Goal: Task Accomplishment & Management: Use online tool/utility

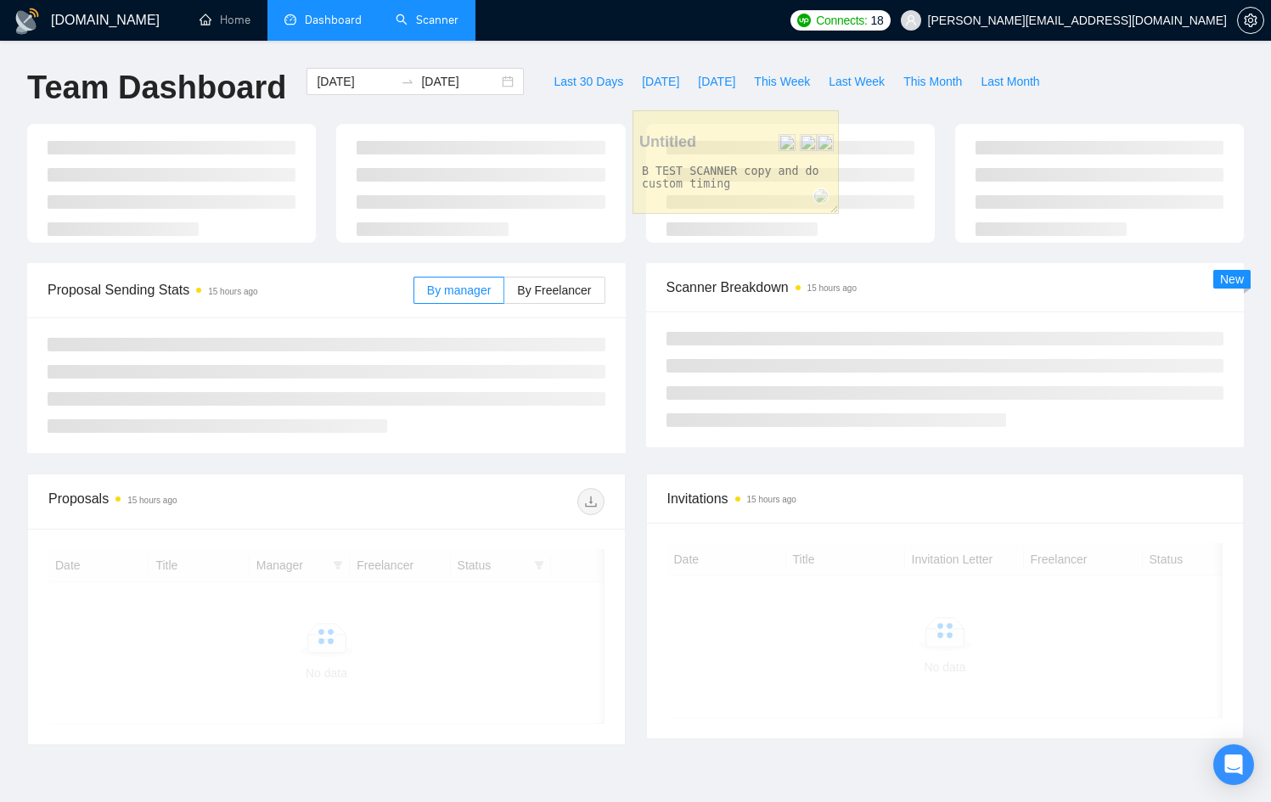
click at [441, 16] on link "Scanner" at bounding box center [427, 20] width 63 height 14
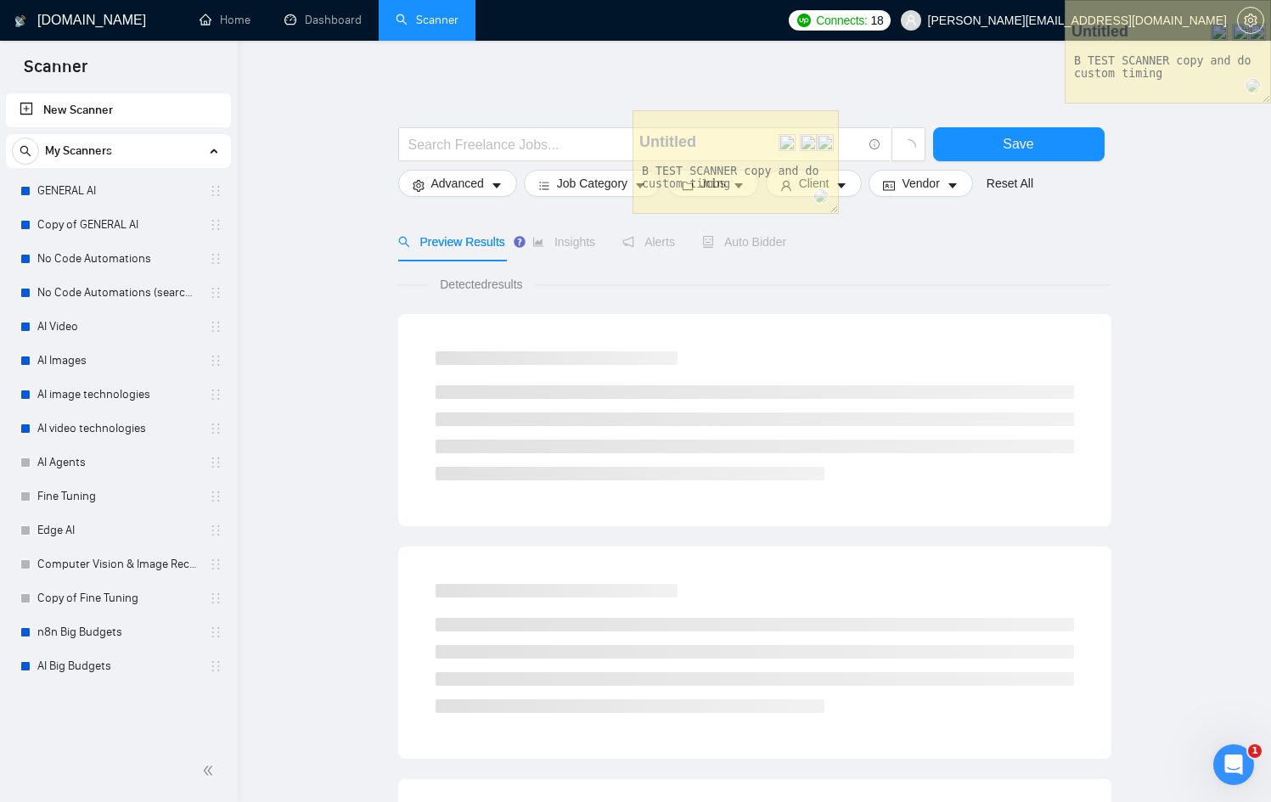
drag, startPoint x: 688, startPoint y: 116, endPoint x: 1282, endPoint y: -31, distance: 612.2
click at [1271, 0] on html "Scanner New Scanner My Scanners GENERAL AI Copy of GENERAL AI No Code Automatio…" at bounding box center [635, 401] width 1271 height 802
click at [109, 198] on link "GENERAL AI" at bounding box center [117, 191] width 161 height 34
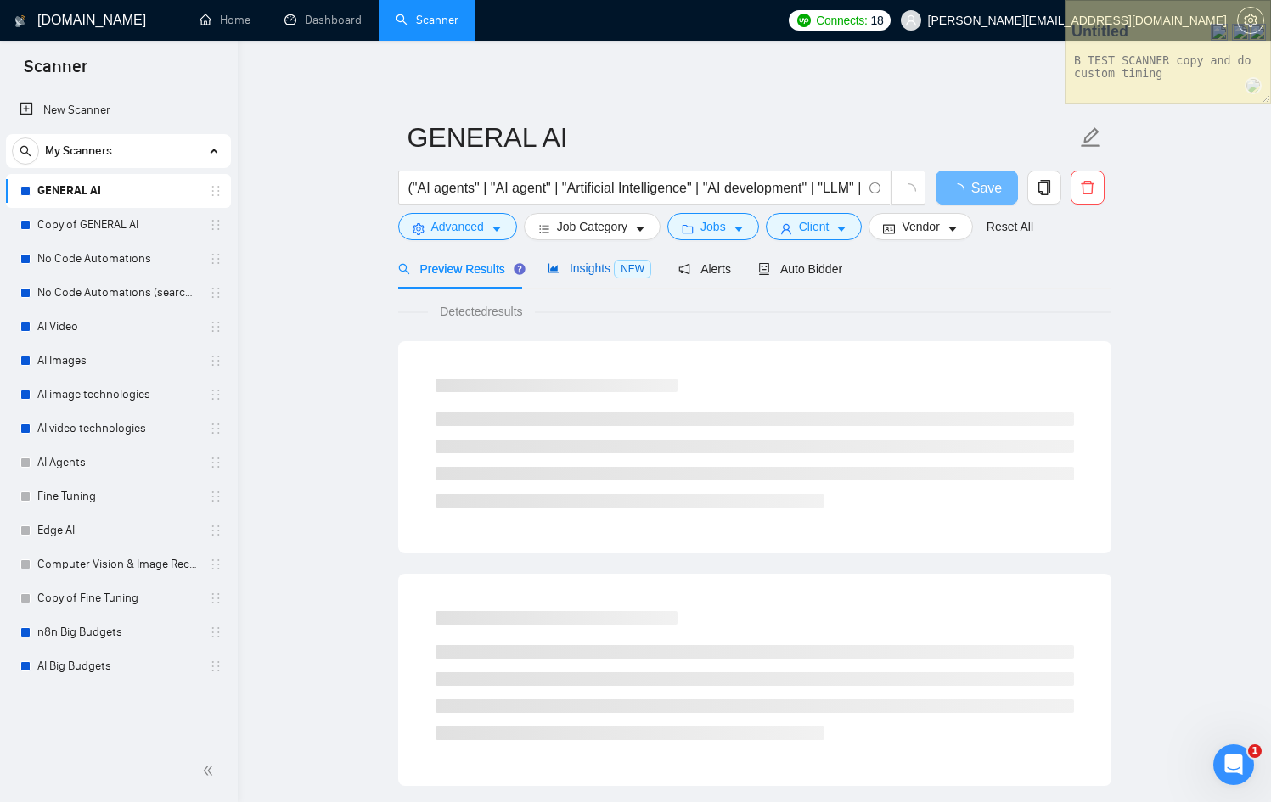
click at [637, 272] on span "NEW" at bounding box center [632, 269] width 37 height 19
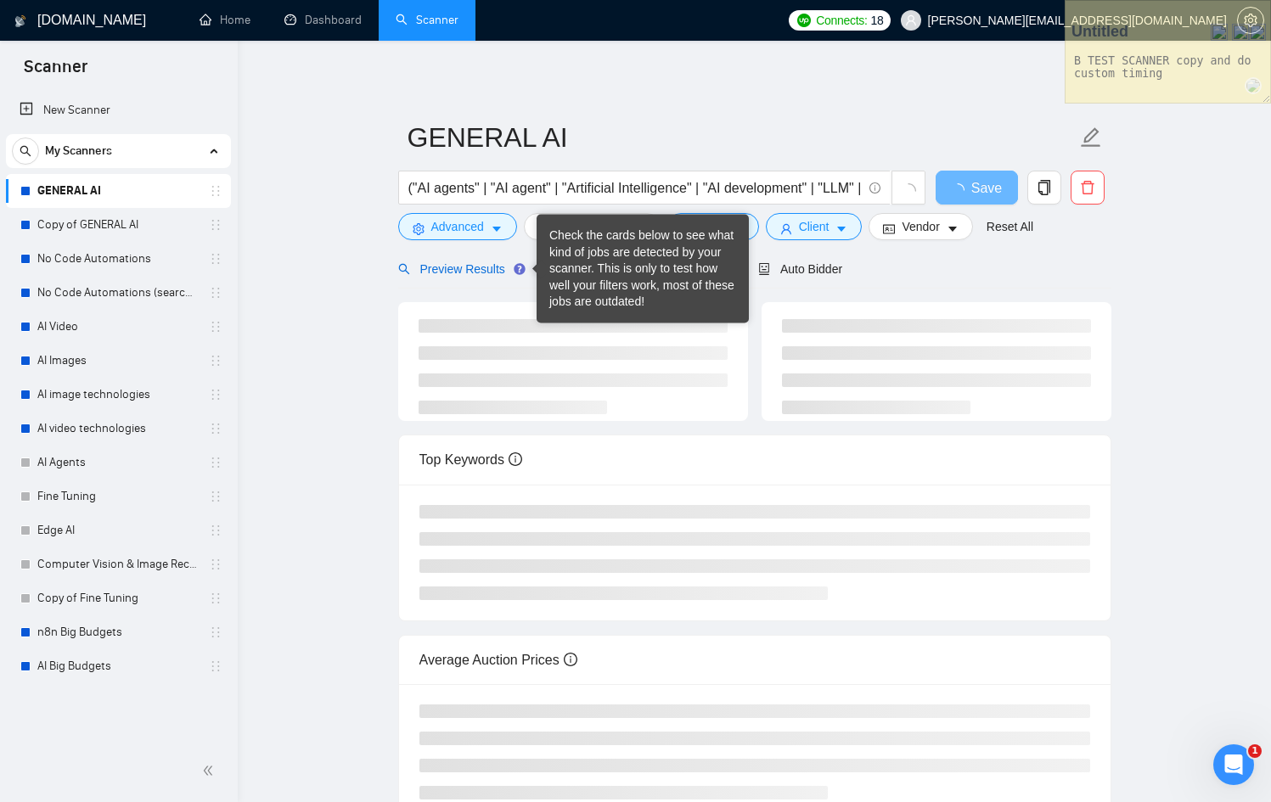
click at [455, 261] on div "Preview Results" at bounding box center [459, 269] width 122 height 19
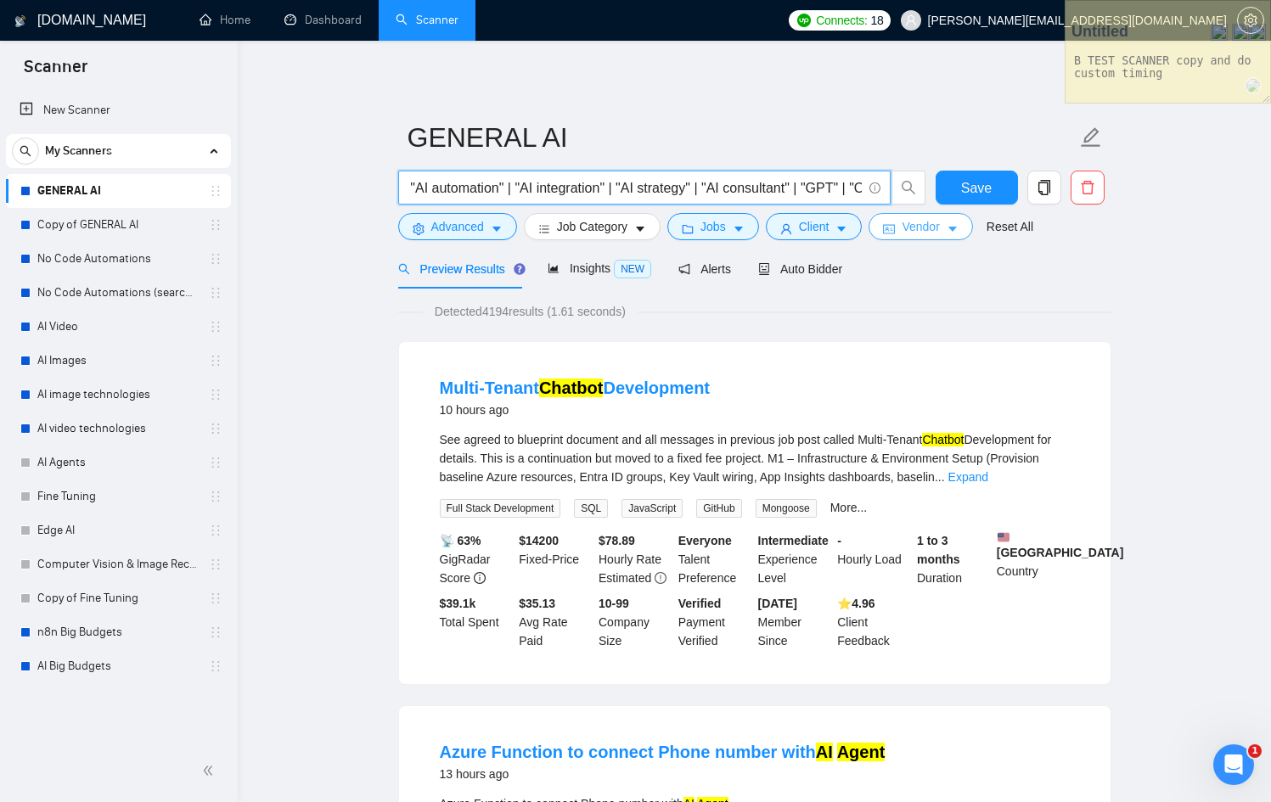
scroll to position [0, 1171]
drag, startPoint x: 520, startPoint y: 190, endPoint x: 901, endPoint y: 213, distance: 381.8
click at [901, 213] on form "GENERAL AI ("AI agents" | "AI agent" | "Artificial Intelligence" | "AI developm…" at bounding box center [754, 179] width 713 height 138
click at [568, 278] on div "Insights NEW" at bounding box center [599, 269] width 104 height 40
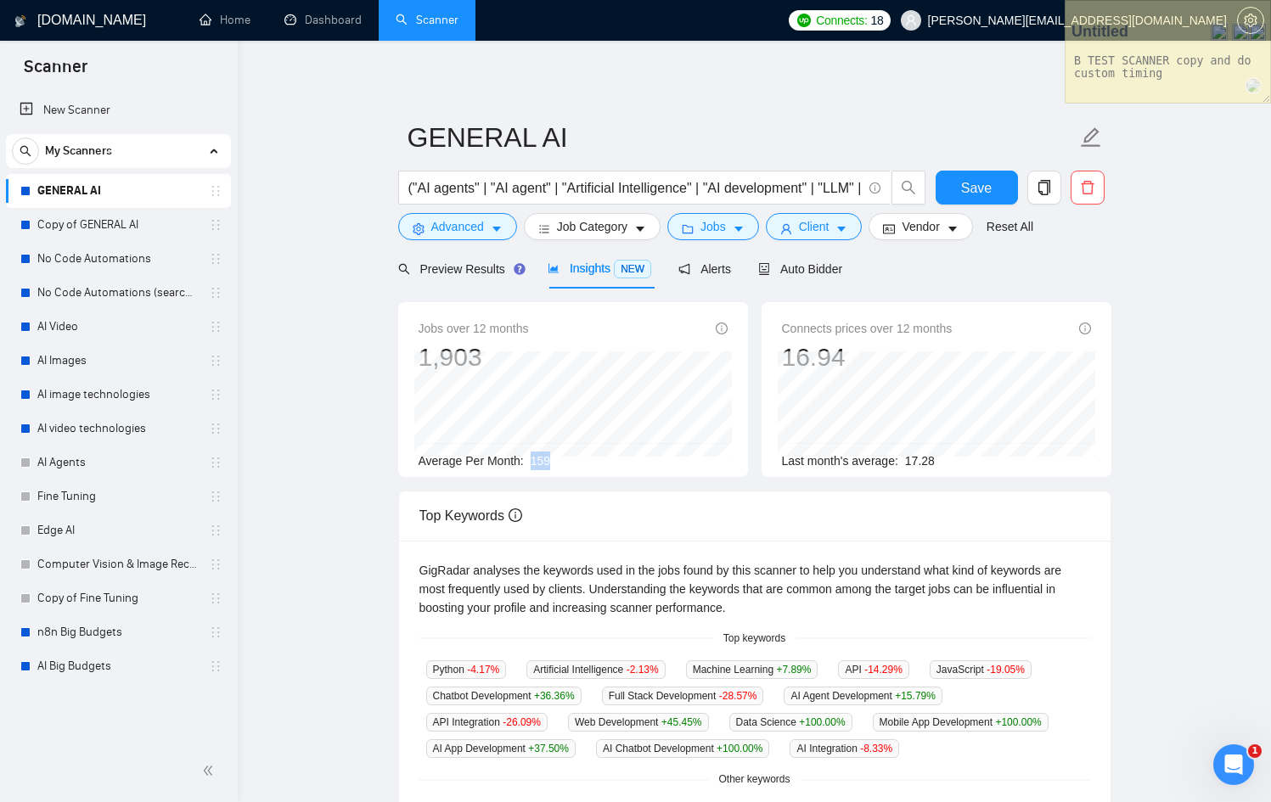
drag, startPoint x: 556, startPoint y: 452, endPoint x: 526, endPoint y: 463, distance: 31.7
click at [526, 463] on div "Average Per Month: 159" at bounding box center [572, 461] width 309 height 19
click at [721, 227] on span "Jobs" at bounding box center [712, 226] width 25 height 19
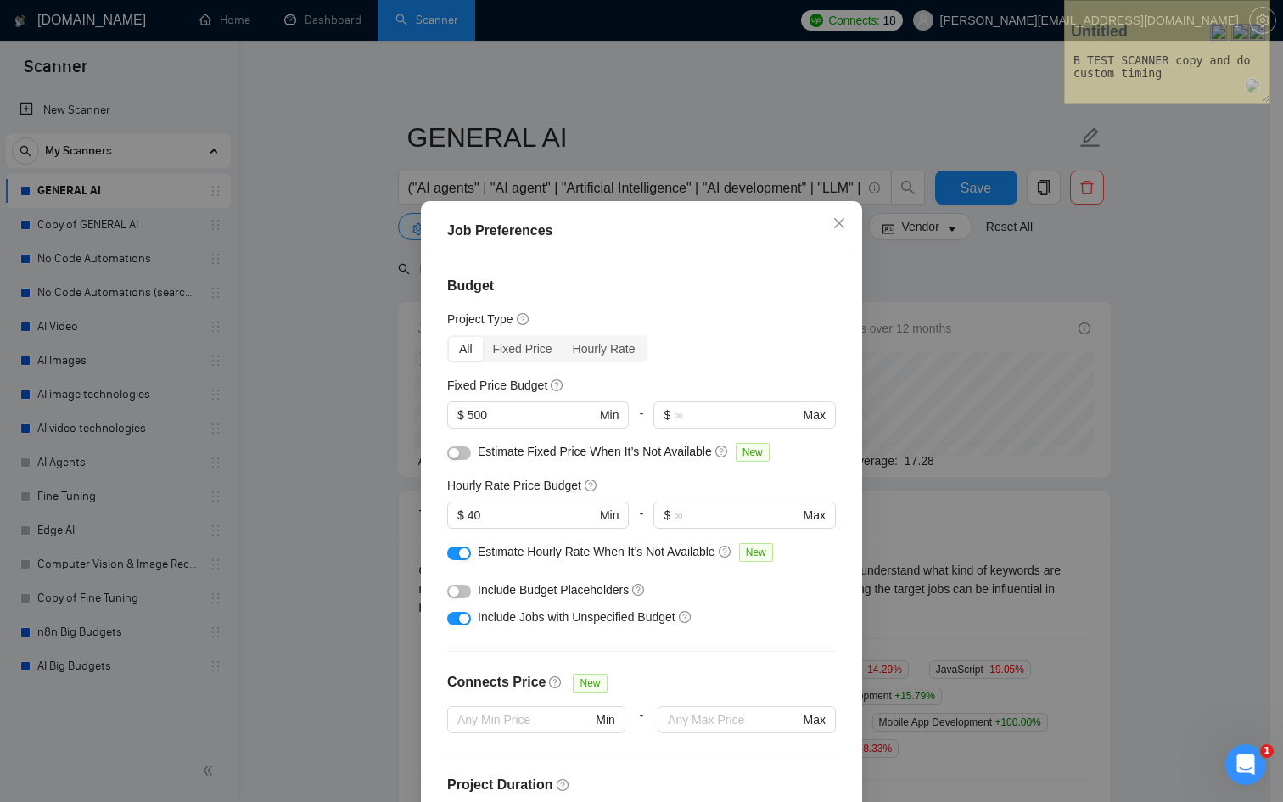
click at [989, 293] on div "Job Preferences Budget Project Type All Fixed Price Hourly Rate Fixed Price Bud…" at bounding box center [641, 401] width 1283 height 802
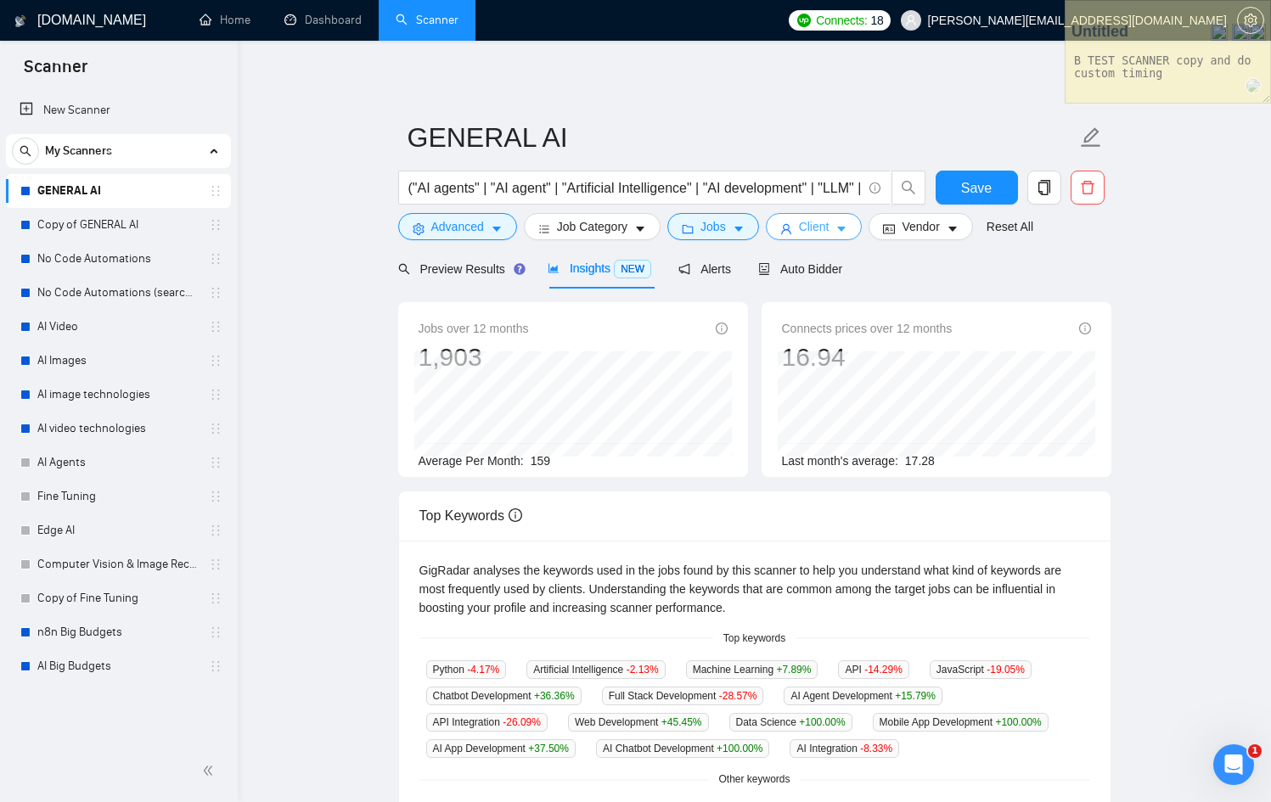
click at [822, 220] on span "Client" at bounding box center [814, 226] width 31 height 19
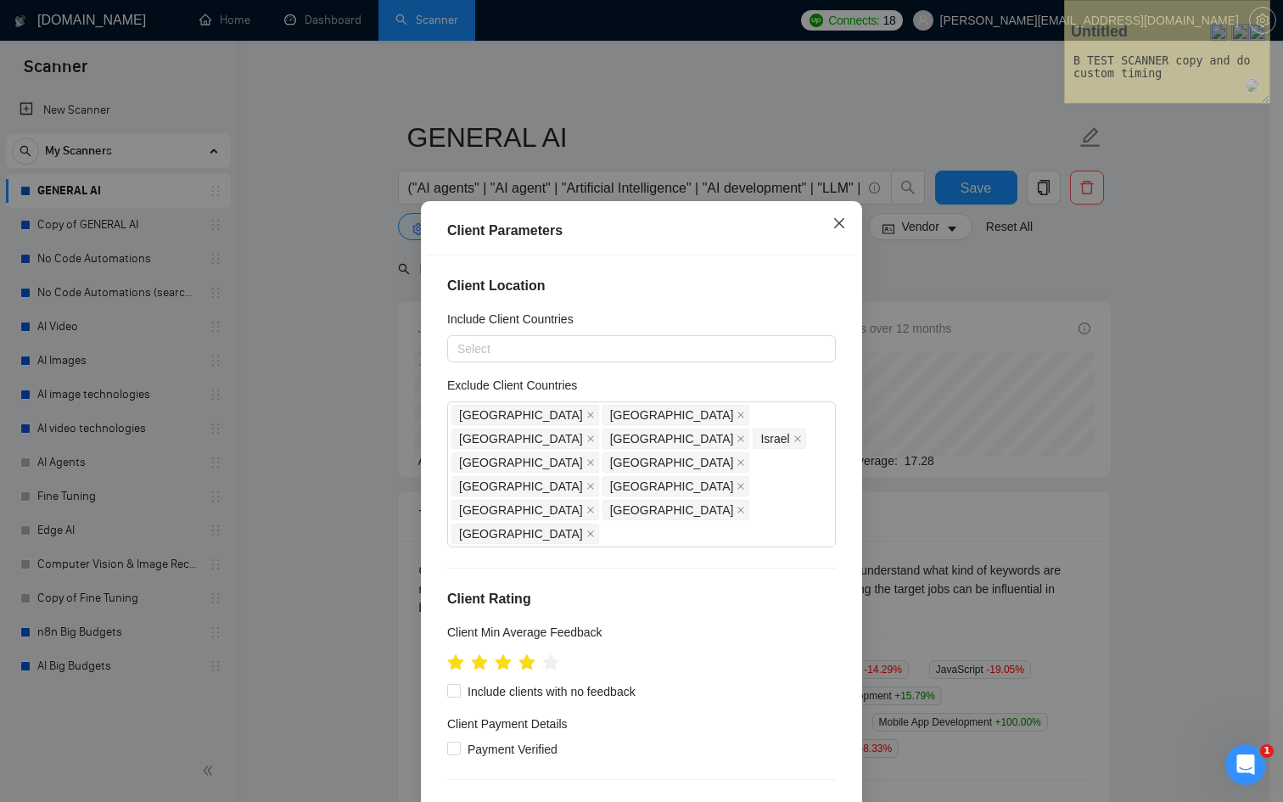
click at [833, 221] on icon "close" at bounding box center [840, 223] width 14 height 14
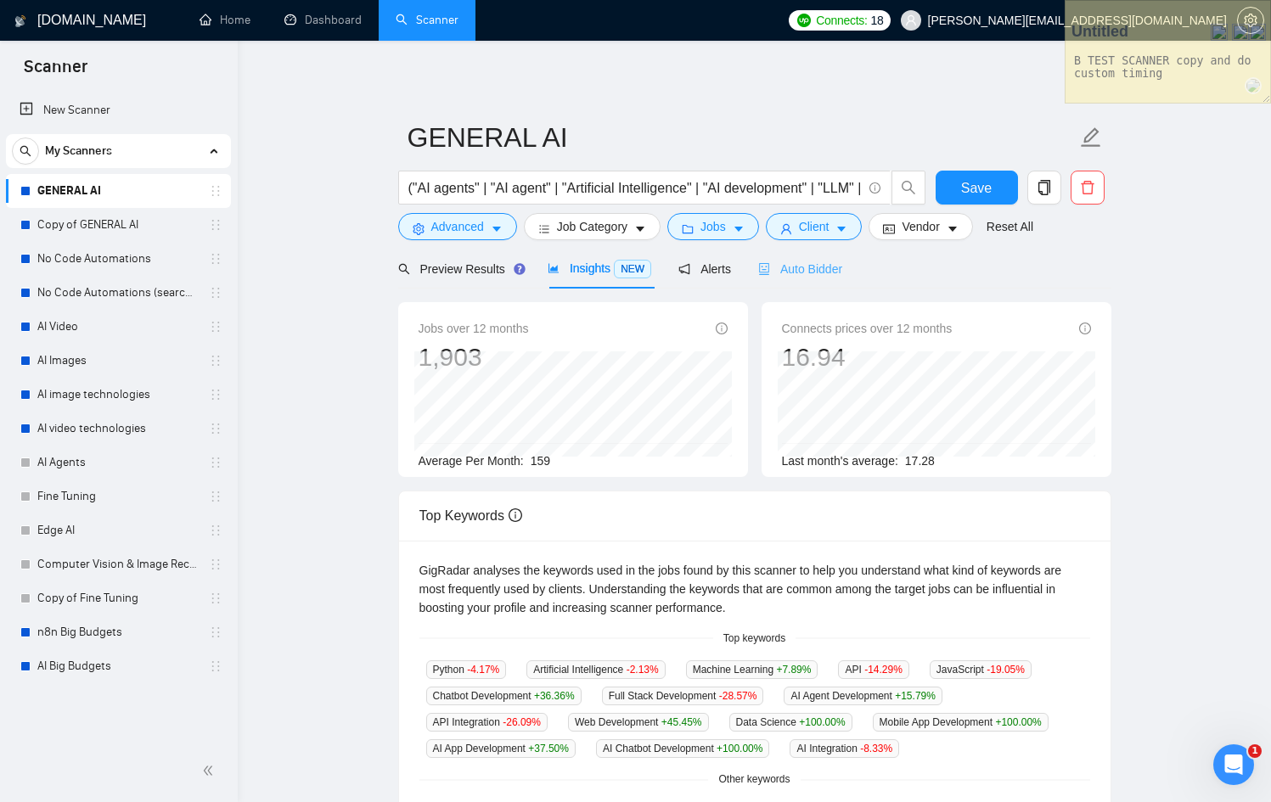
click at [791, 282] on div "Auto Bidder" at bounding box center [800, 269] width 84 height 40
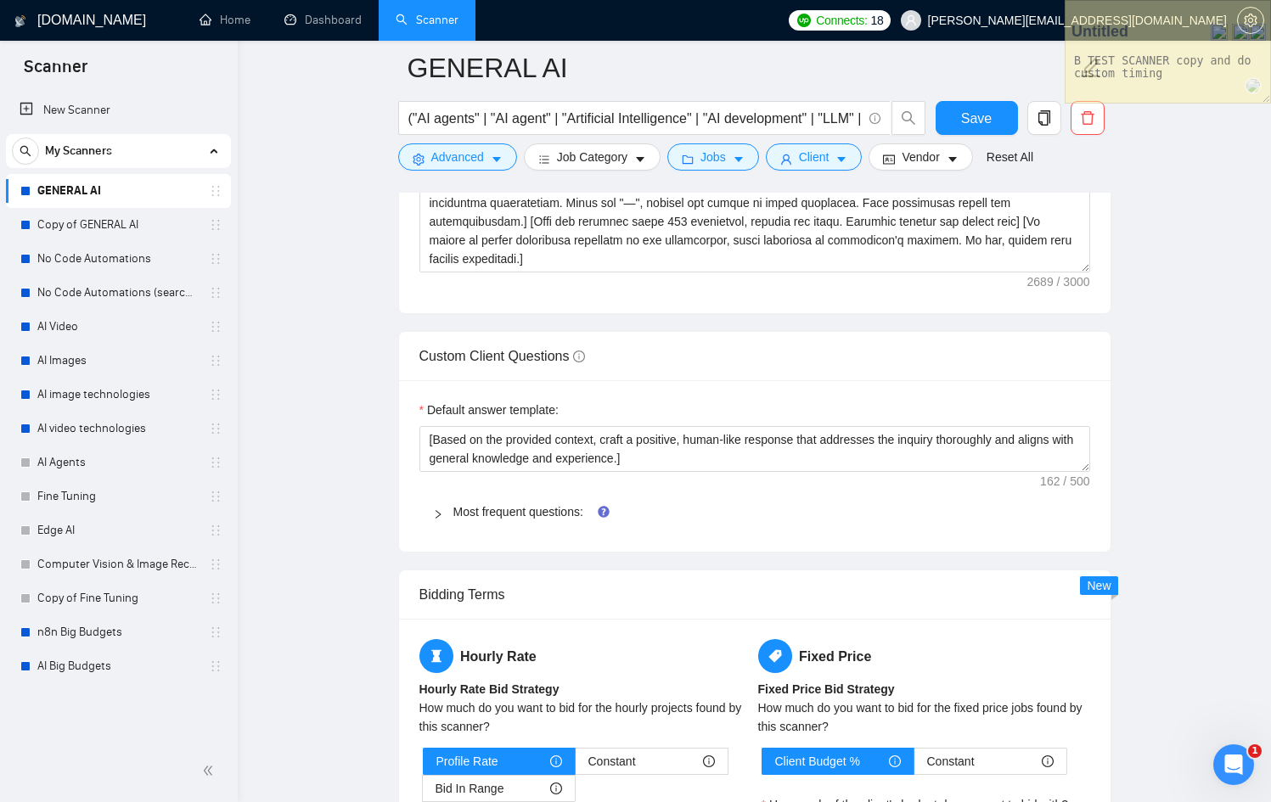
scroll to position [2362, 0]
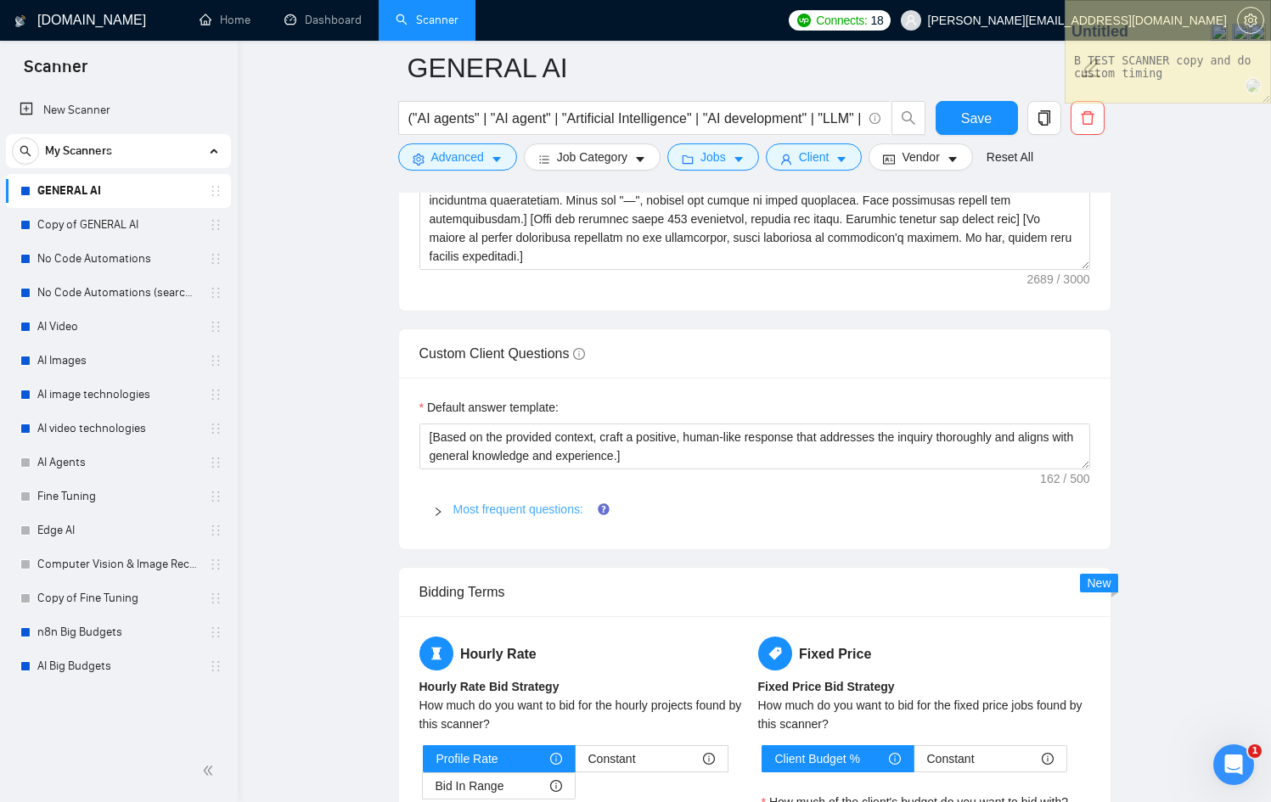
click at [477, 502] on link "Most frequent questions:" at bounding box center [518, 509] width 130 height 14
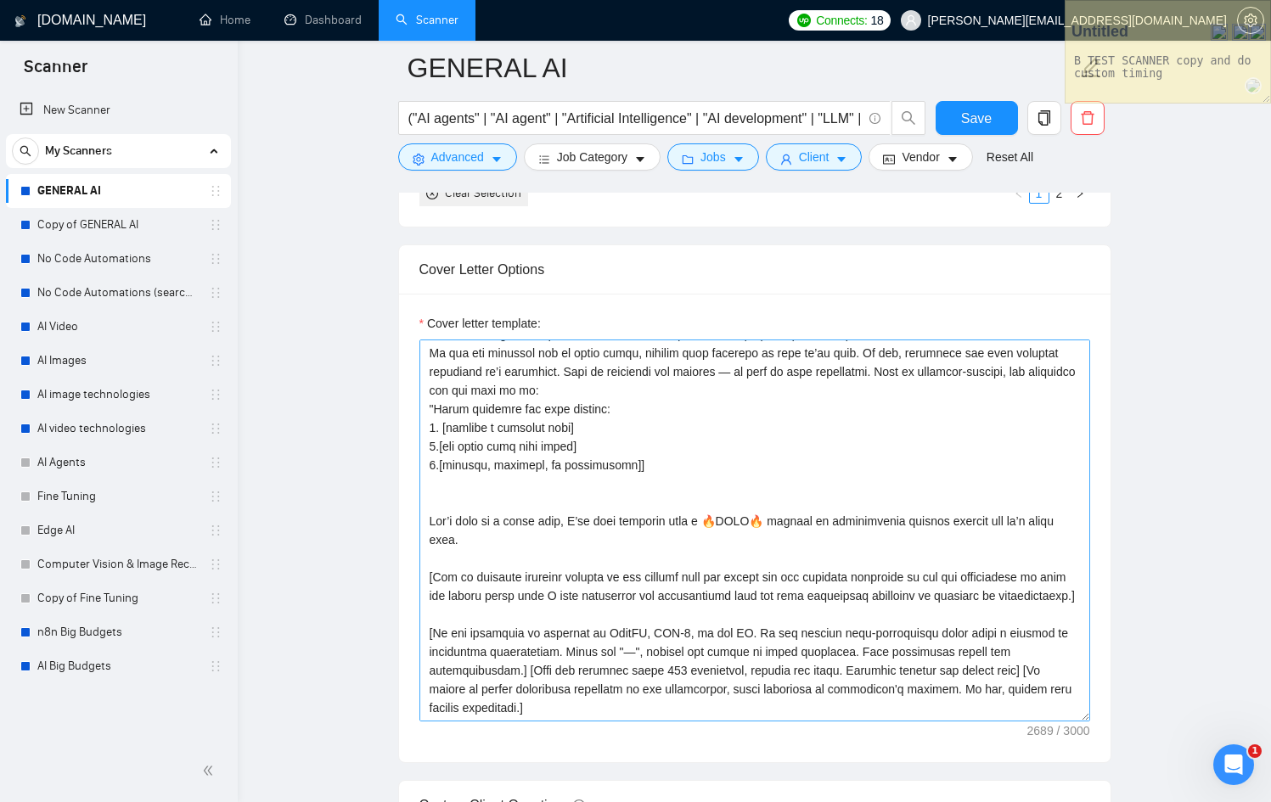
scroll to position [1905, 0]
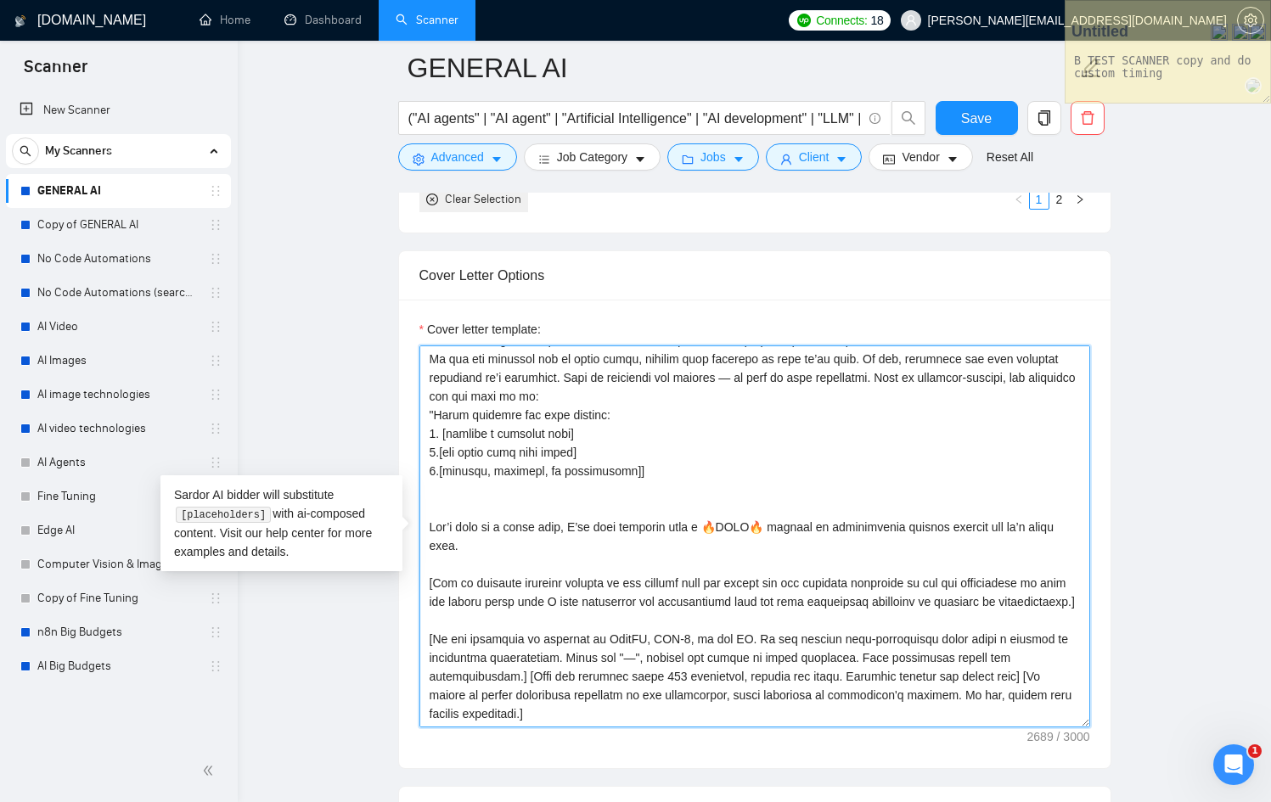
click at [446, 392] on textarea "Cover letter template:" at bounding box center [754, 536] width 670 height 382
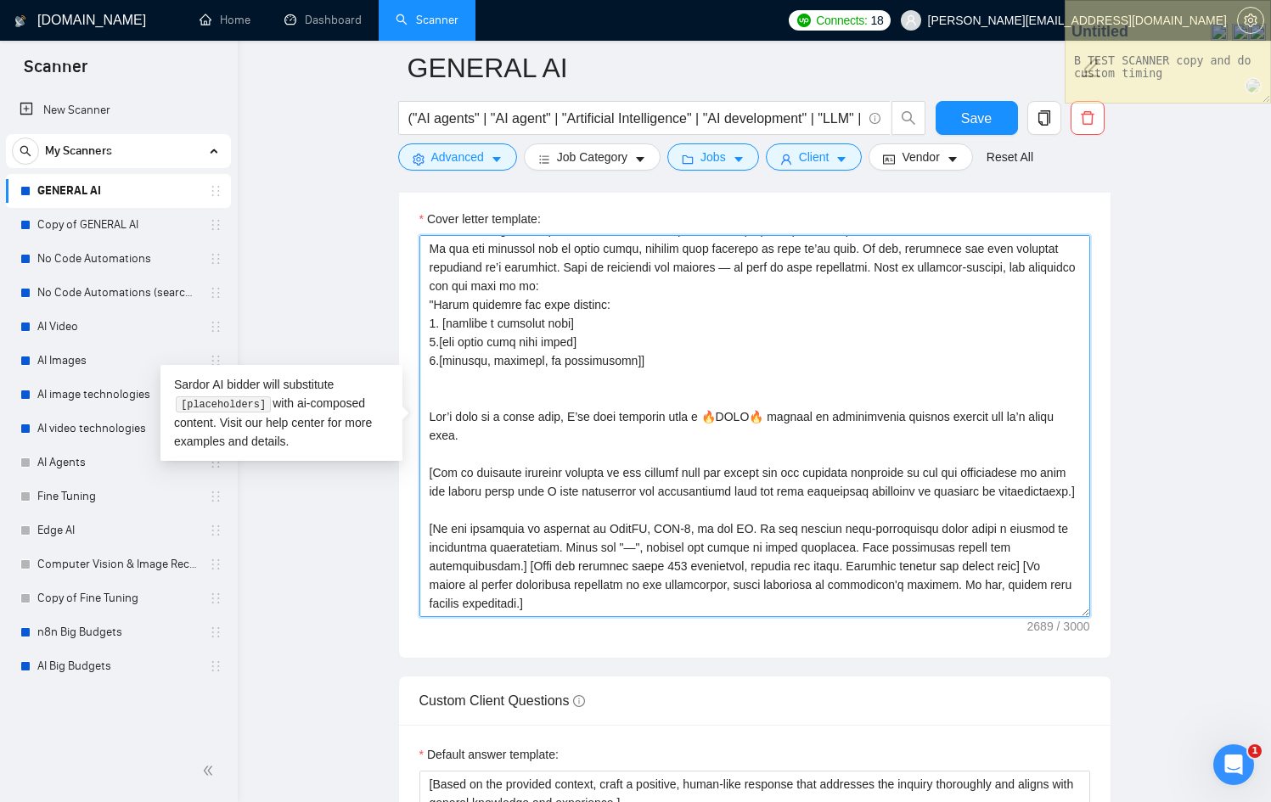
scroll to position [2016, 0]
drag, startPoint x: 503, startPoint y: 405, endPoint x: 379, endPoint y: 384, distance: 126.4
click at [569, 408] on textarea "Cover letter template:" at bounding box center [754, 425] width 670 height 382
drag, startPoint x: 569, startPoint y: 408, endPoint x: 390, endPoint y: 372, distance: 181.9
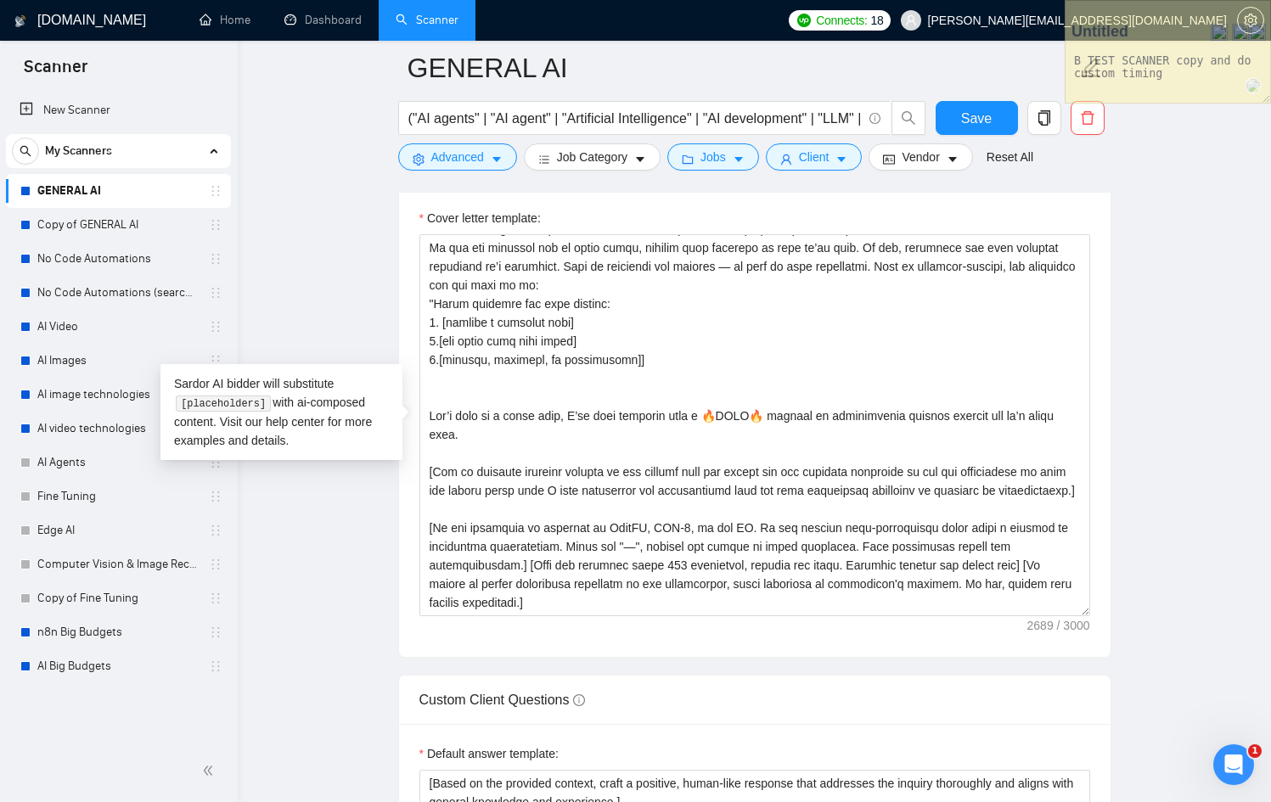
click at [392, 370] on div "Sardor AI bidder will substitute [placeholders] with ai-composed content. Visit…" at bounding box center [281, 412] width 242 height 96
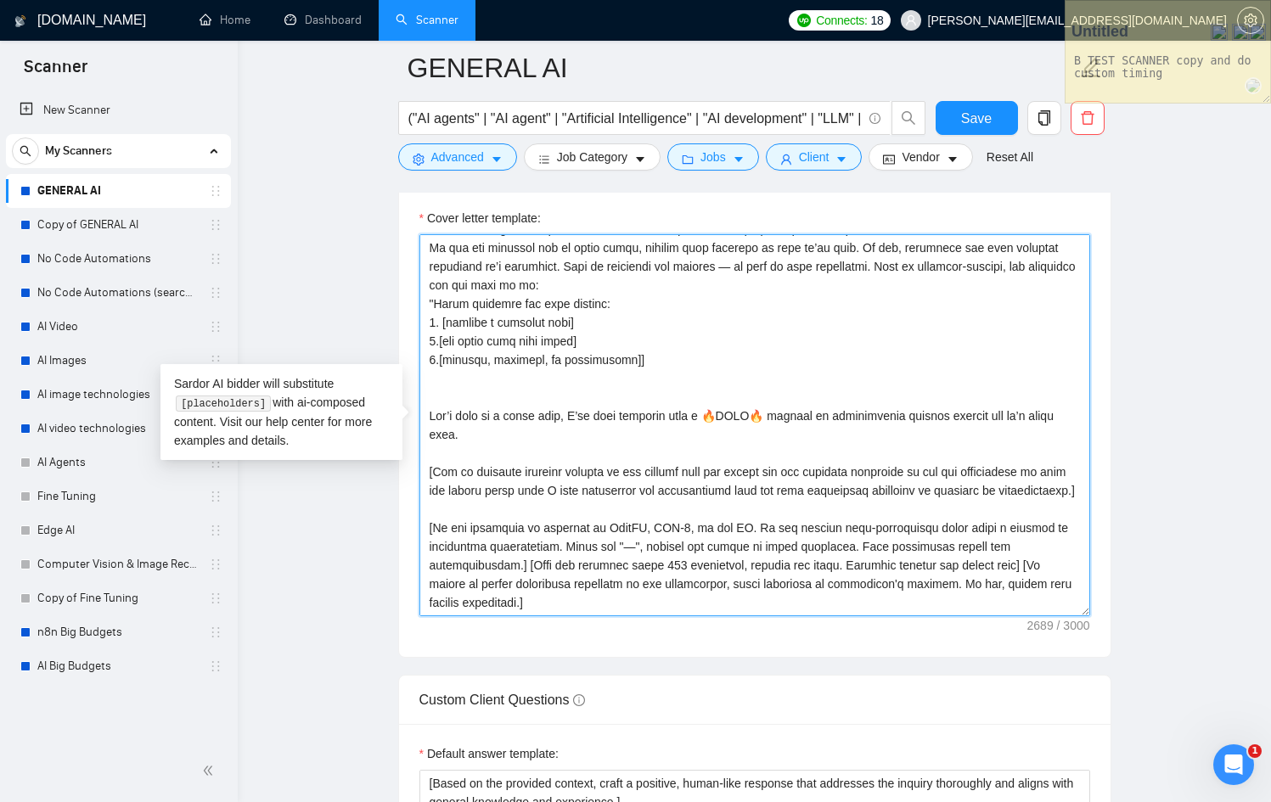
drag, startPoint x: 430, startPoint y: 376, endPoint x: 546, endPoint y: 397, distance: 117.4
click at [546, 397] on textarea "Cover letter template:" at bounding box center [754, 425] width 670 height 382
drag, startPoint x: 384, startPoint y: 497, endPoint x: 430, endPoint y: 477, distance: 50.2
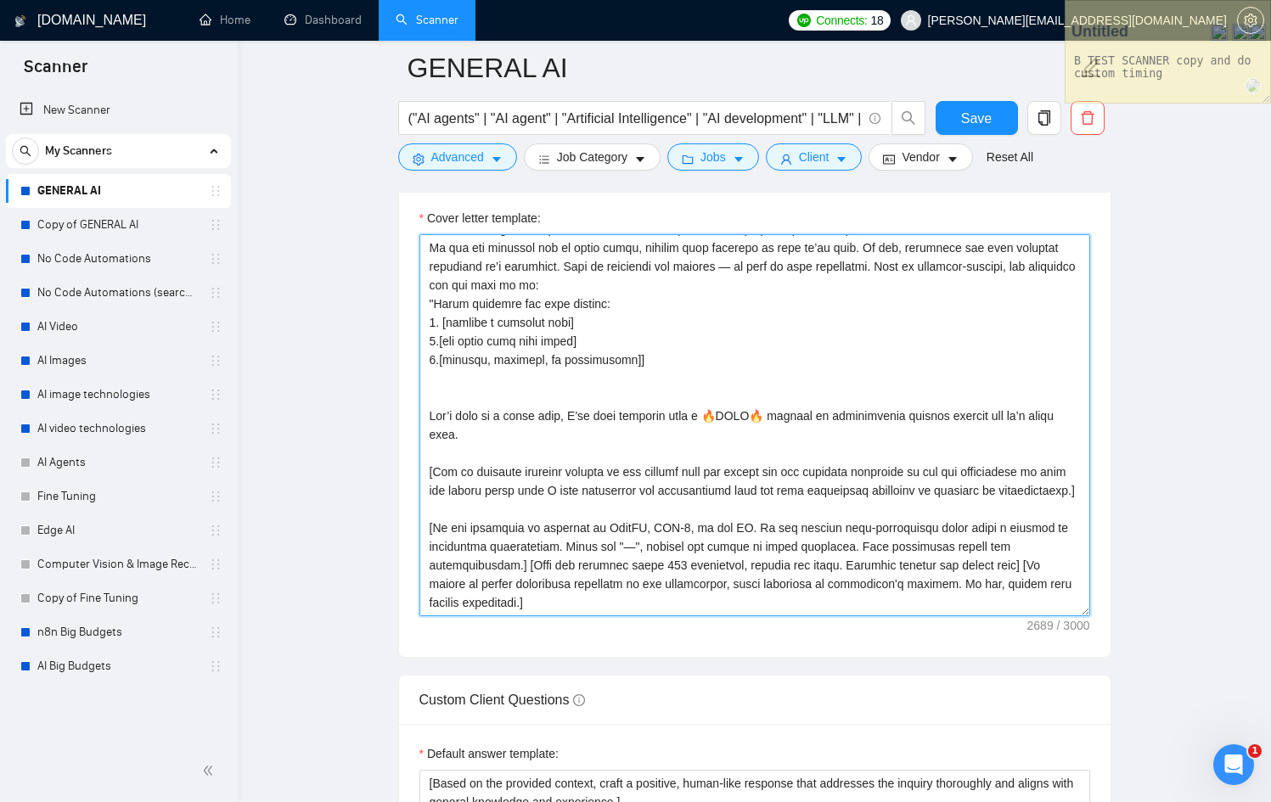
click at [529, 463] on textarea "Cover letter template:" at bounding box center [754, 425] width 670 height 382
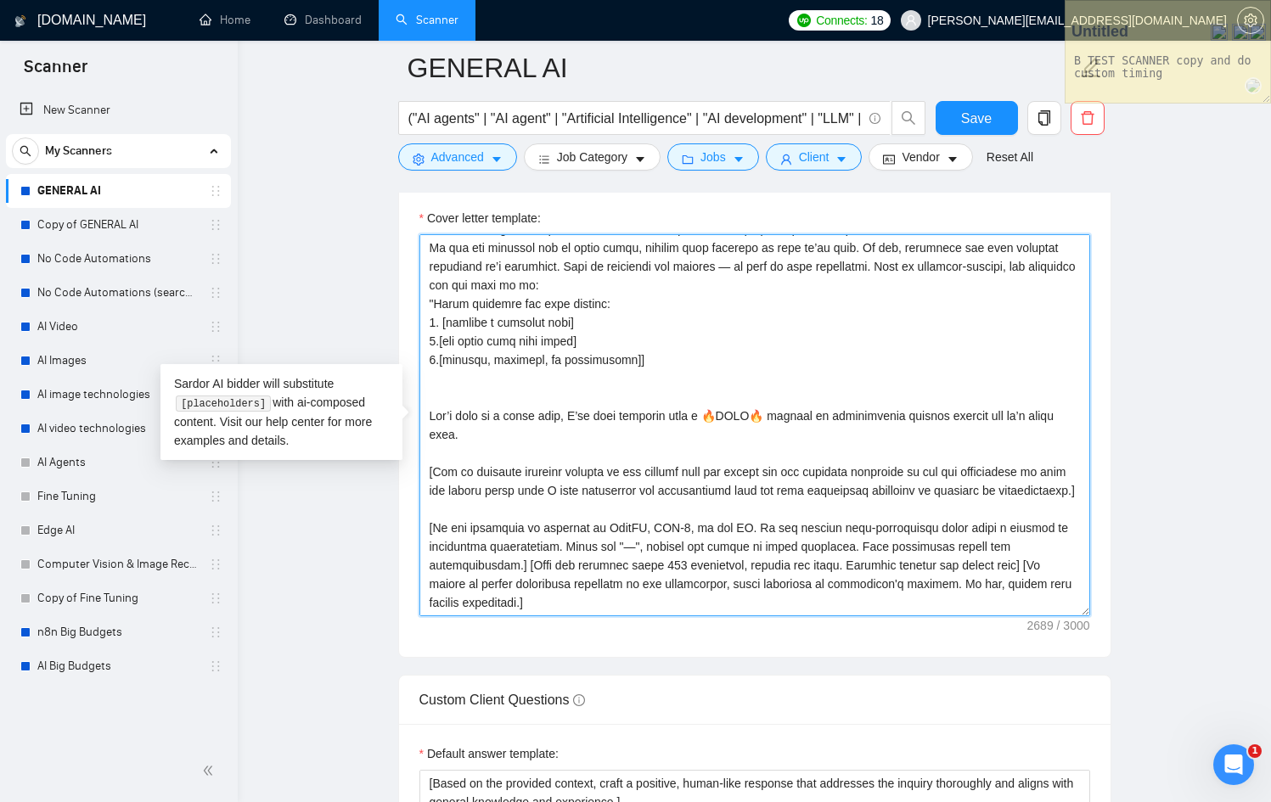
drag, startPoint x: 525, startPoint y: 470, endPoint x: 513, endPoint y: 465, distance: 12.9
click at [513, 465] on textarea "Cover letter template:" at bounding box center [754, 425] width 670 height 382
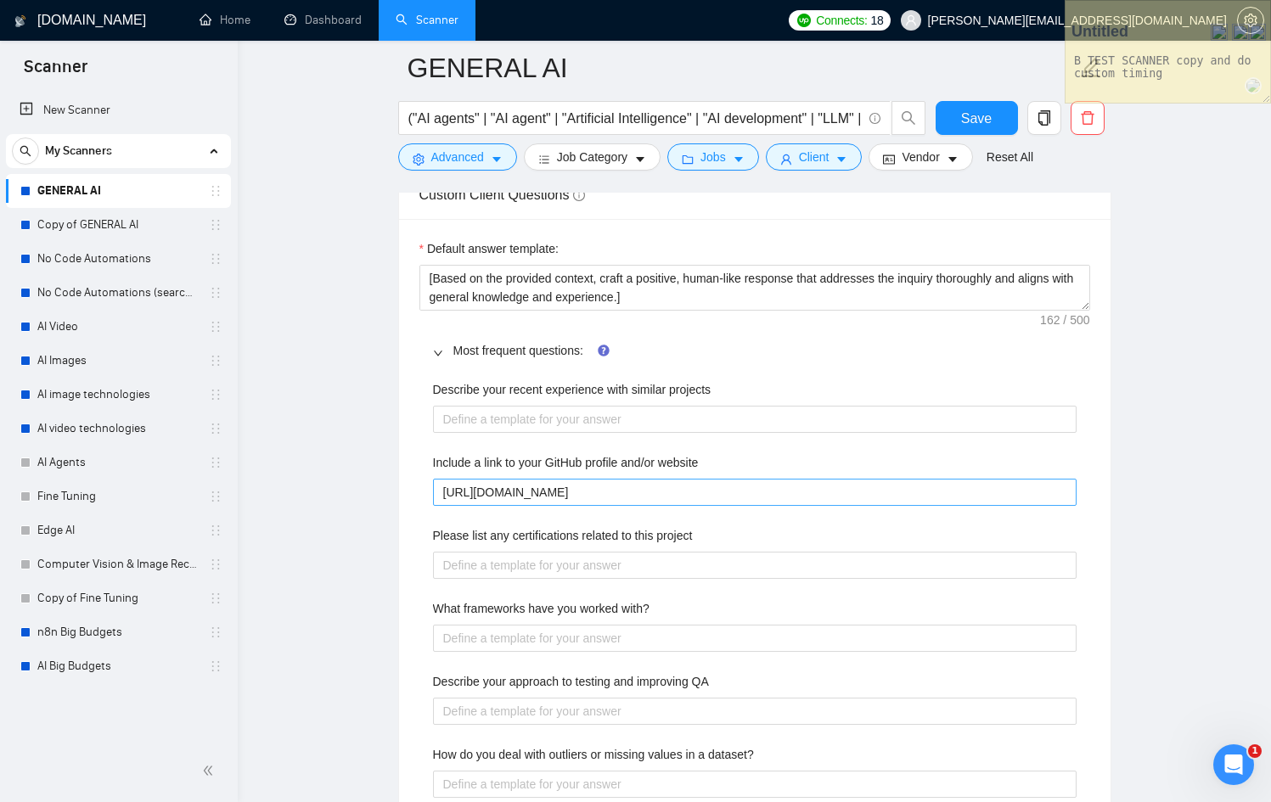
scroll to position [2514, 0]
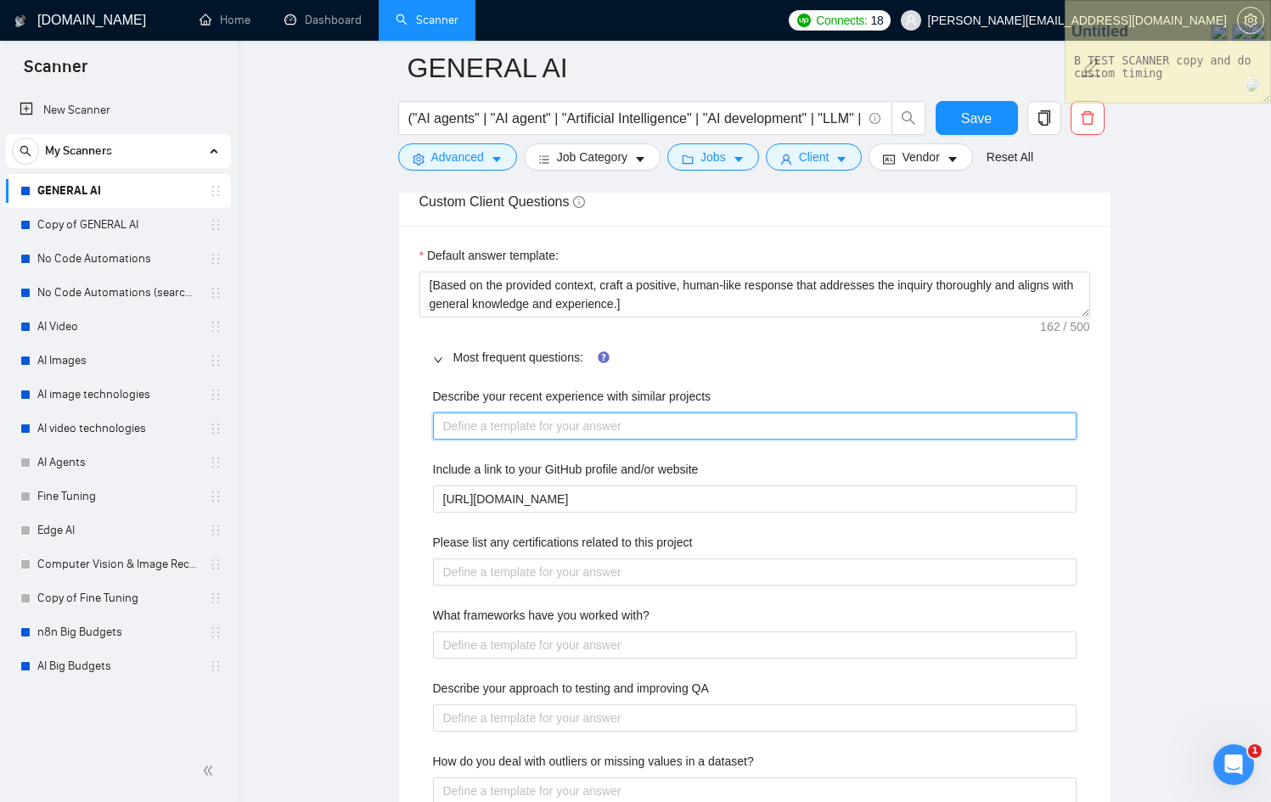
click at [517, 433] on projects "Describe your recent experience with similar projects" at bounding box center [754, 425] width 643 height 27
click at [532, 418] on projects "Describe your recent experience with similar projects" at bounding box center [754, 425] width 643 height 27
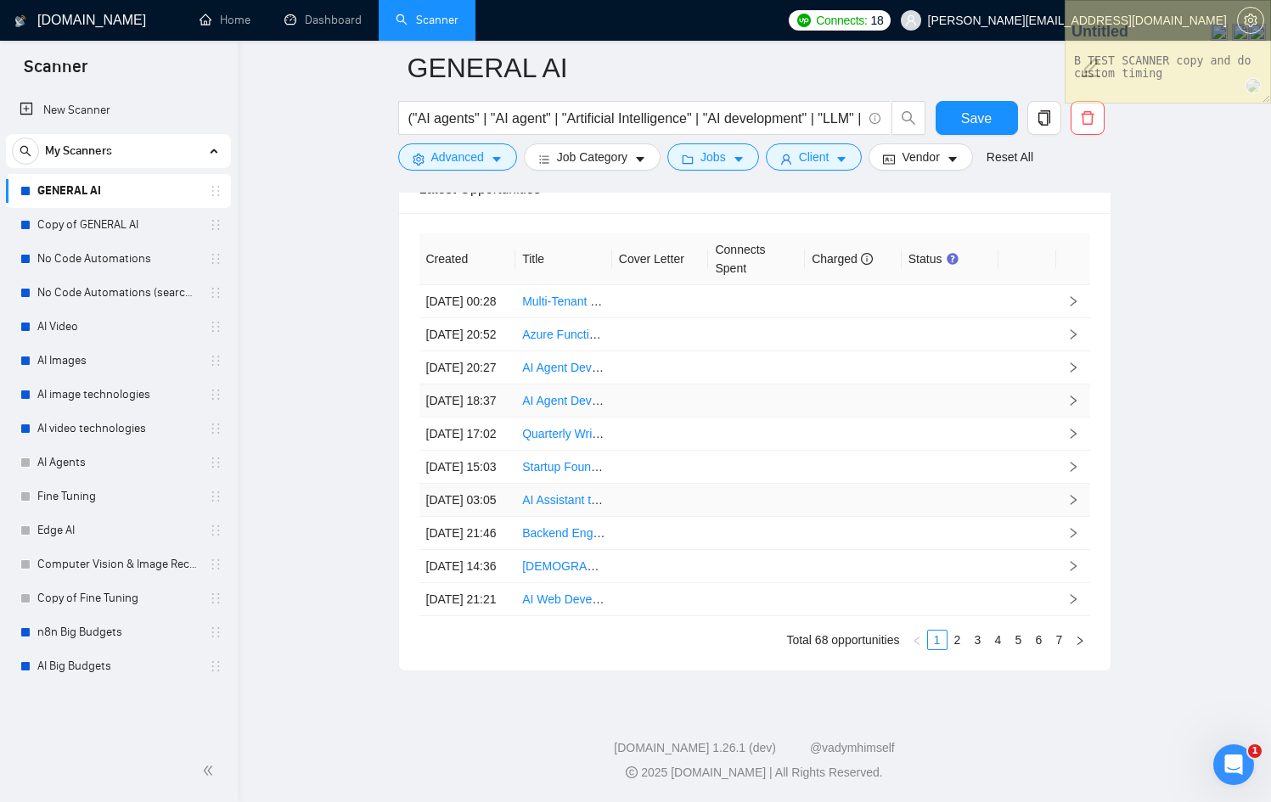
scroll to position [5310, 0]
click at [1049, 638] on li "7" at bounding box center [1059, 640] width 20 height 20
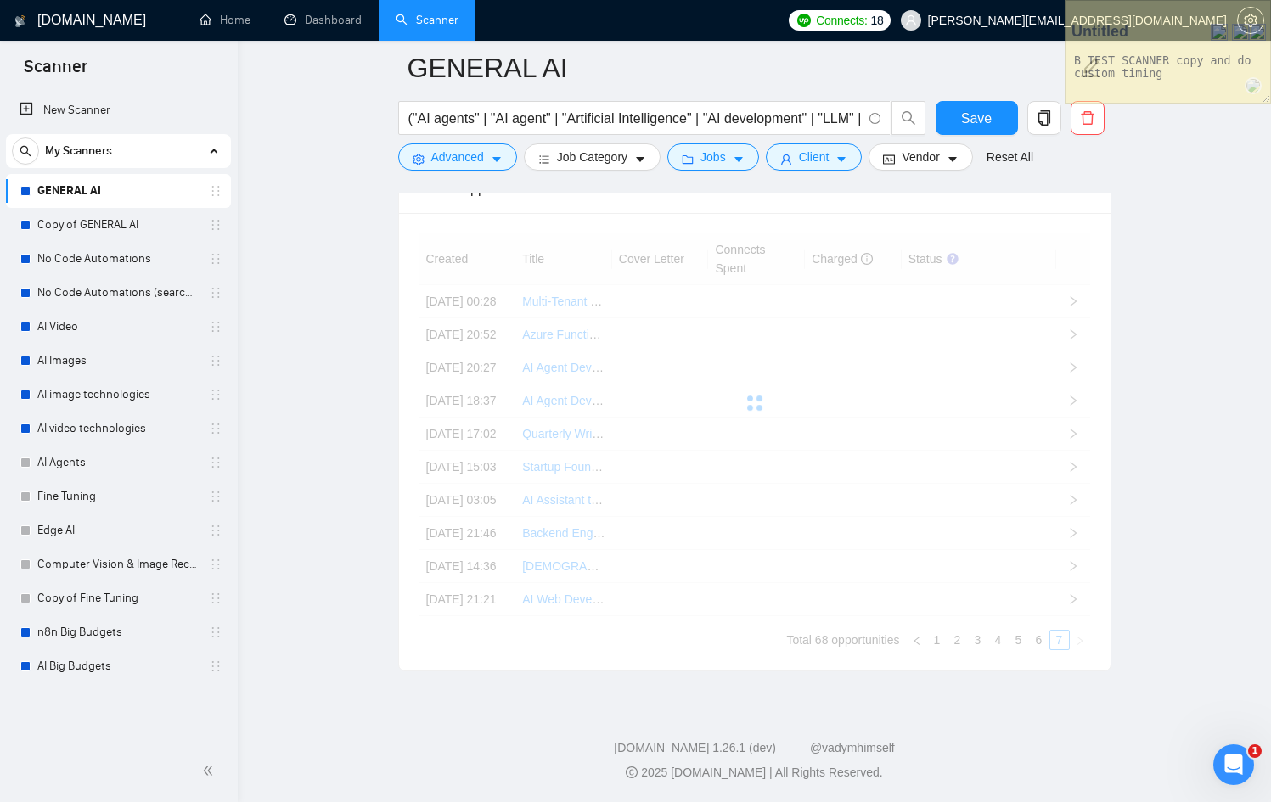
scroll to position [5206, 0]
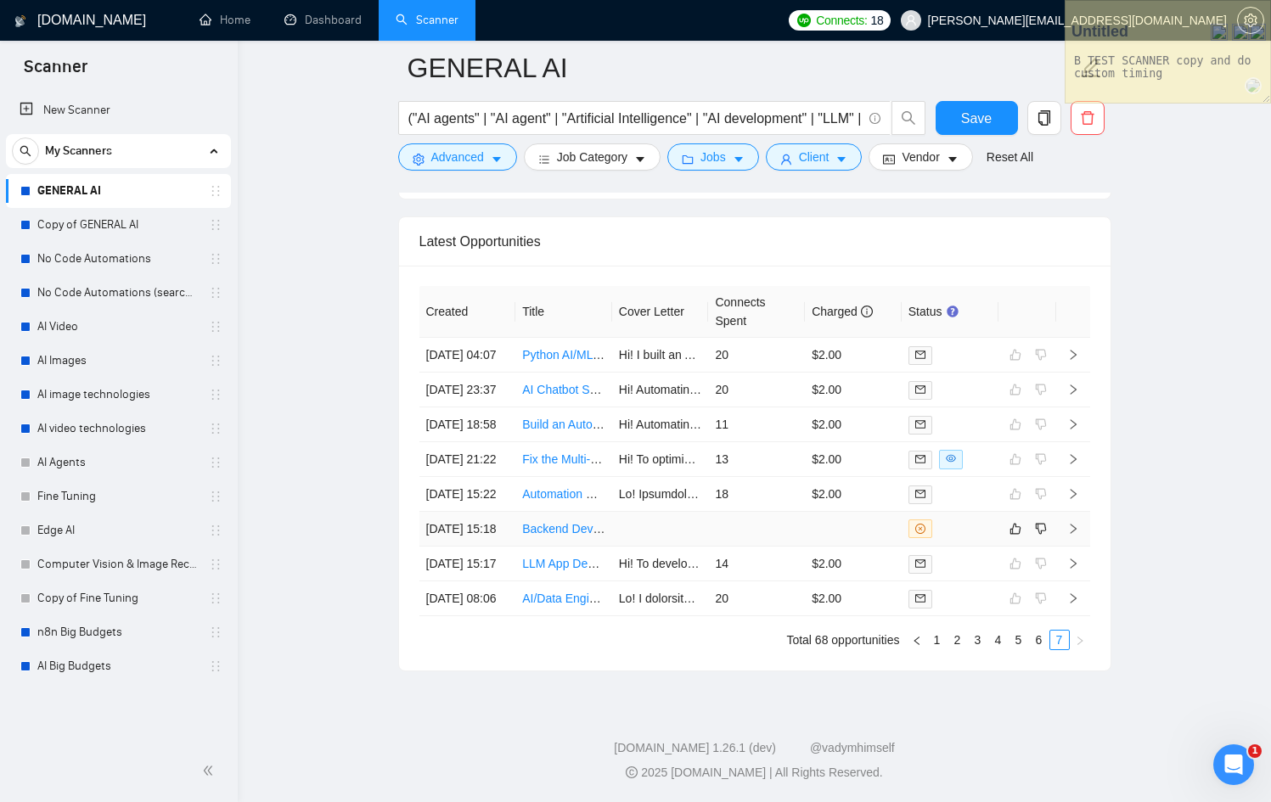
click at [850, 512] on td at bounding box center [853, 529] width 97 height 35
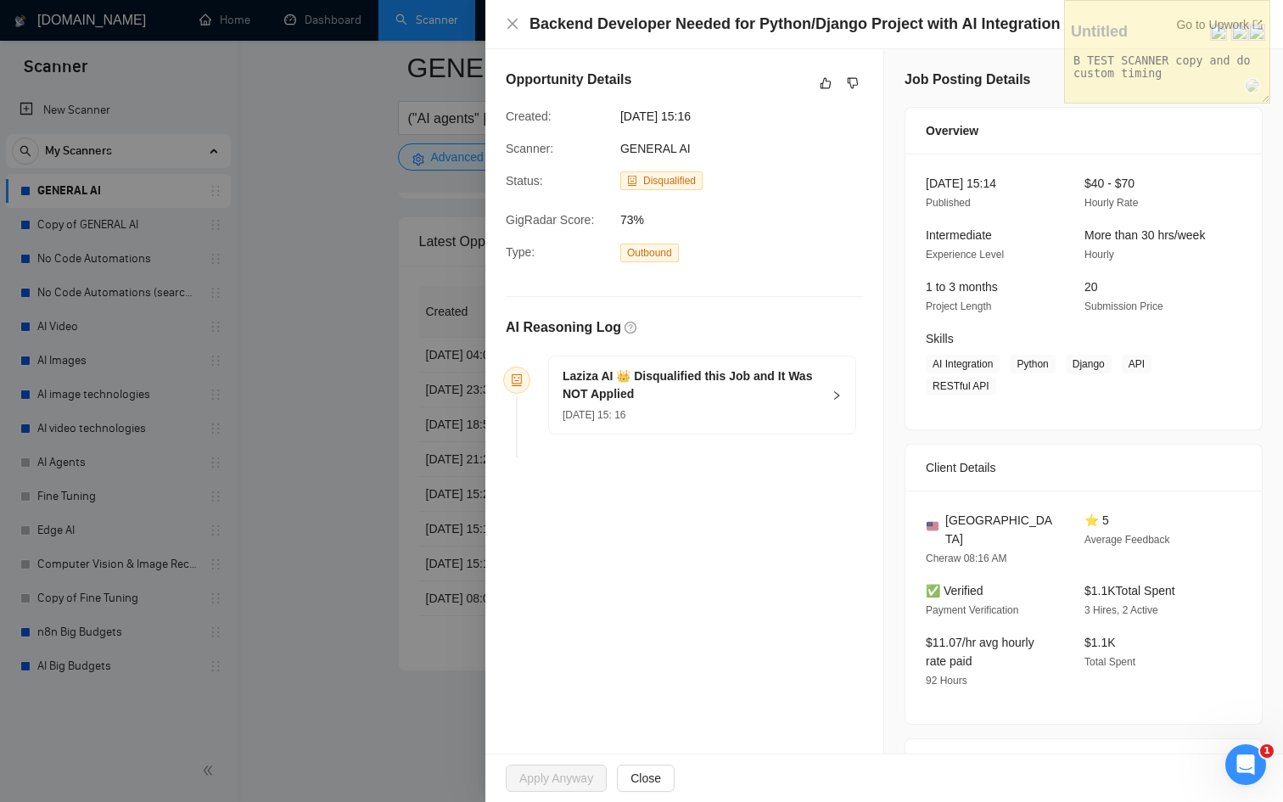
click at [787, 395] on h5 "Laziza AI 👑 Disqualified this Job and It Was NOT Applied" at bounding box center [692, 385] width 259 height 36
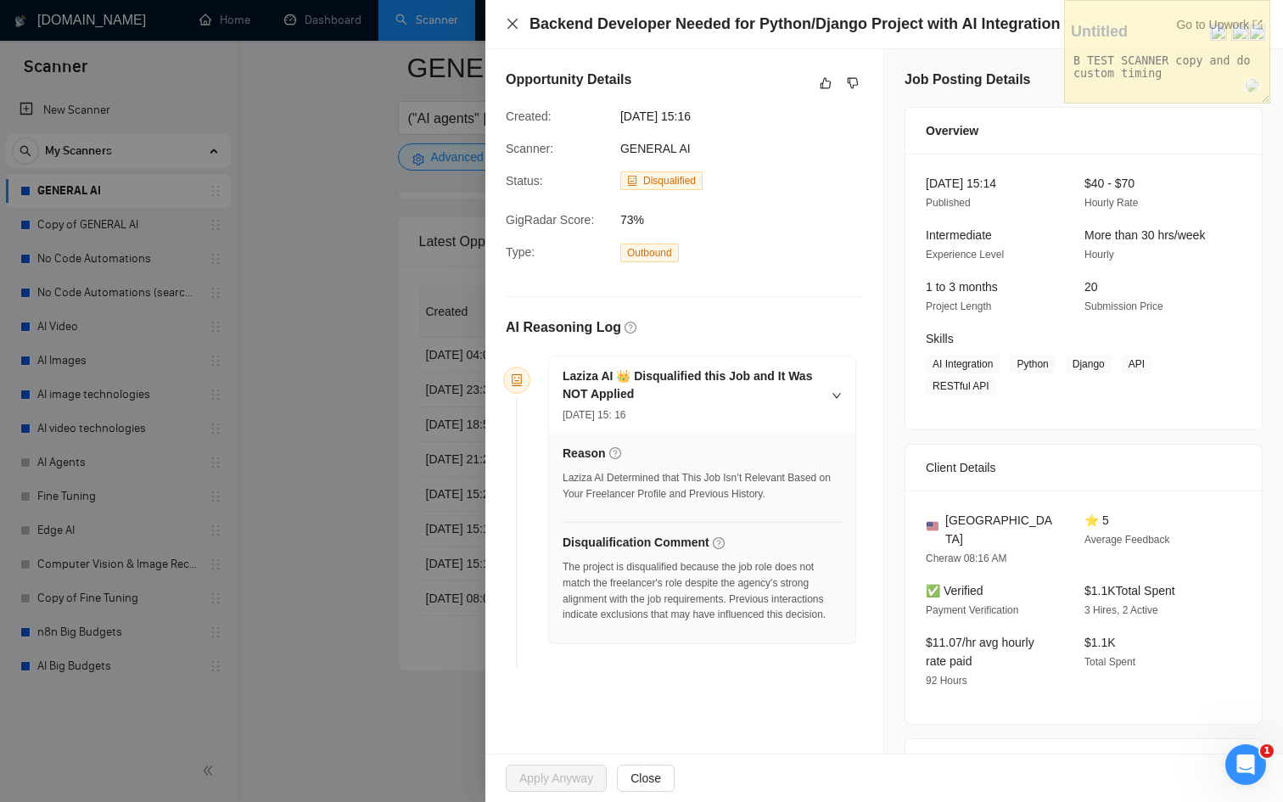
click at [515, 26] on icon "close" at bounding box center [513, 24] width 10 height 10
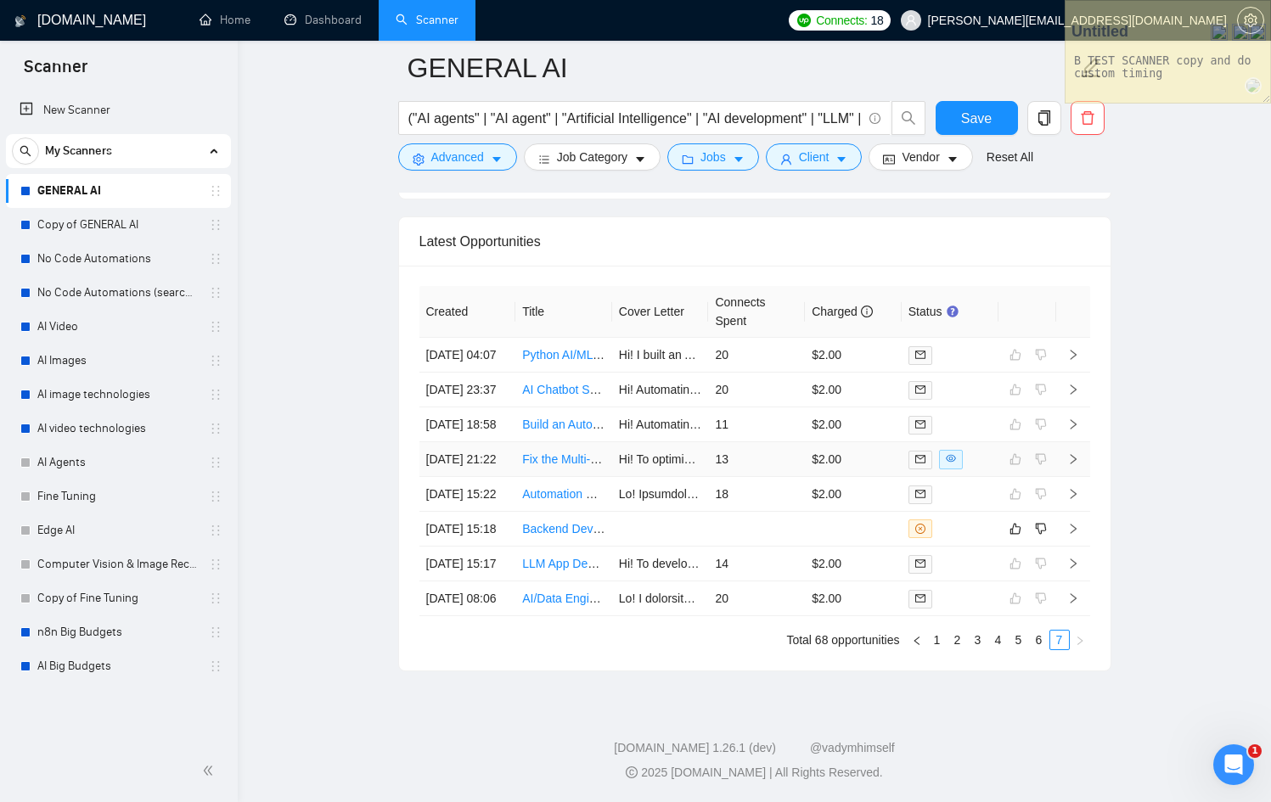
scroll to position [5123, 0]
click at [1027, 649] on link "5" at bounding box center [1018, 640] width 19 height 19
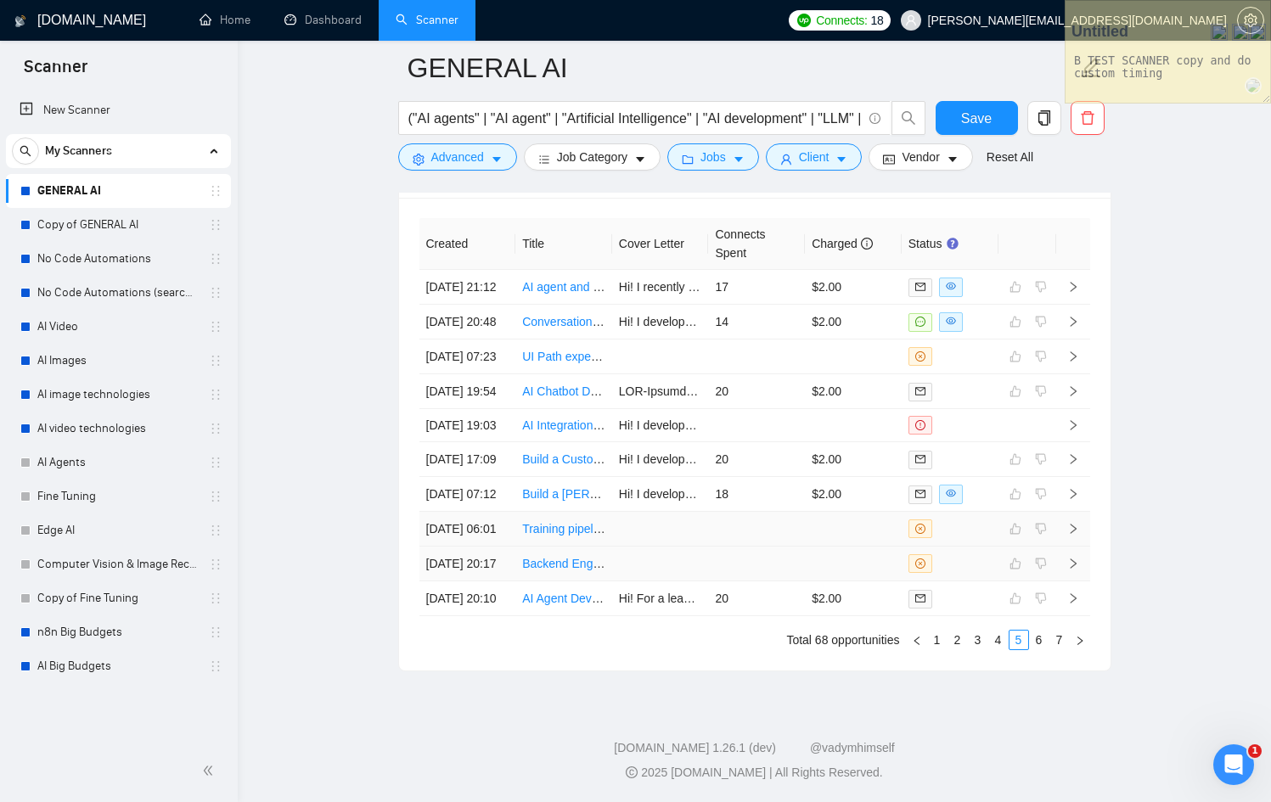
scroll to position [5310, 0]
click at [102, 222] on link "Copy of GENERAL AI" at bounding box center [117, 225] width 161 height 34
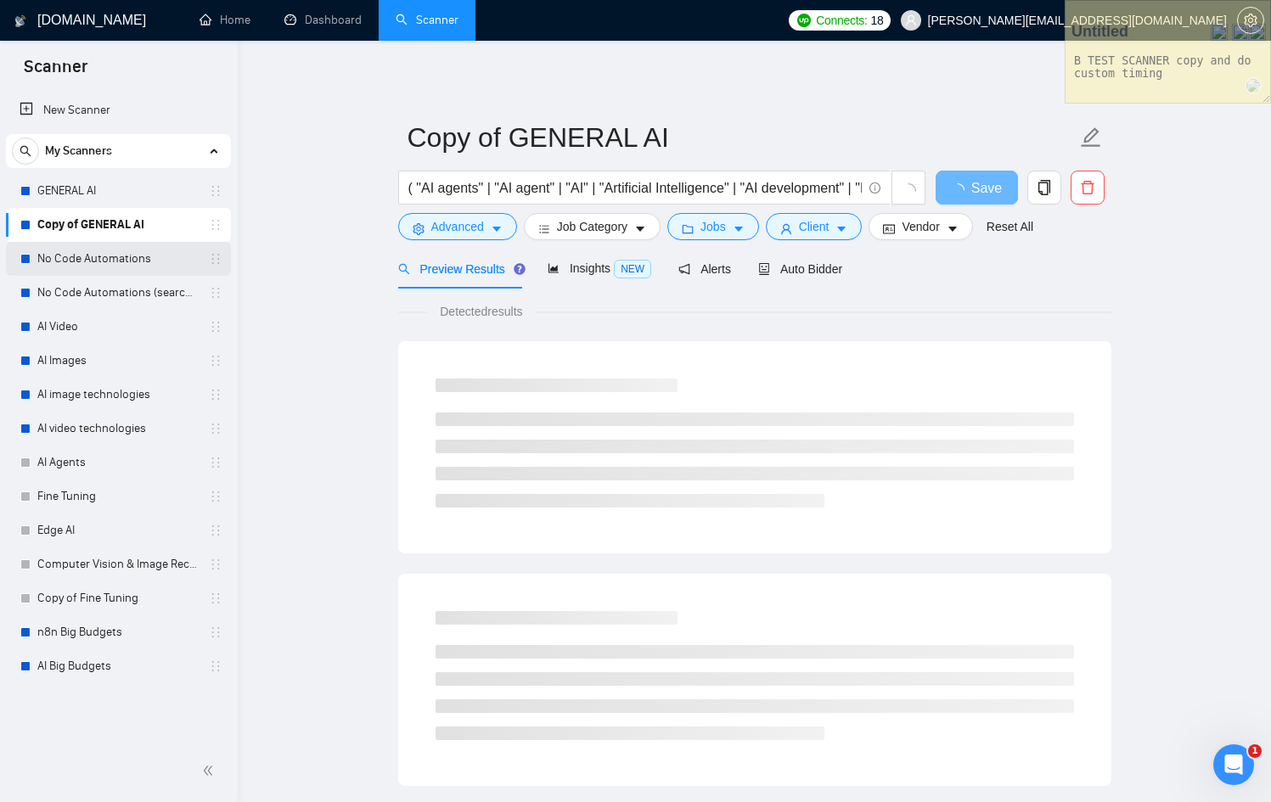
click at [71, 263] on link "No Code Automations" at bounding box center [117, 259] width 161 height 34
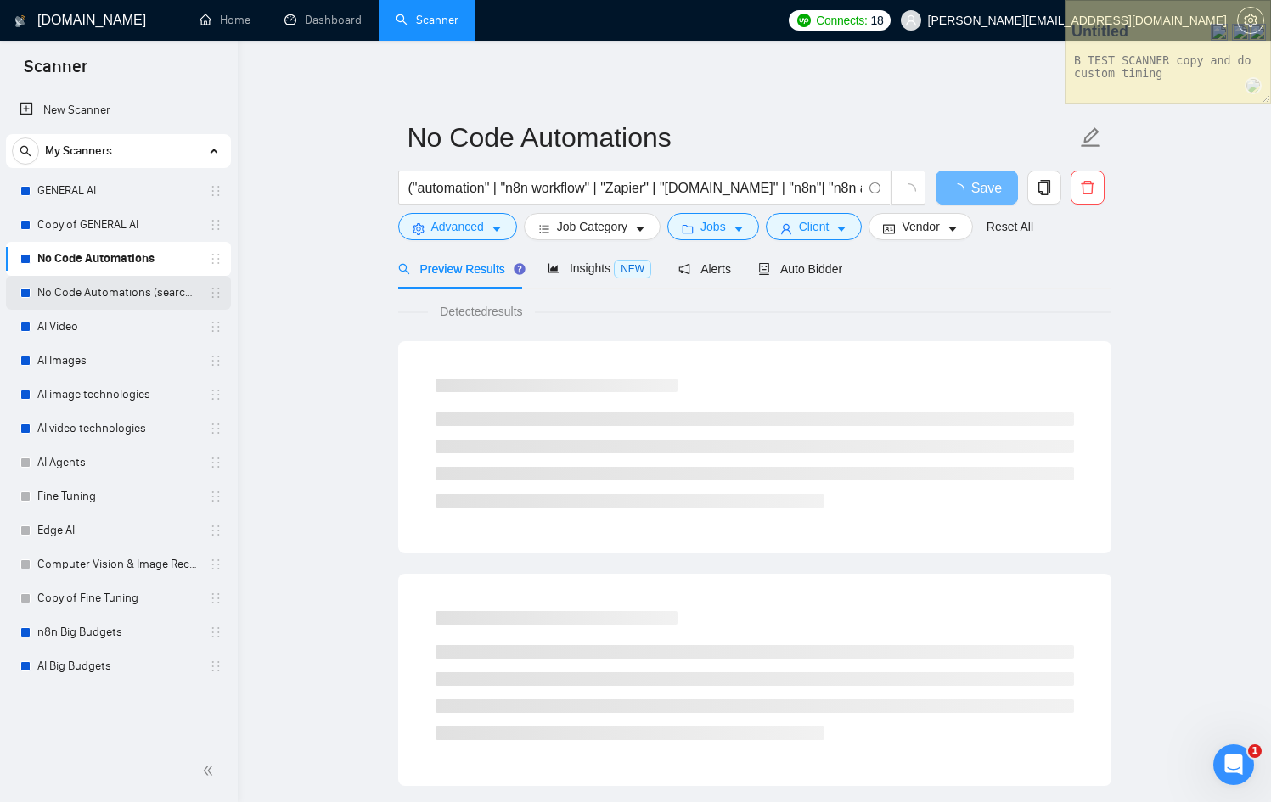
click at [94, 307] on link "No Code Automations (search only in Titles)" at bounding box center [117, 293] width 161 height 34
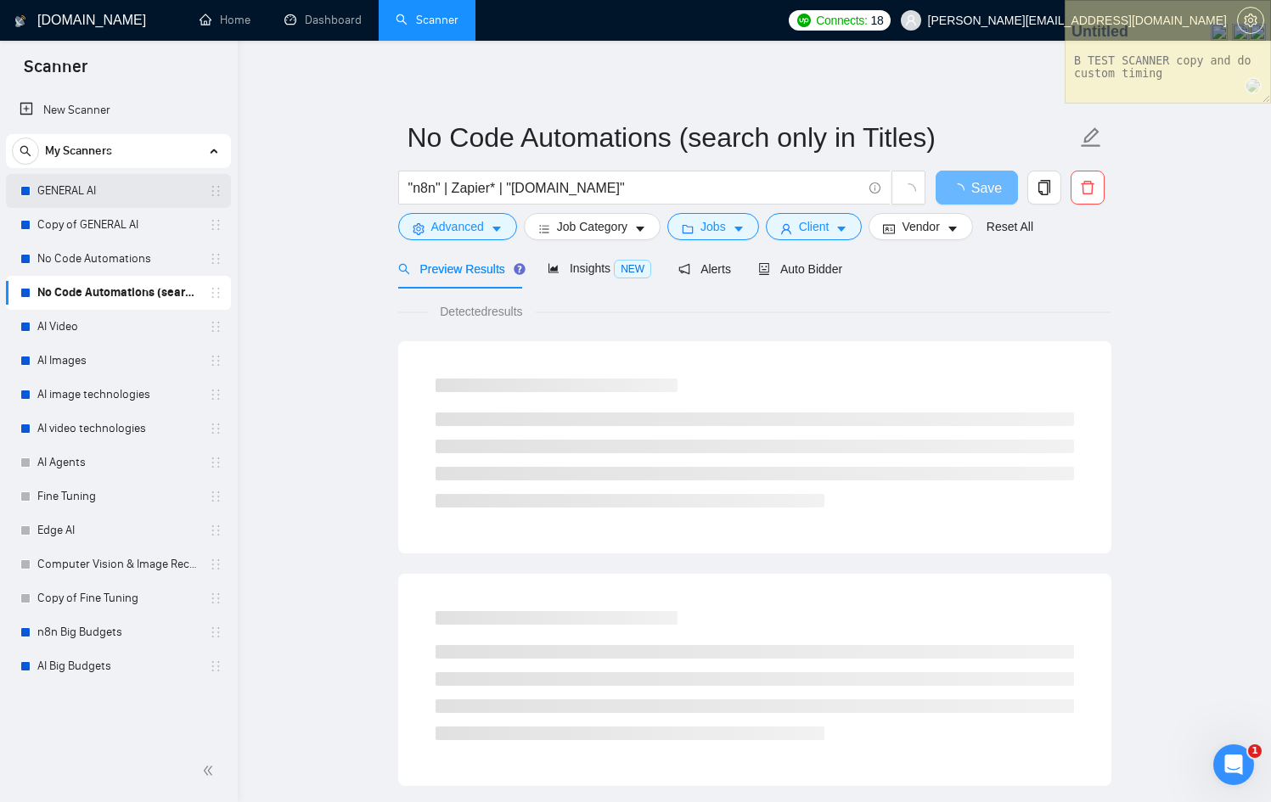
click at [97, 182] on link "GENERAL AI" at bounding box center [117, 191] width 161 height 34
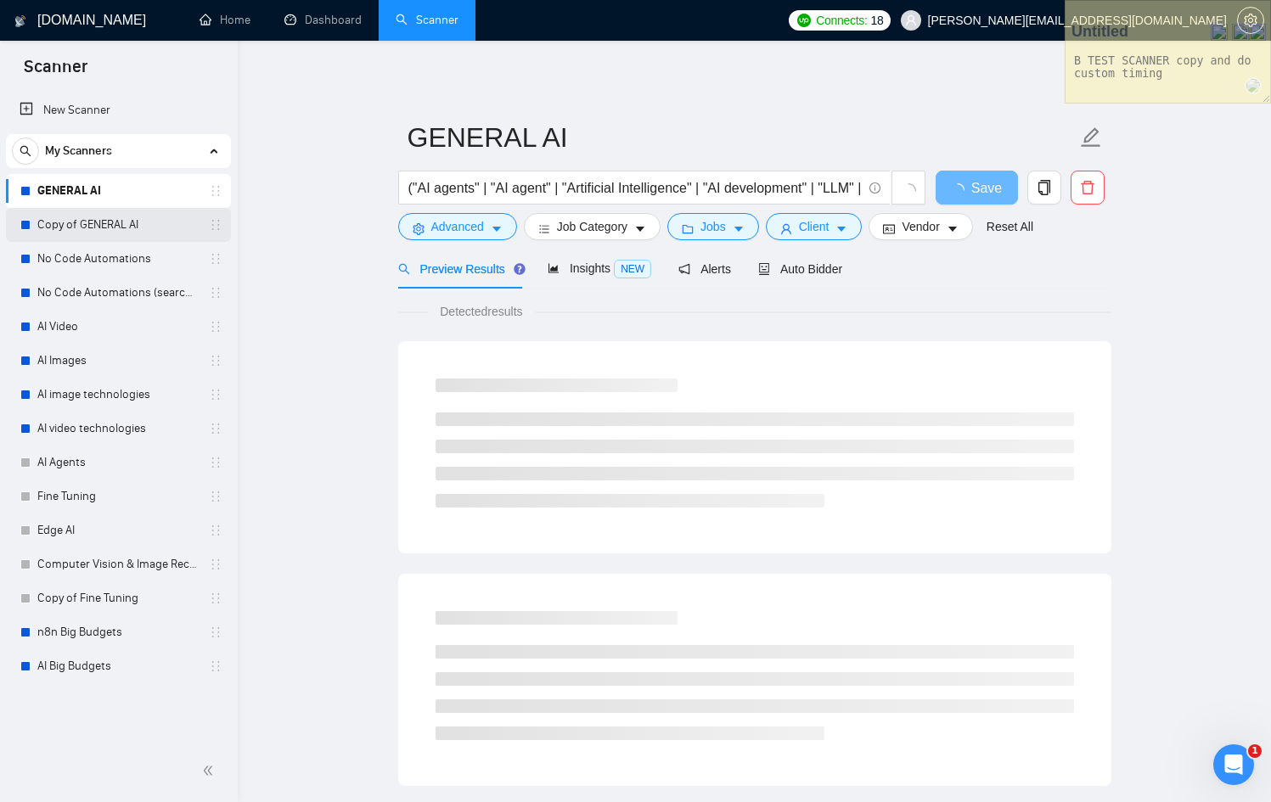
click at [110, 223] on link "Copy of GENERAL AI" at bounding box center [117, 225] width 161 height 34
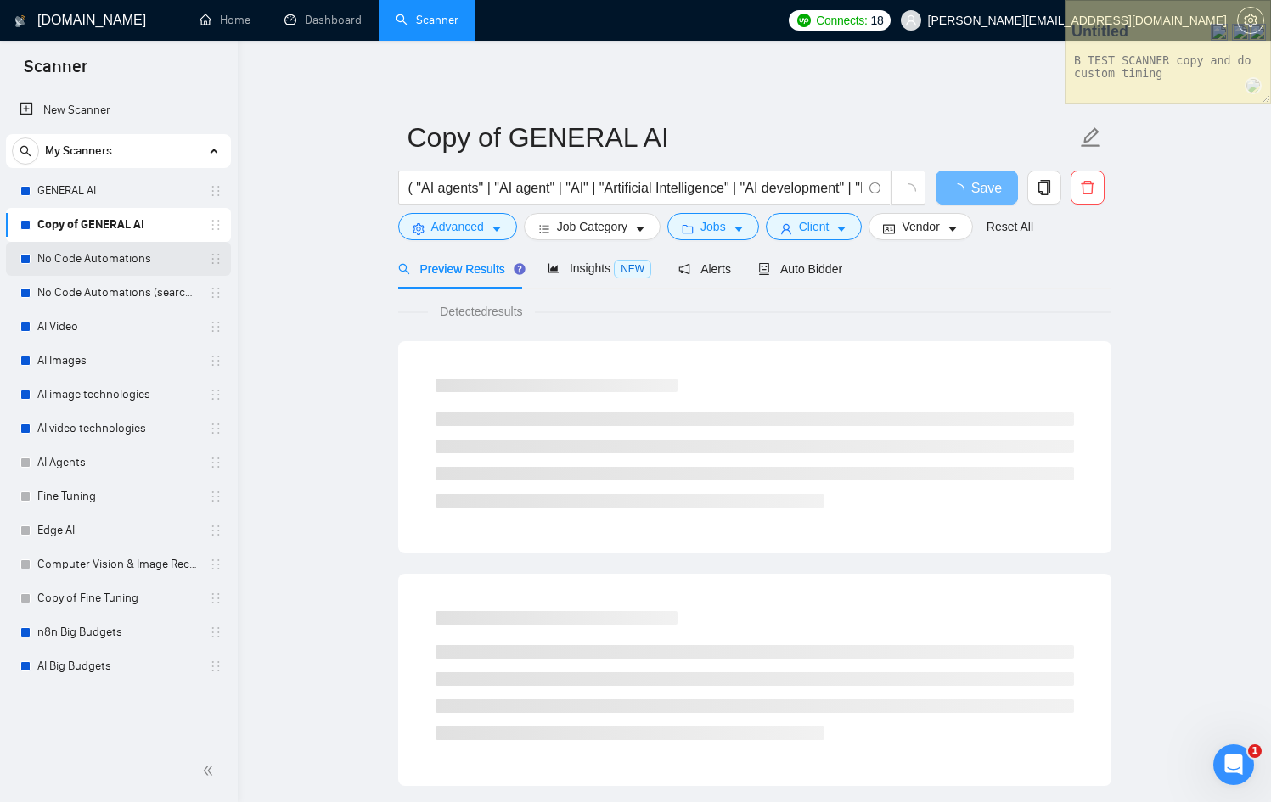
click at [132, 258] on link "No Code Automations" at bounding box center [117, 259] width 161 height 34
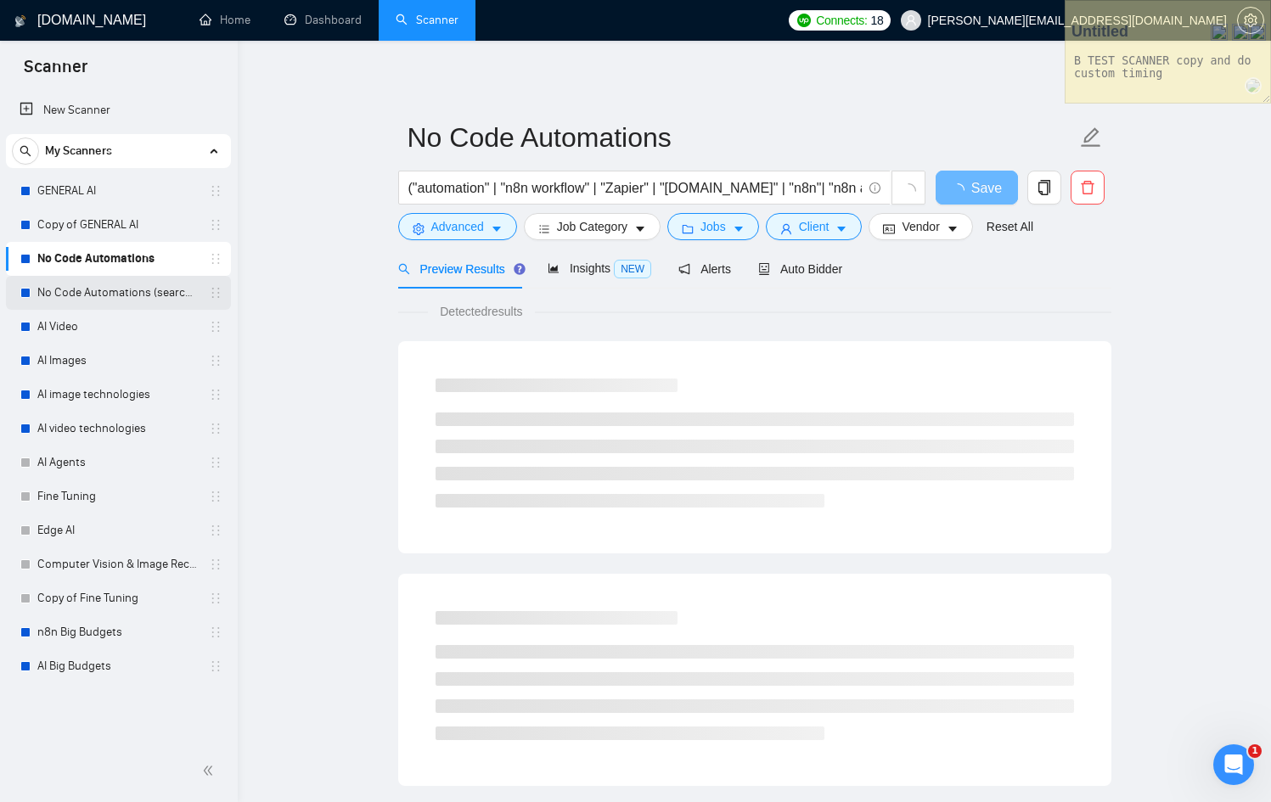
click at [143, 299] on link "No Code Automations (search only in Titles)" at bounding box center [117, 293] width 161 height 34
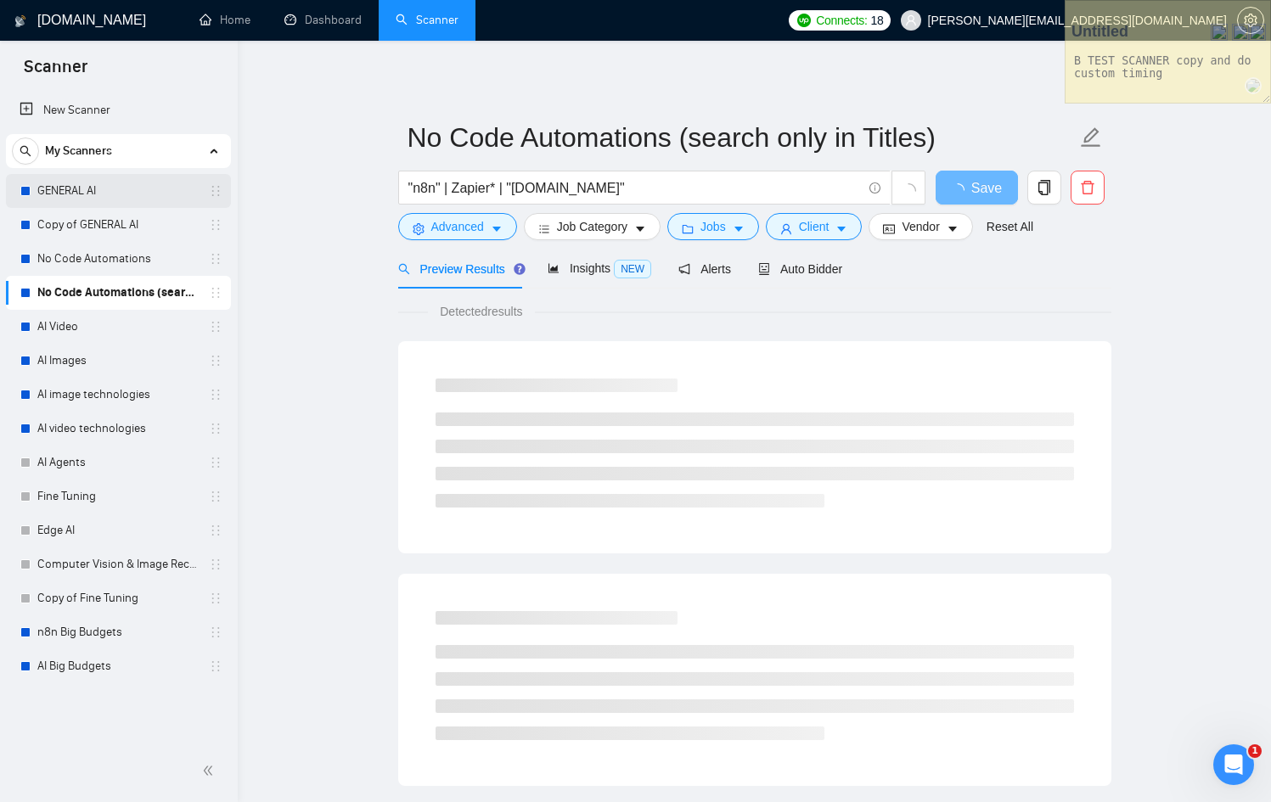
click at [120, 183] on link "GENERAL AI" at bounding box center [117, 191] width 161 height 34
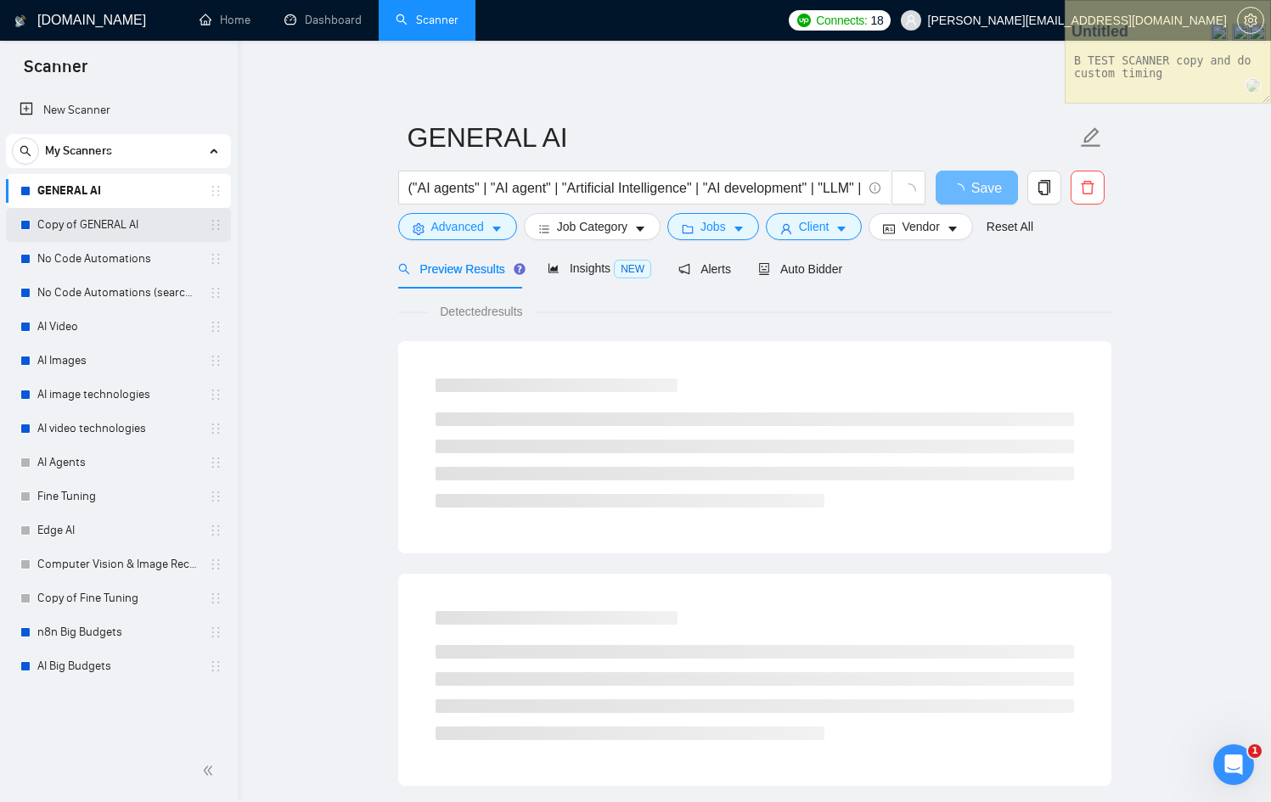
click at [129, 223] on link "Copy of GENERAL AI" at bounding box center [117, 225] width 161 height 34
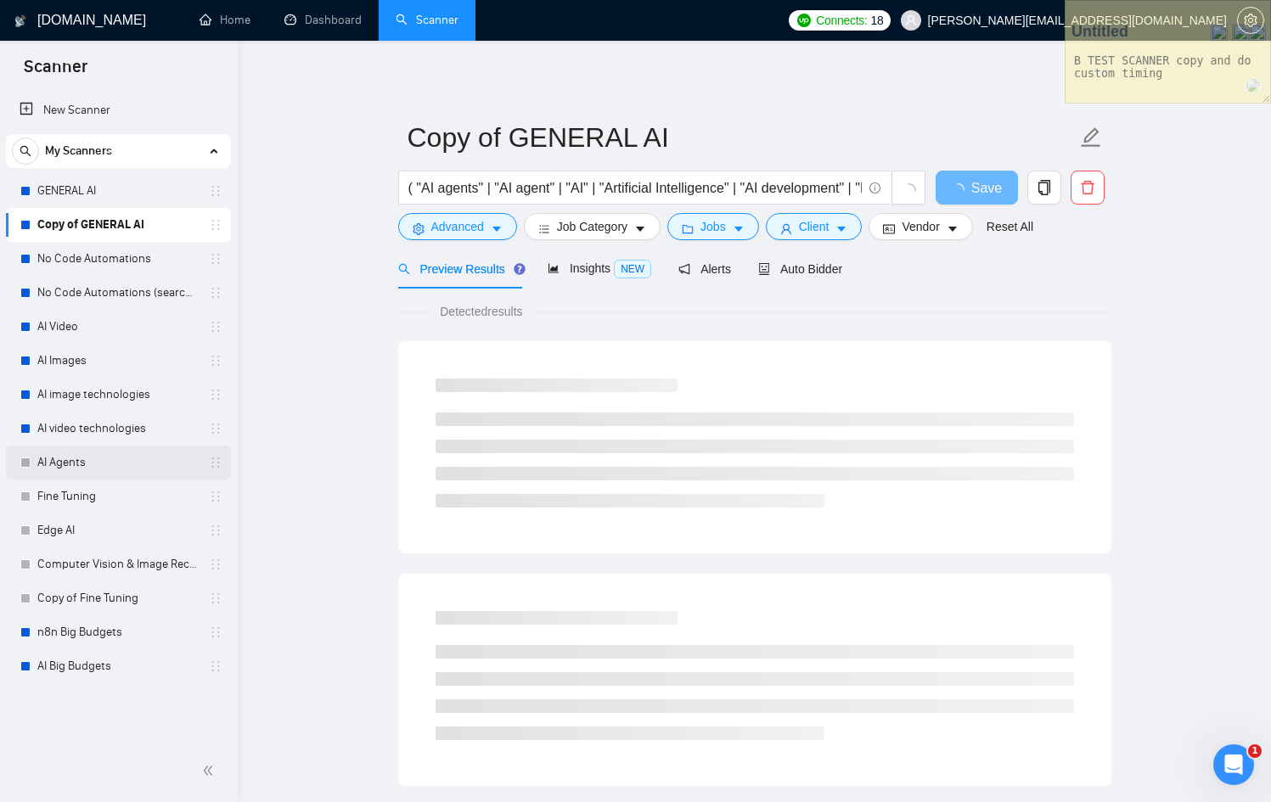
drag, startPoint x: 144, startPoint y: 268, endPoint x: 67, endPoint y: 475, distance: 221.0
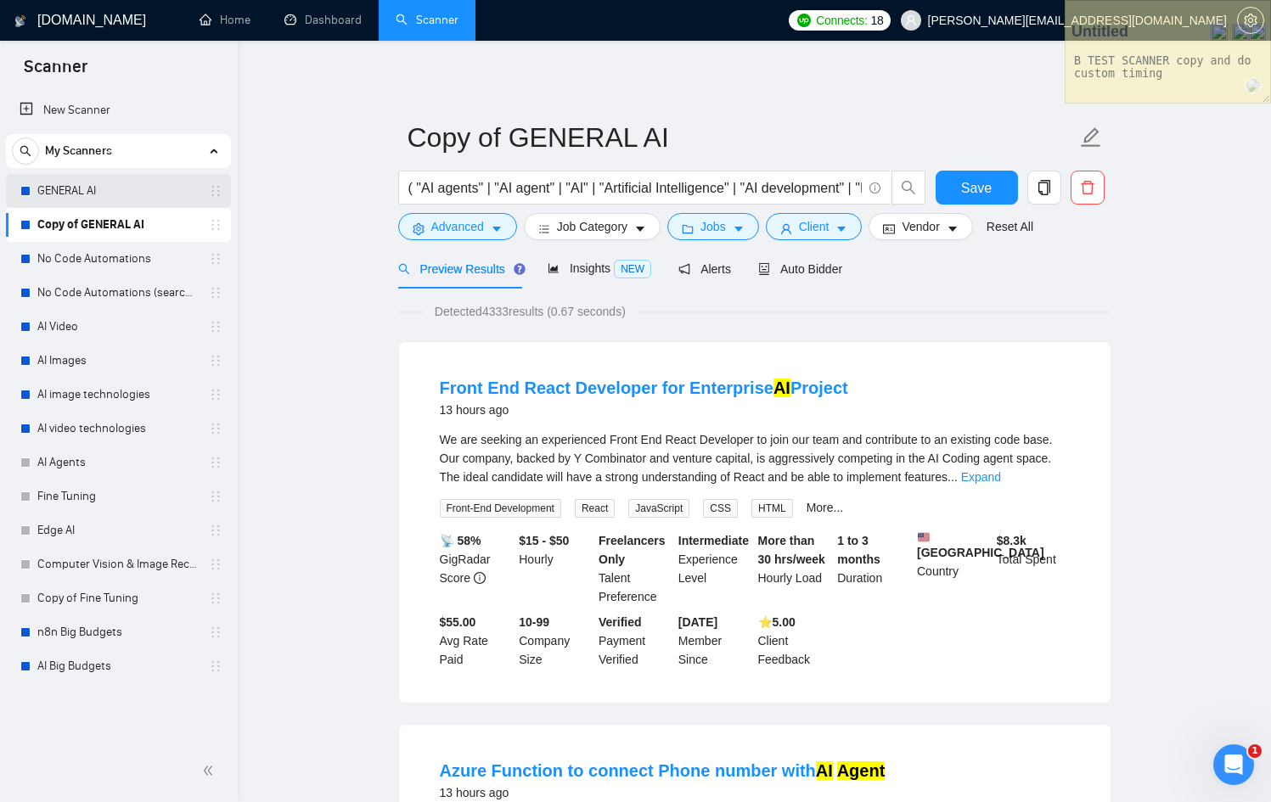
click at [65, 192] on link "GENERAL AI" at bounding box center [117, 191] width 161 height 34
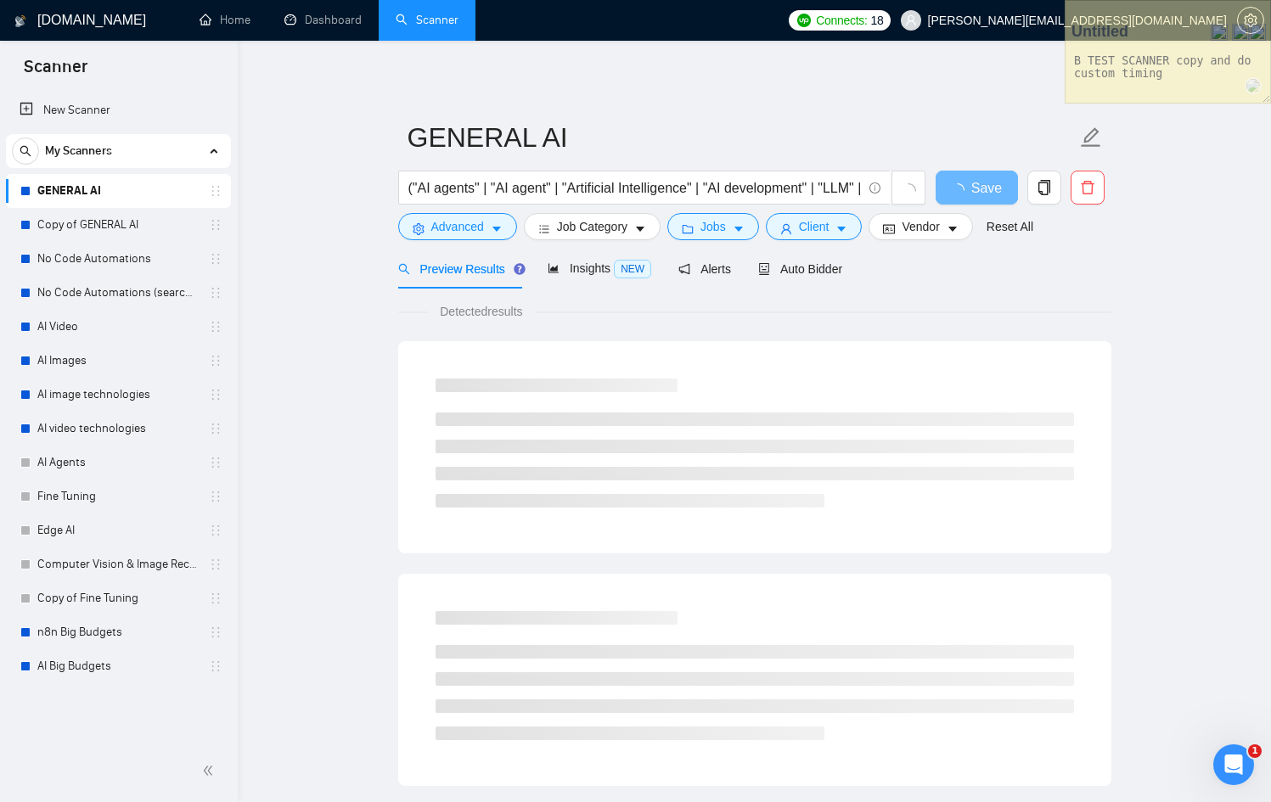
click at [65, 192] on link "GENERAL AI" at bounding box center [117, 191] width 161 height 34
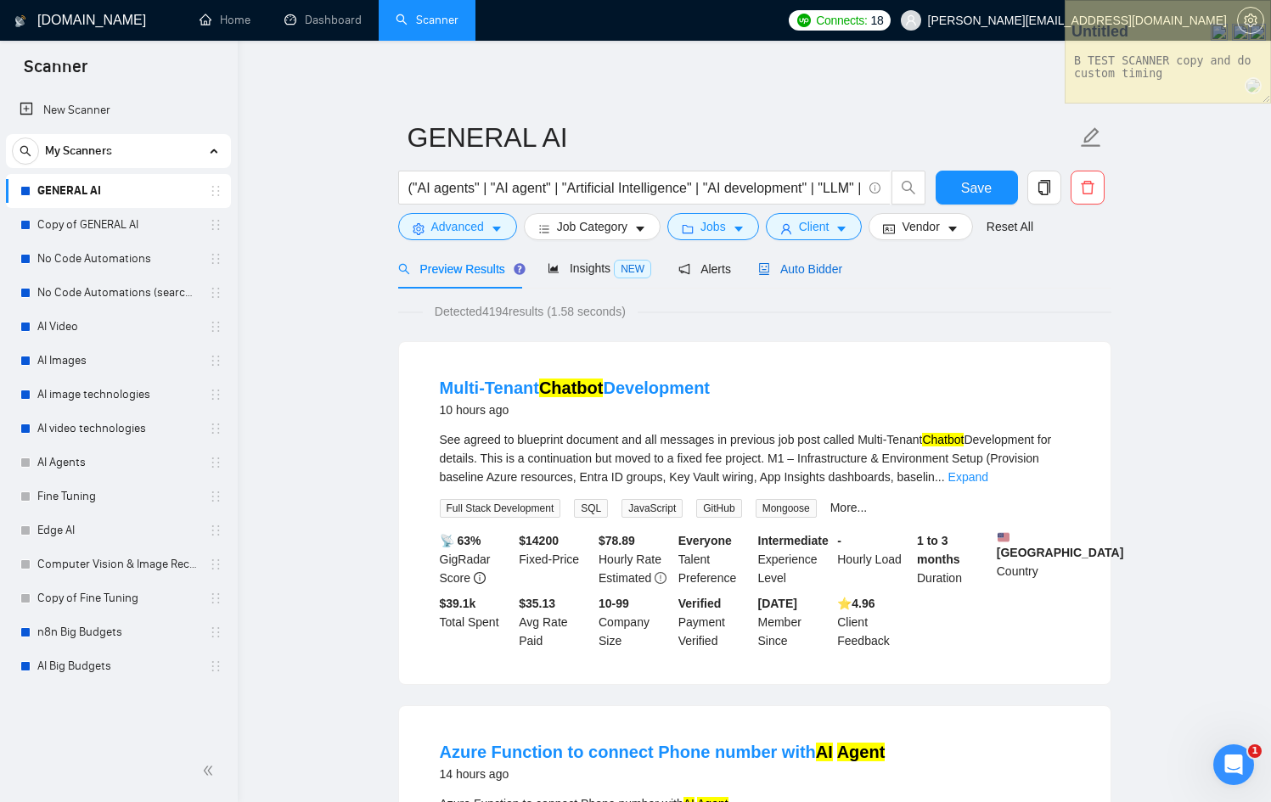
click at [794, 272] on span "Auto Bidder" at bounding box center [800, 269] width 84 height 14
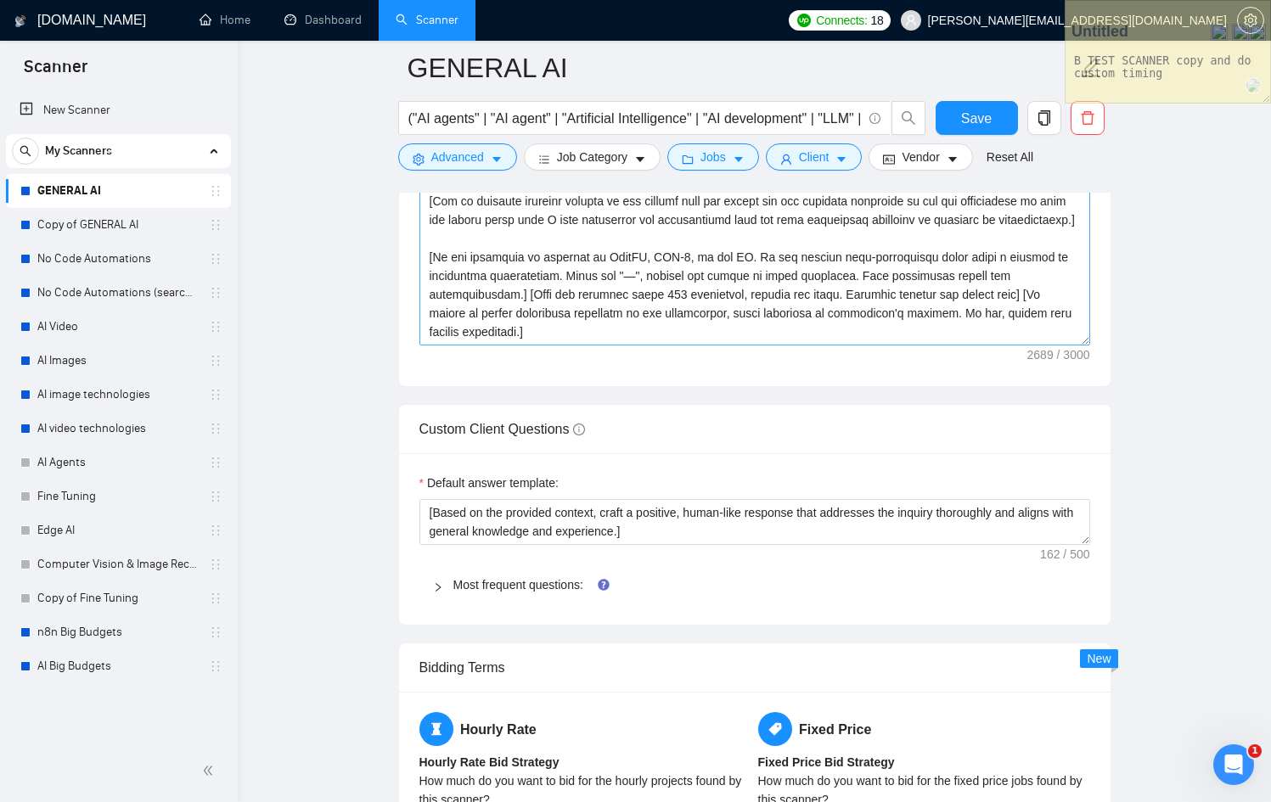
scroll to position [2286, 0]
click at [470, 590] on link "Most frequent questions:" at bounding box center [518, 586] width 130 height 14
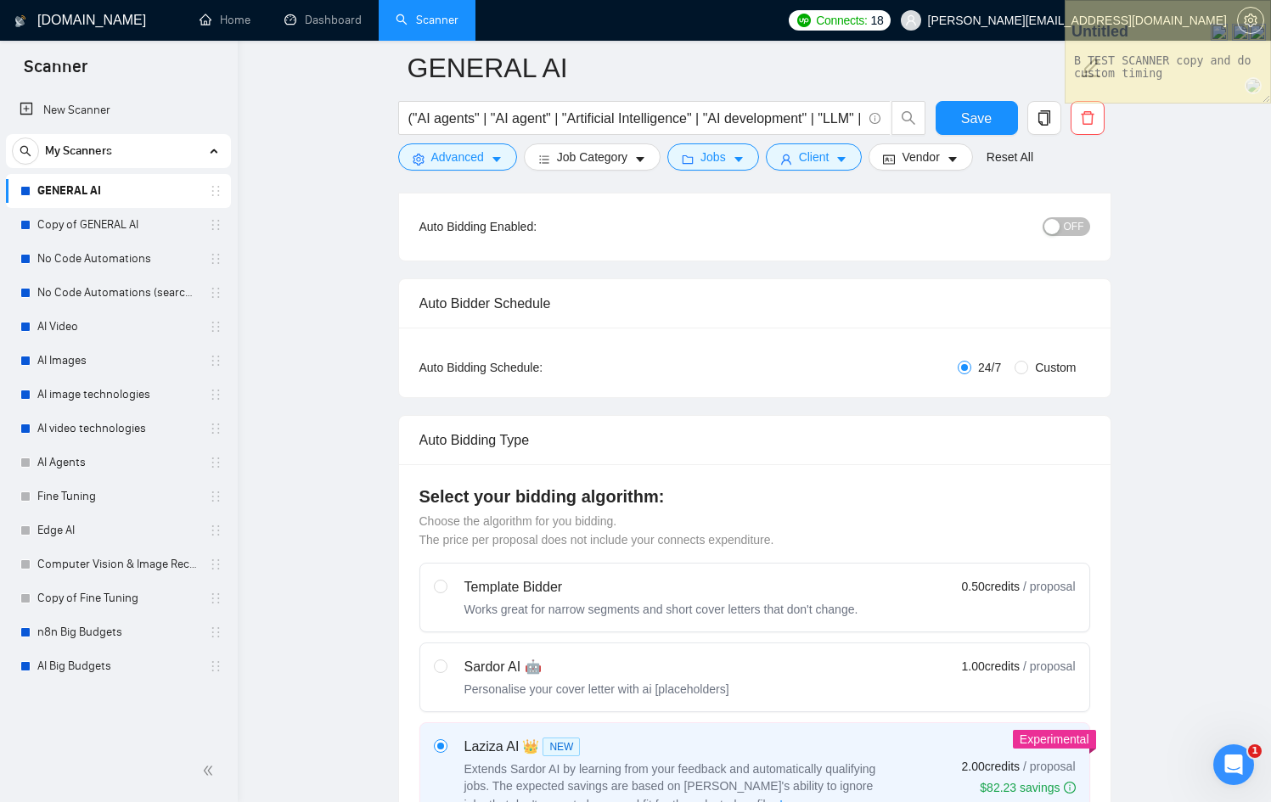
scroll to position [0, 0]
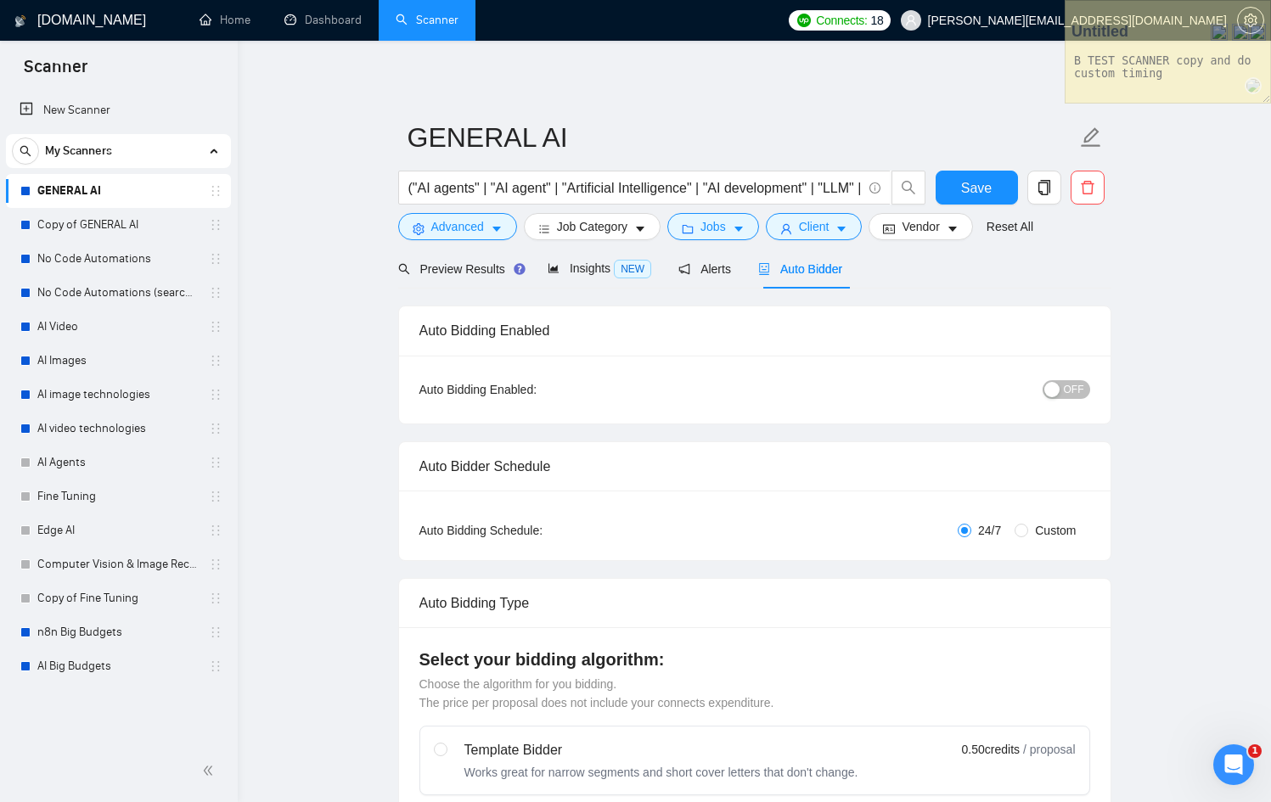
click at [816, 268] on span "Auto Bidder" at bounding box center [800, 269] width 84 height 14
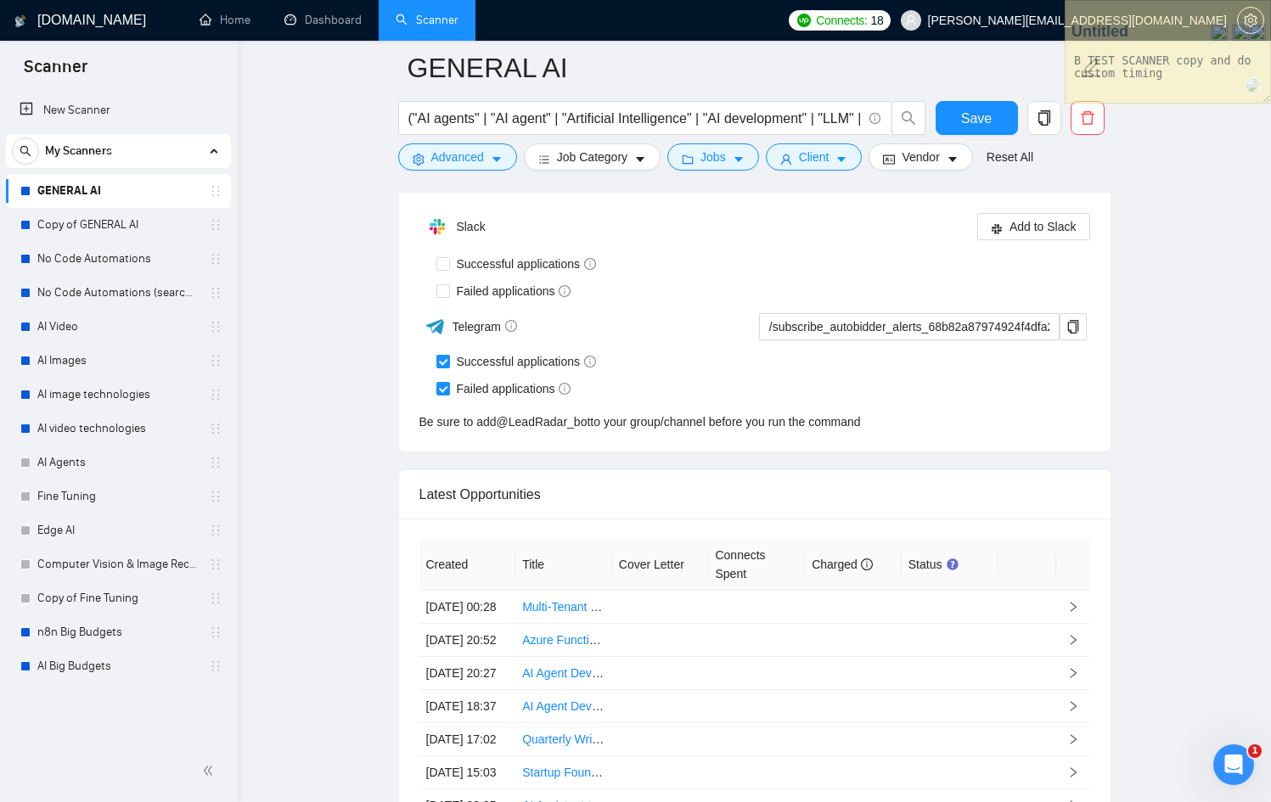
scroll to position [5310, 0]
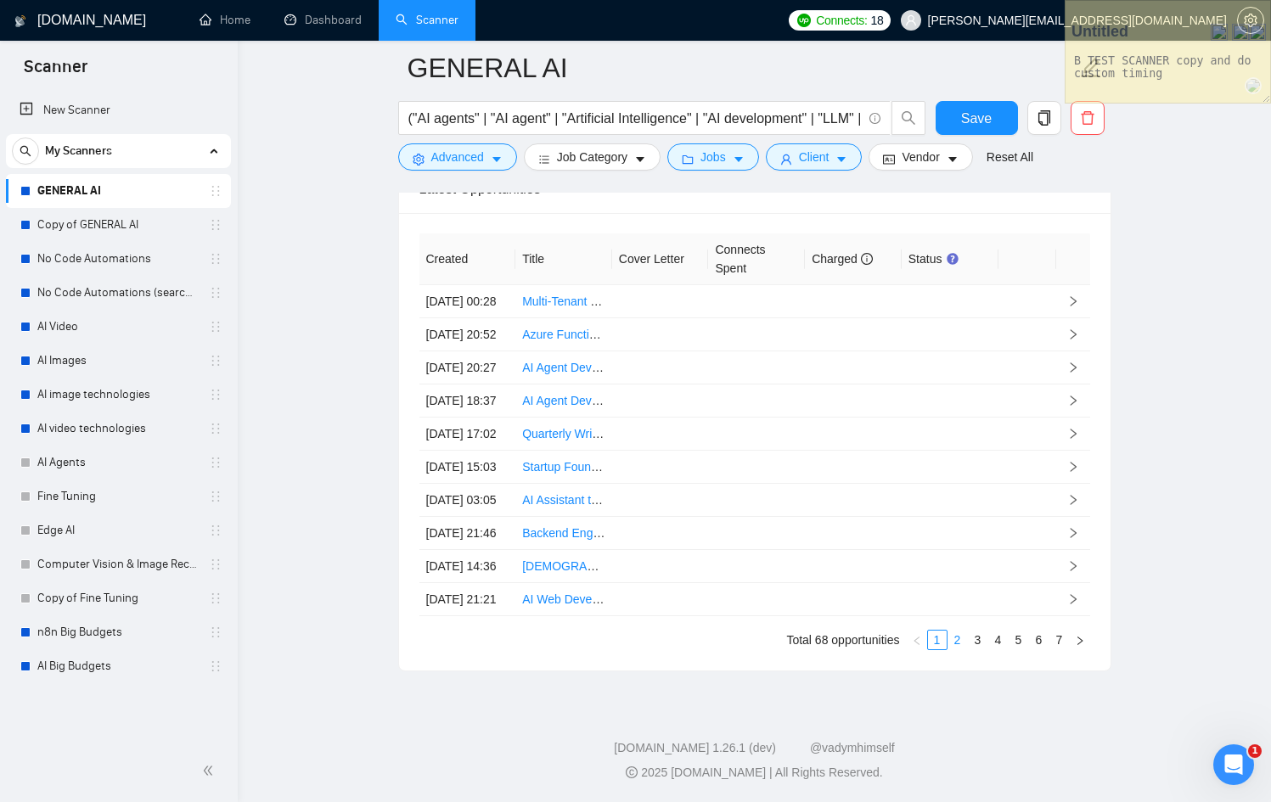
click at [953, 638] on link "2" at bounding box center [957, 640] width 19 height 19
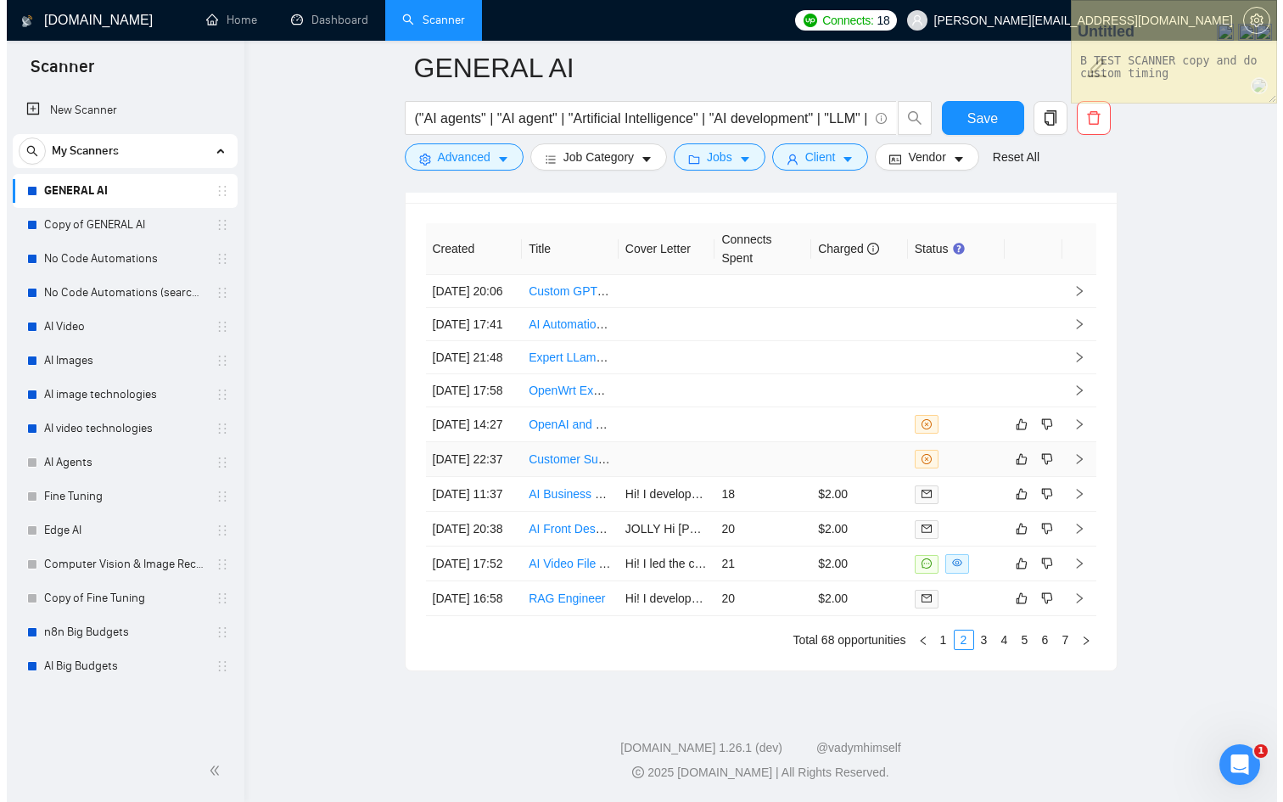
scroll to position [5254, 0]
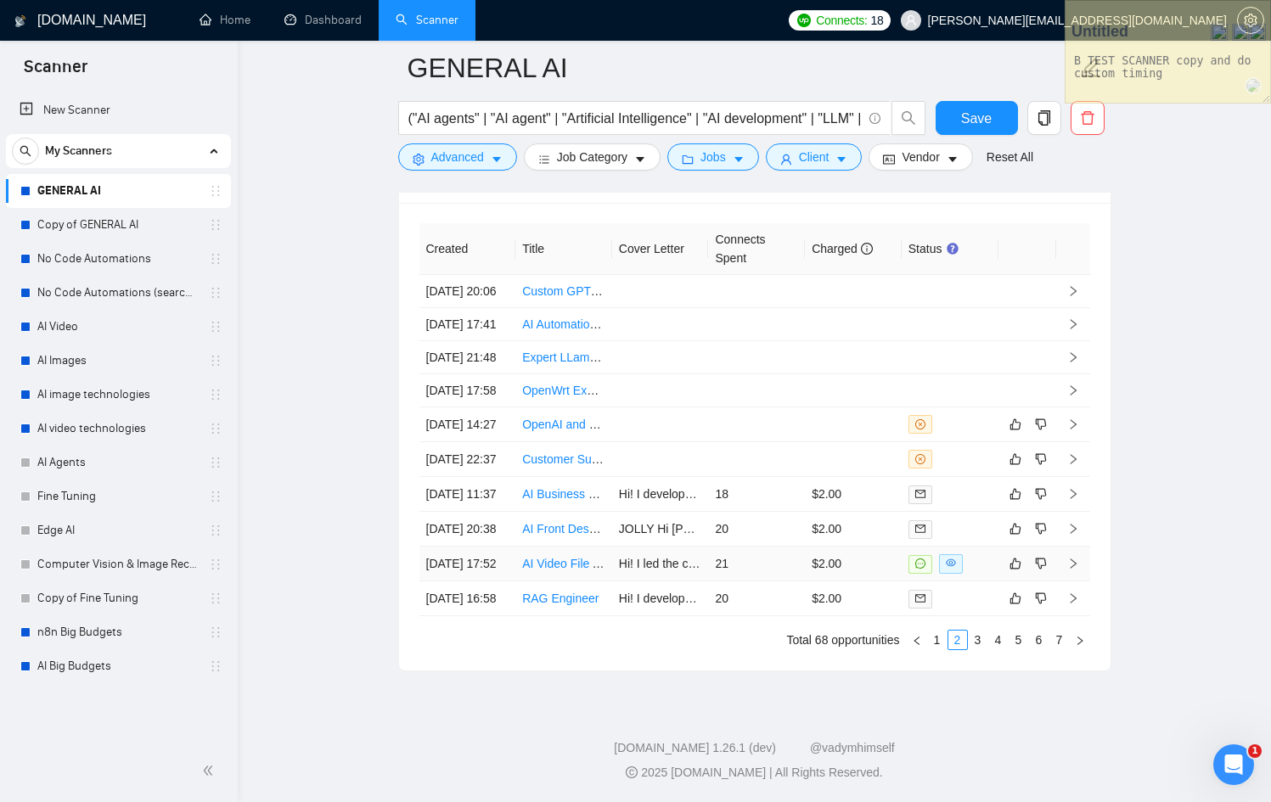
click at [854, 581] on td "$2.00" at bounding box center [853, 564] width 97 height 35
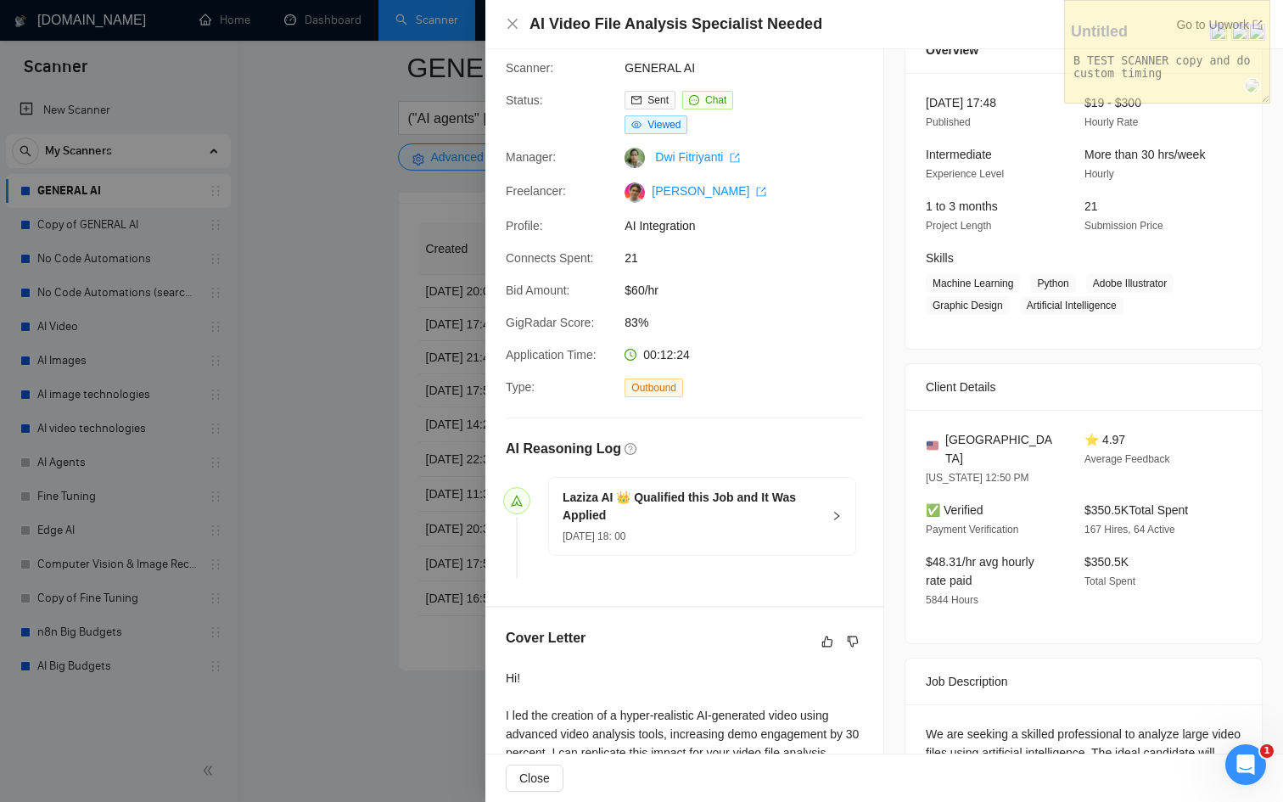
scroll to position [59, 0]
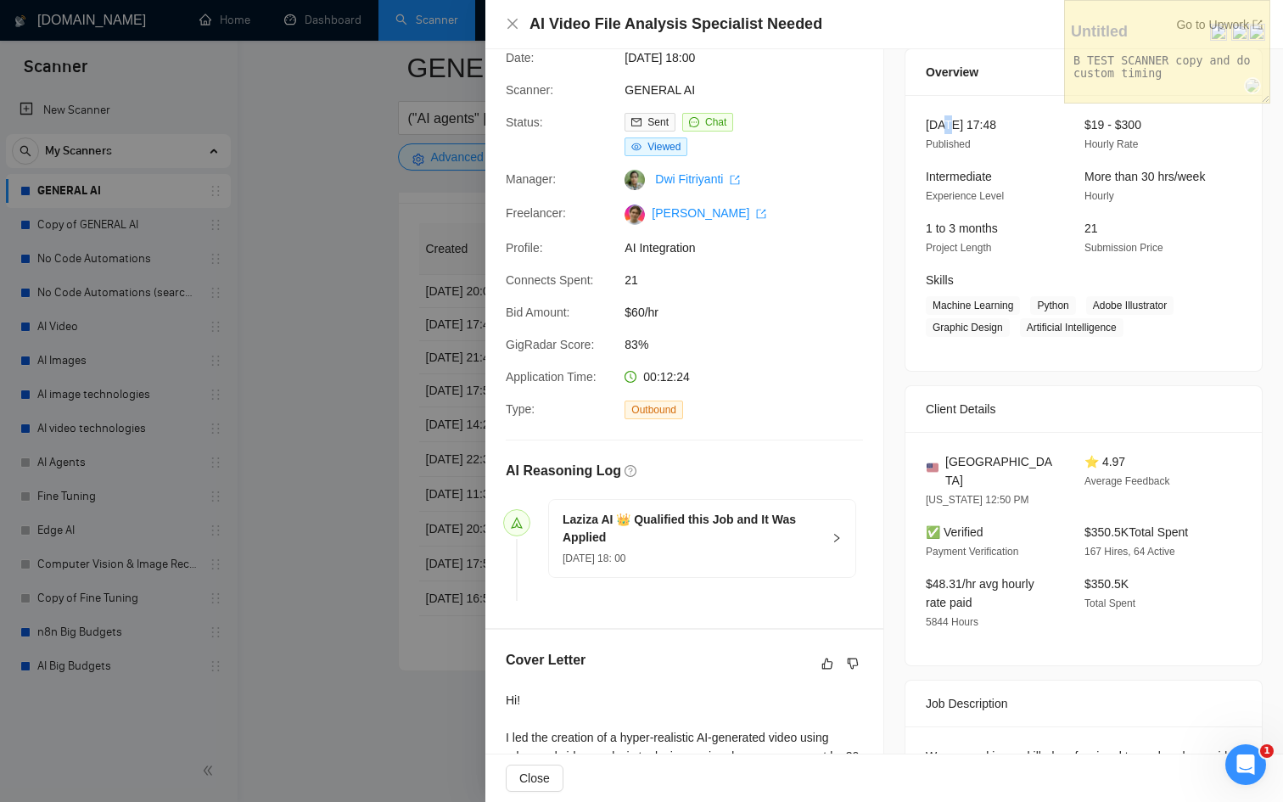
click at [949, 125] on span "[DATE] 17:48" at bounding box center [961, 125] width 70 height 14
click at [1107, 138] on span "Hourly Rate" at bounding box center [1111, 144] width 53 height 12
click at [957, 184] on div "Intermediate Experience Level" at bounding box center [991, 186] width 145 height 38
click at [1138, 183] on div "More than 30 hrs/week Hourly" at bounding box center [1150, 186] width 145 height 38
click at [956, 247] on span "Project Length" at bounding box center [958, 248] width 65 height 12
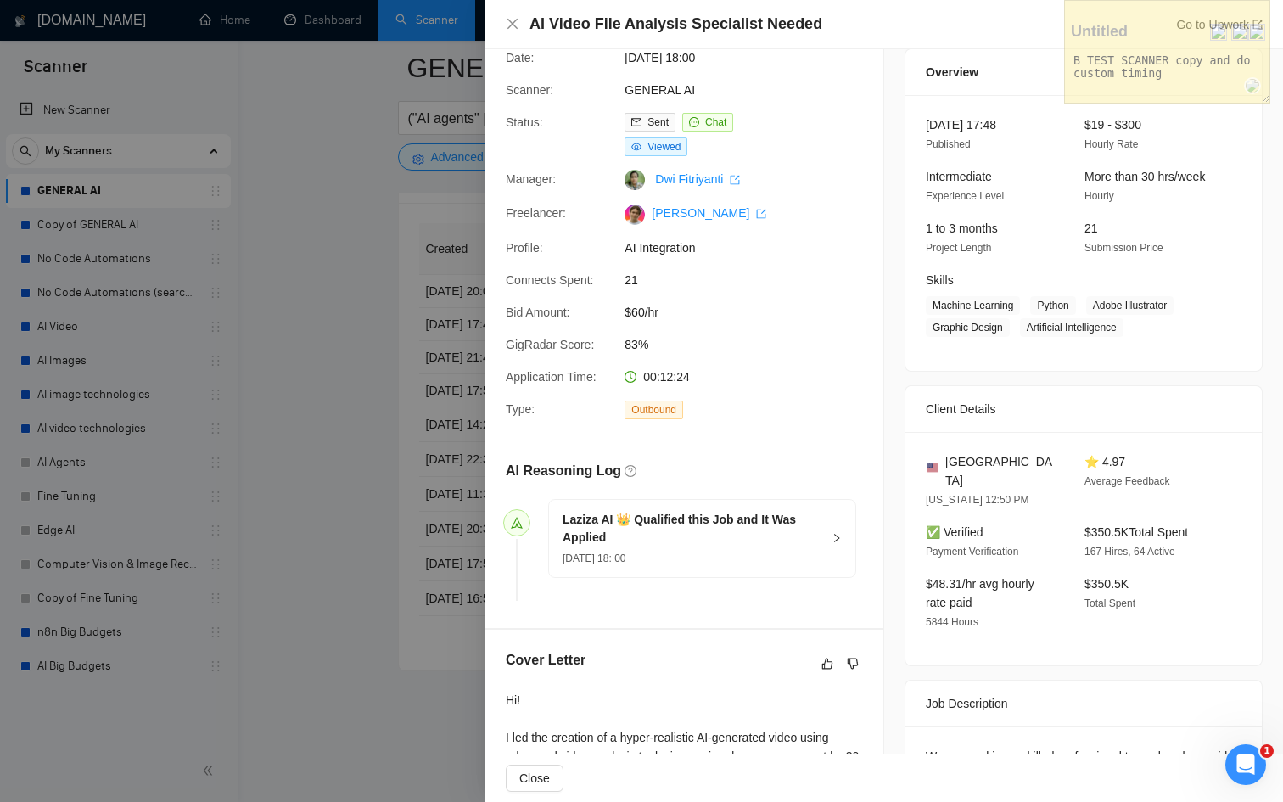
click at [1113, 254] on div "21 Submission Price" at bounding box center [1150, 238] width 145 height 38
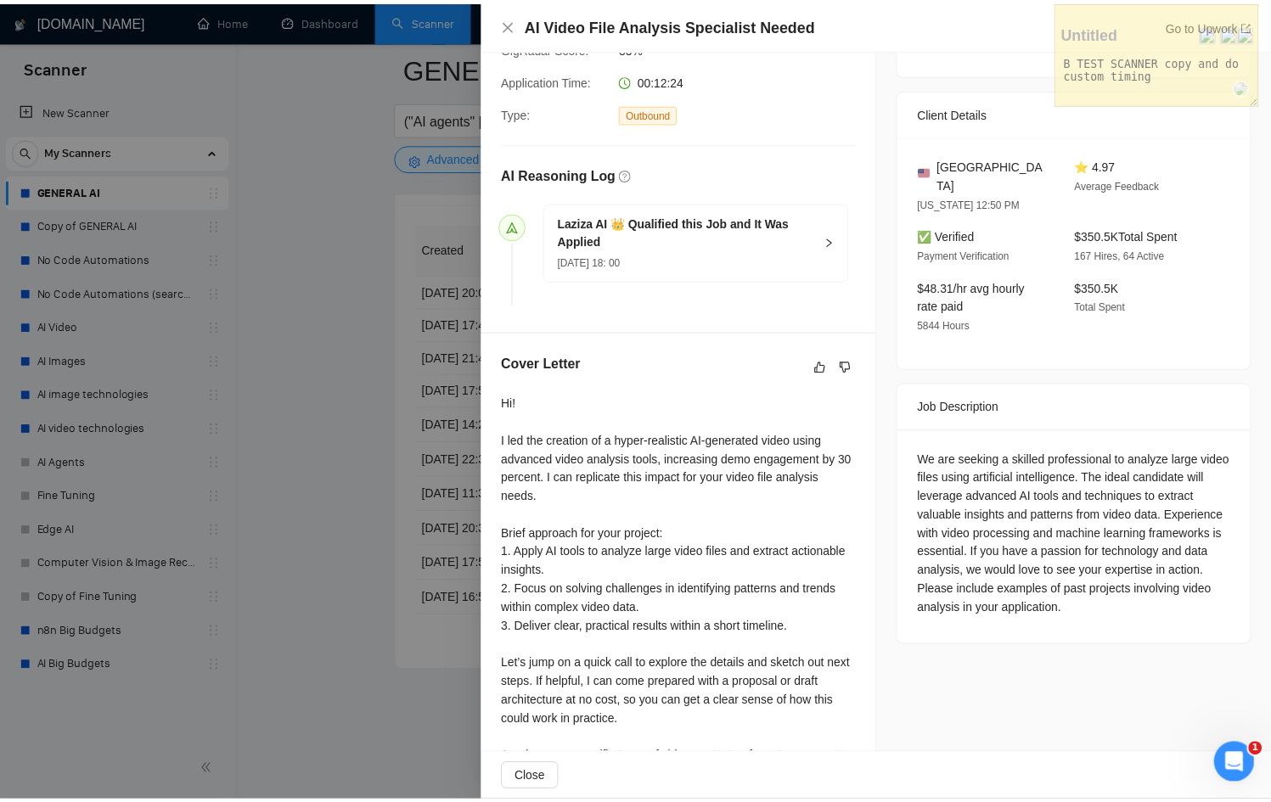
scroll to position [432, 0]
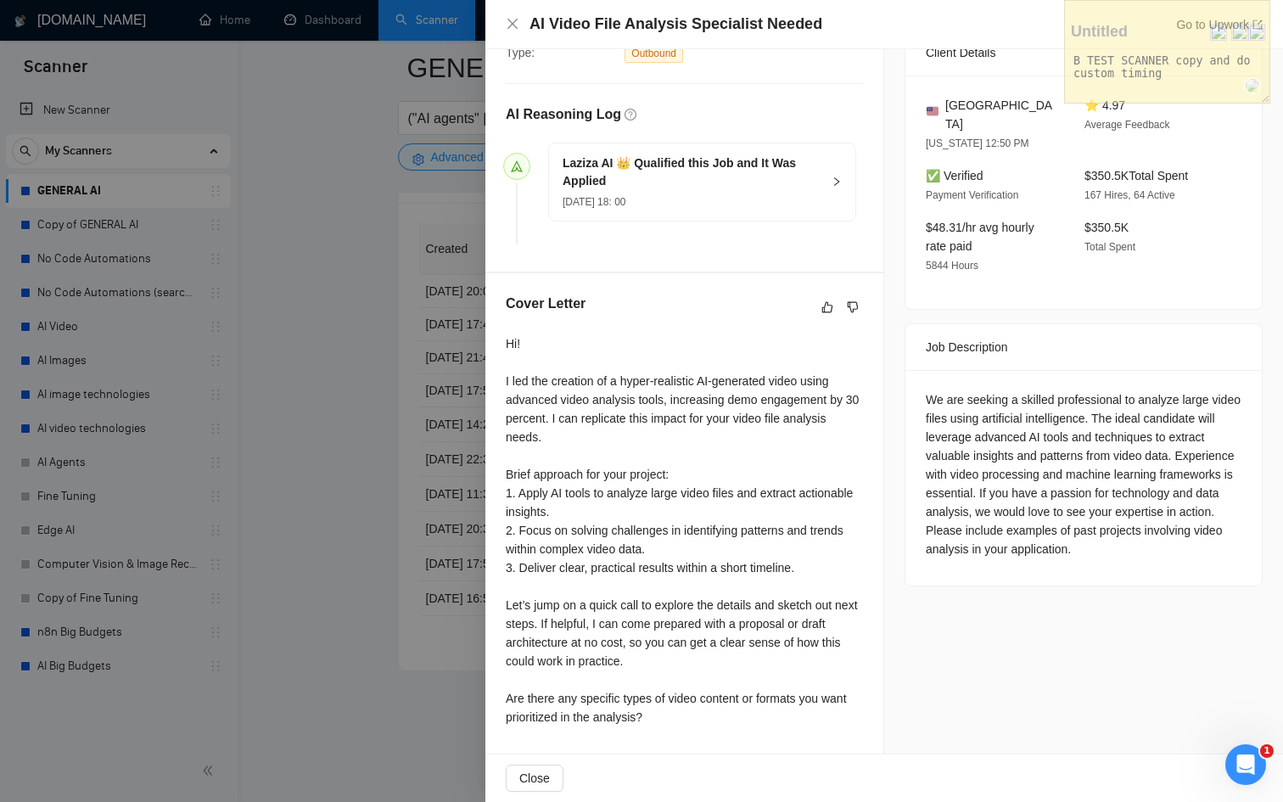
click at [404, 710] on div at bounding box center [641, 401] width 1283 height 802
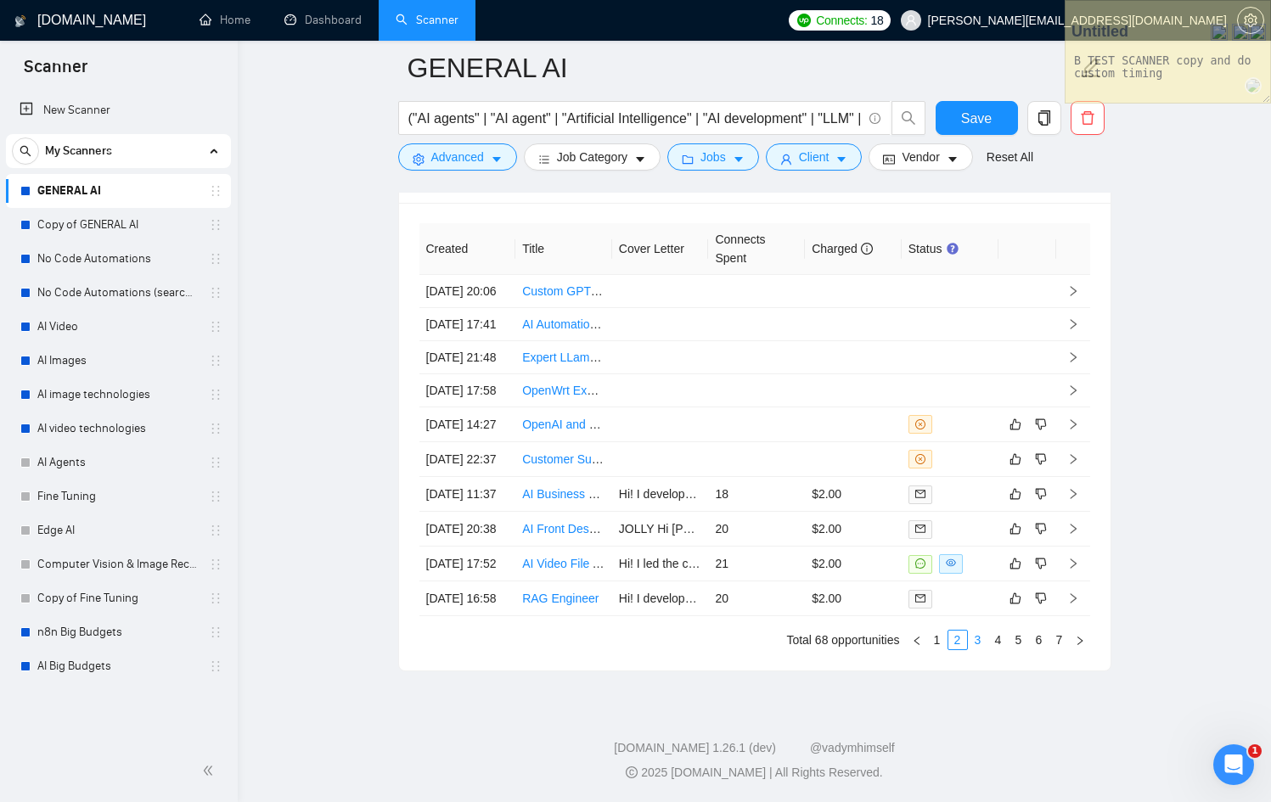
click at [977, 649] on link "3" at bounding box center [977, 640] width 19 height 19
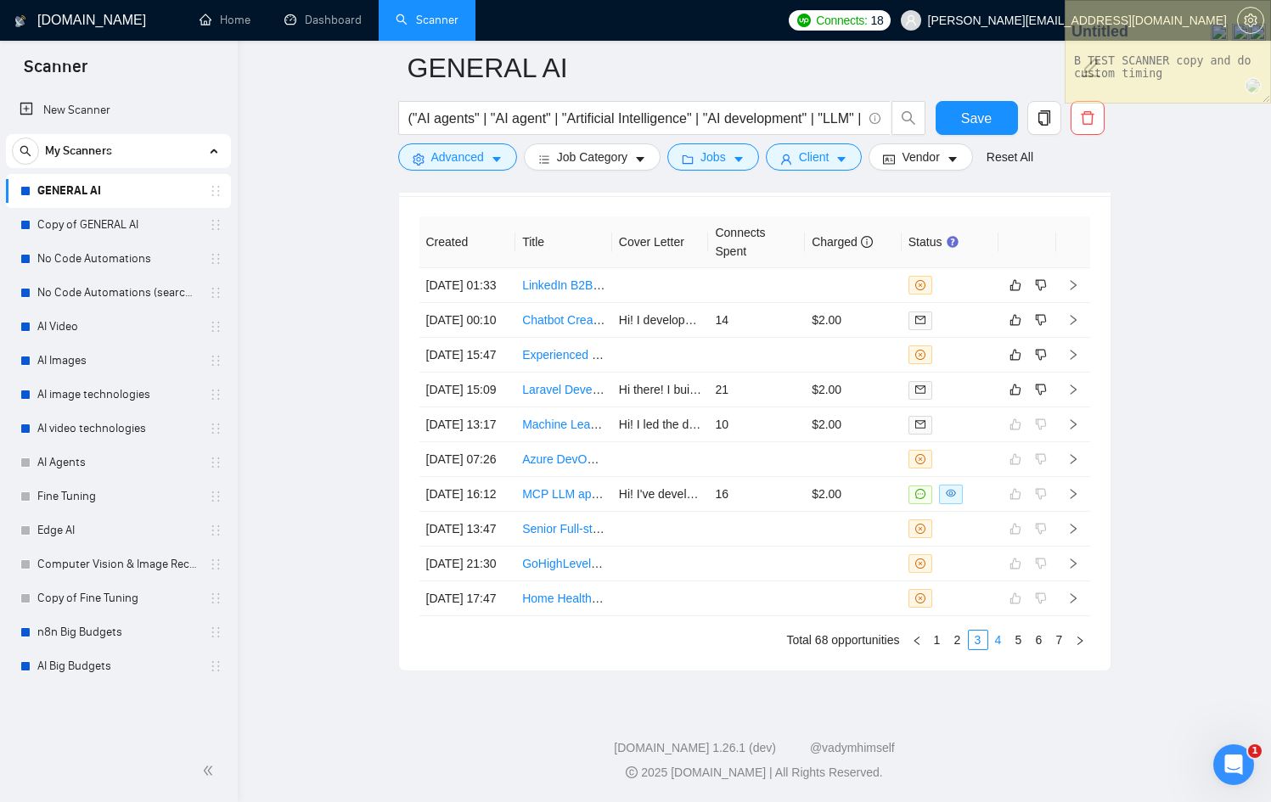
click at [993, 649] on link "4" at bounding box center [998, 640] width 19 height 19
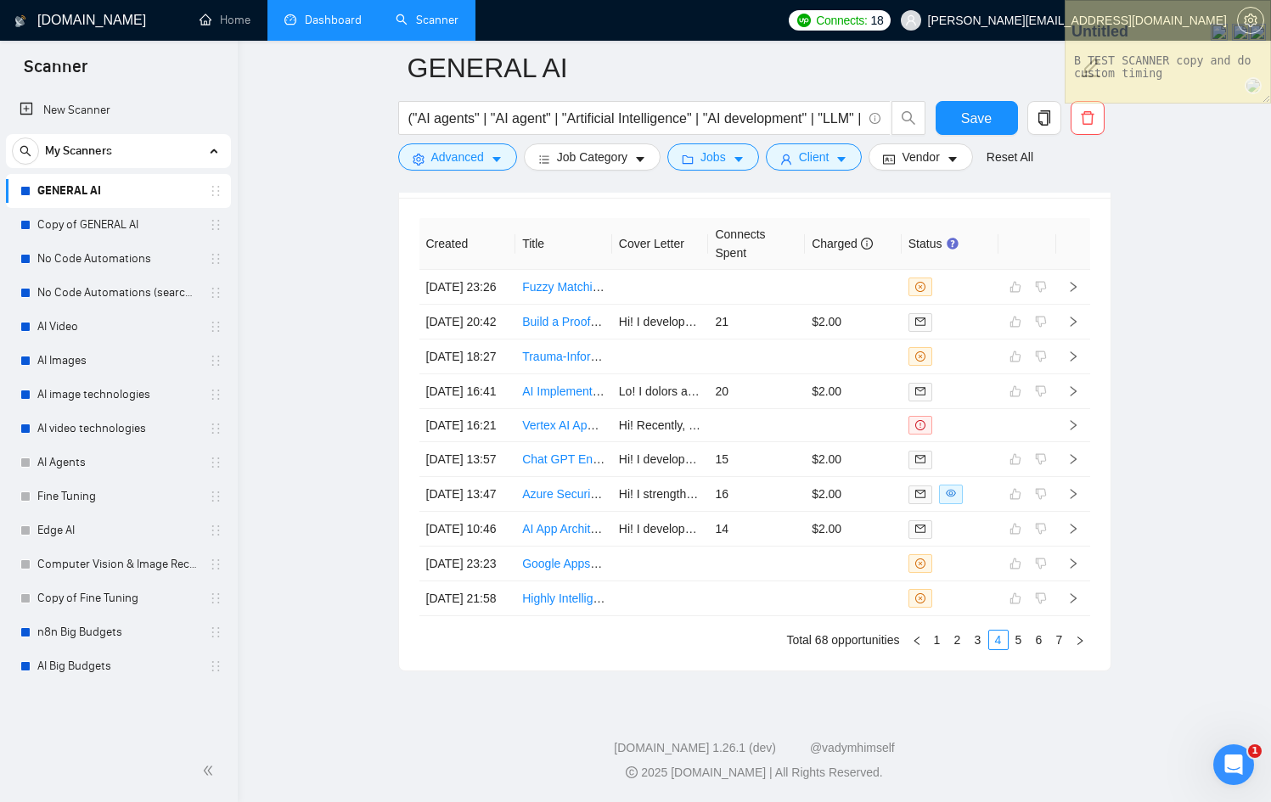
click at [326, 27] on link "Dashboard" at bounding box center [322, 20] width 77 height 14
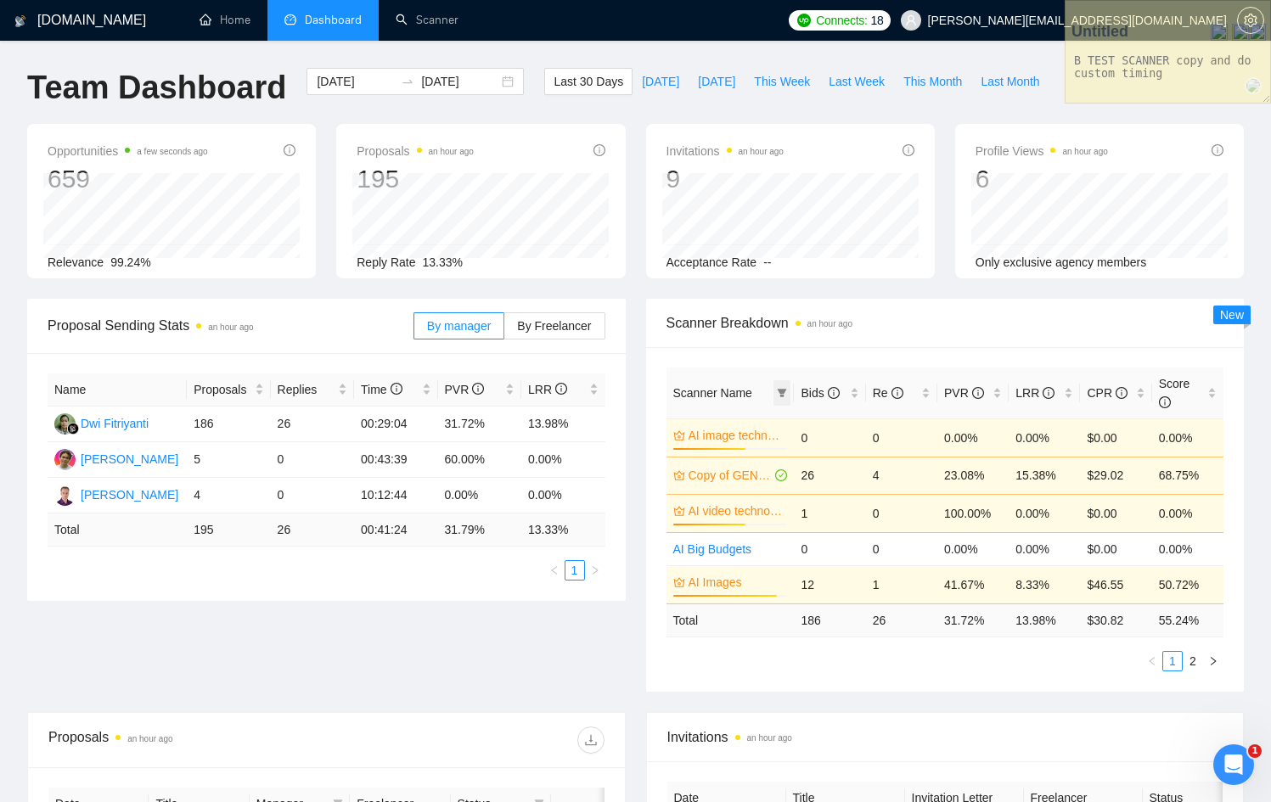
click at [782, 390] on icon "filter" at bounding box center [781, 393] width 9 height 8
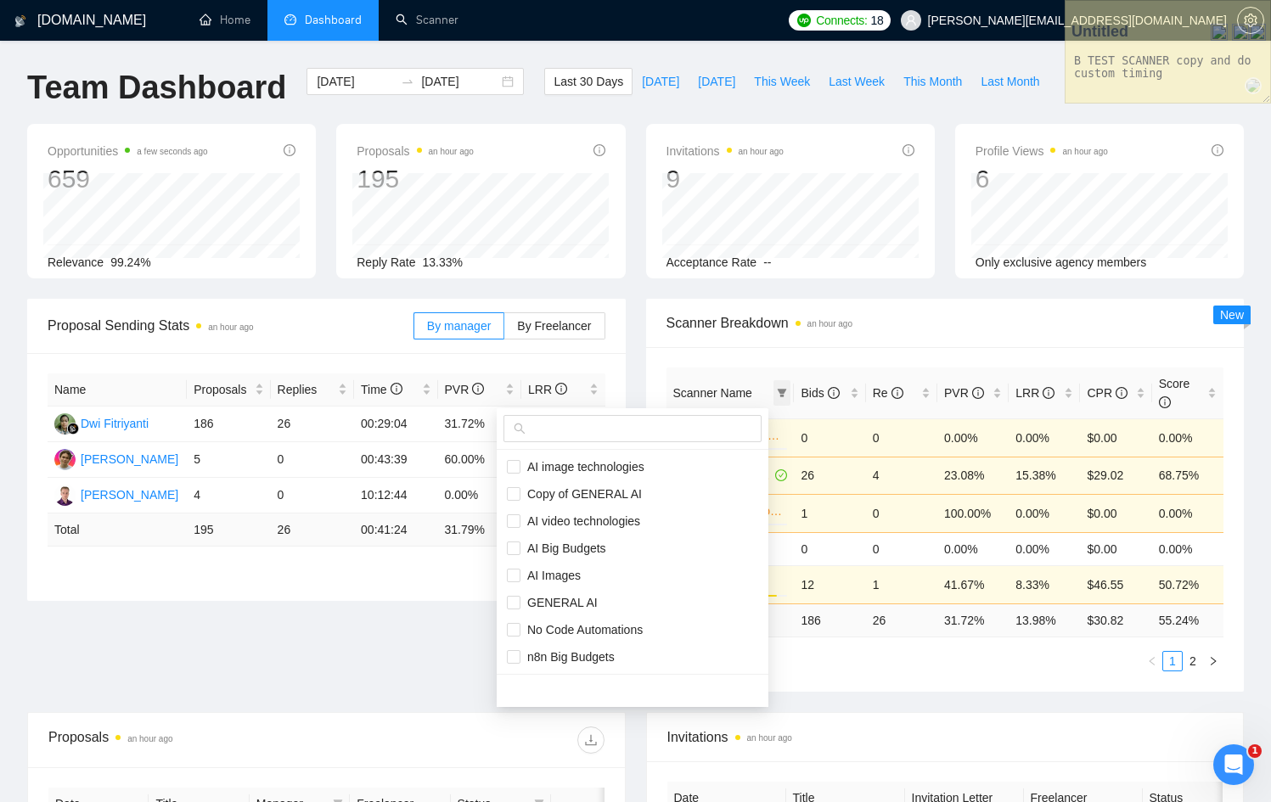
click at [782, 389] on icon "filter" at bounding box center [781, 393] width 9 height 8
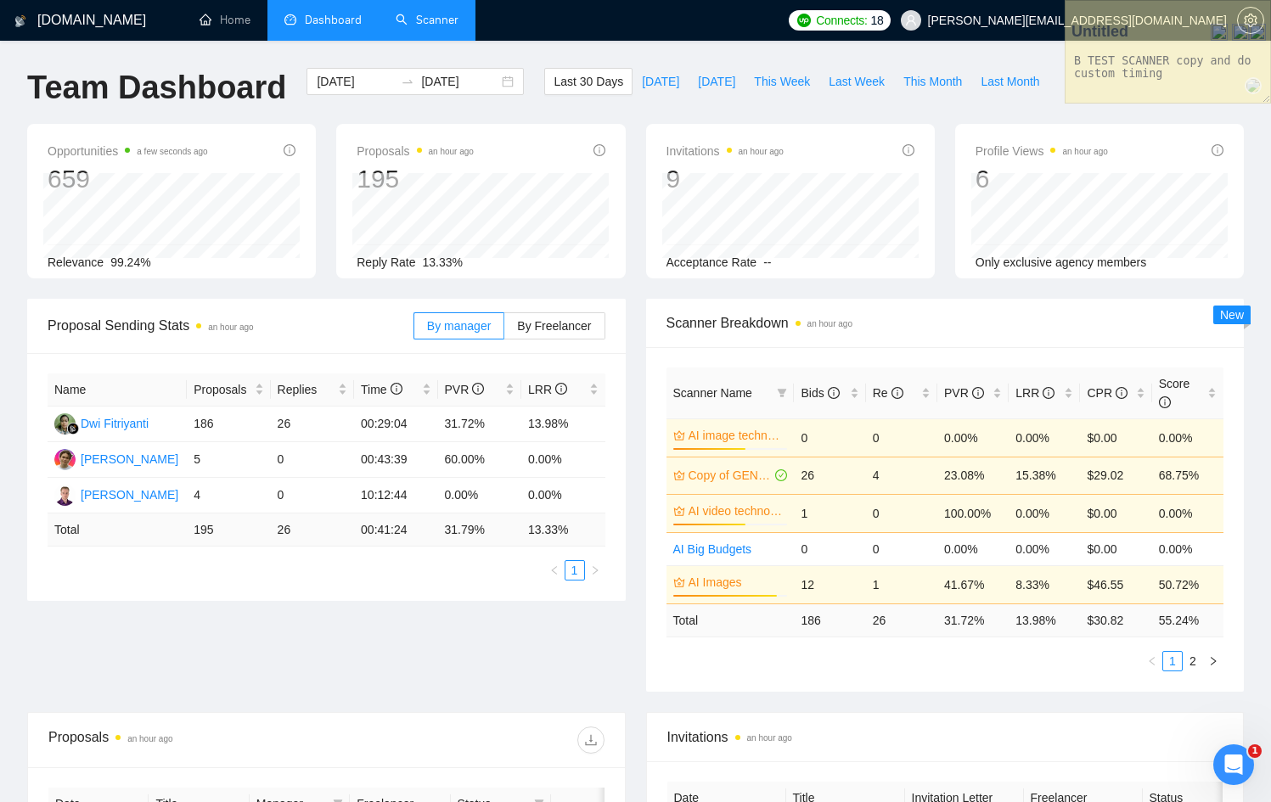
click at [430, 25] on link "Scanner" at bounding box center [427, 20] width 63 height 14
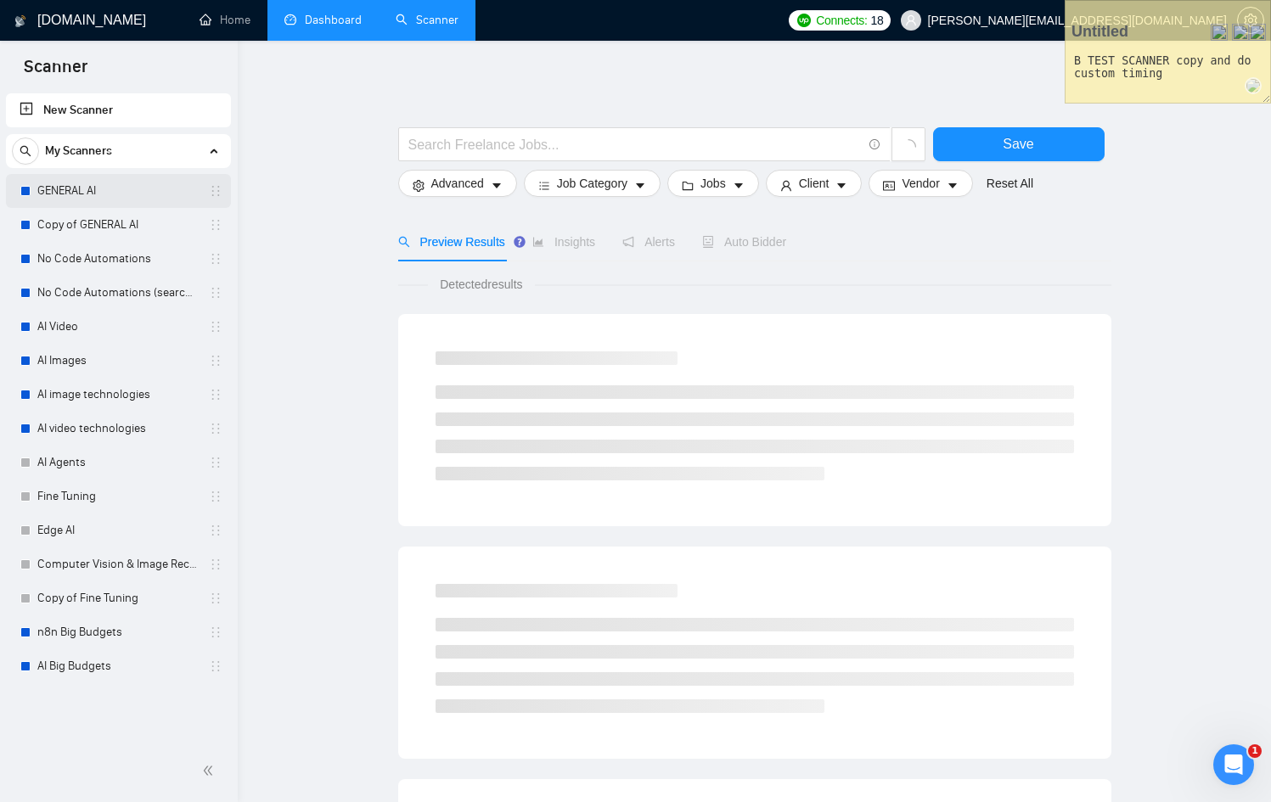
click at [147, 190] on link "GENERAL AI" at bounding box center [117, 191] width 161 height 34
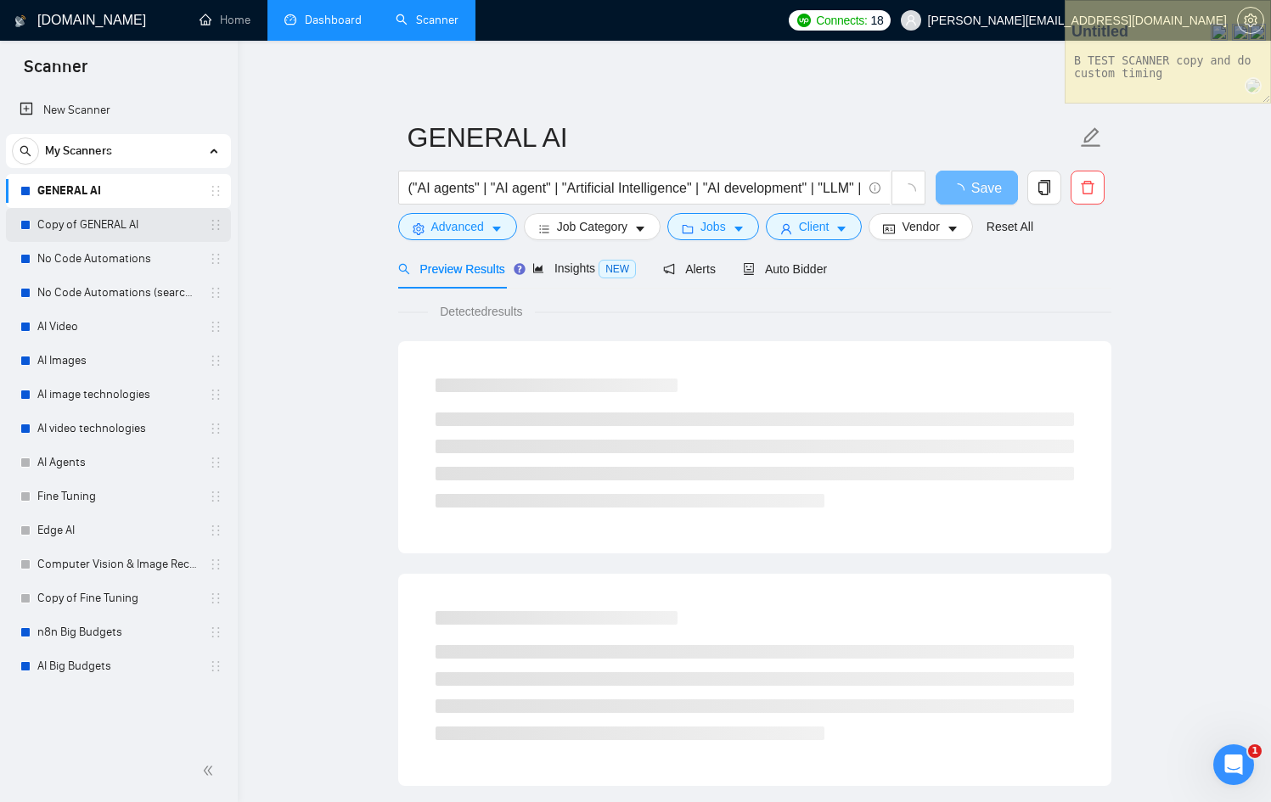
click at [153, 222] on link "Copy of GENERAL AI" at bounding box center [117, 225] width 161 height 34
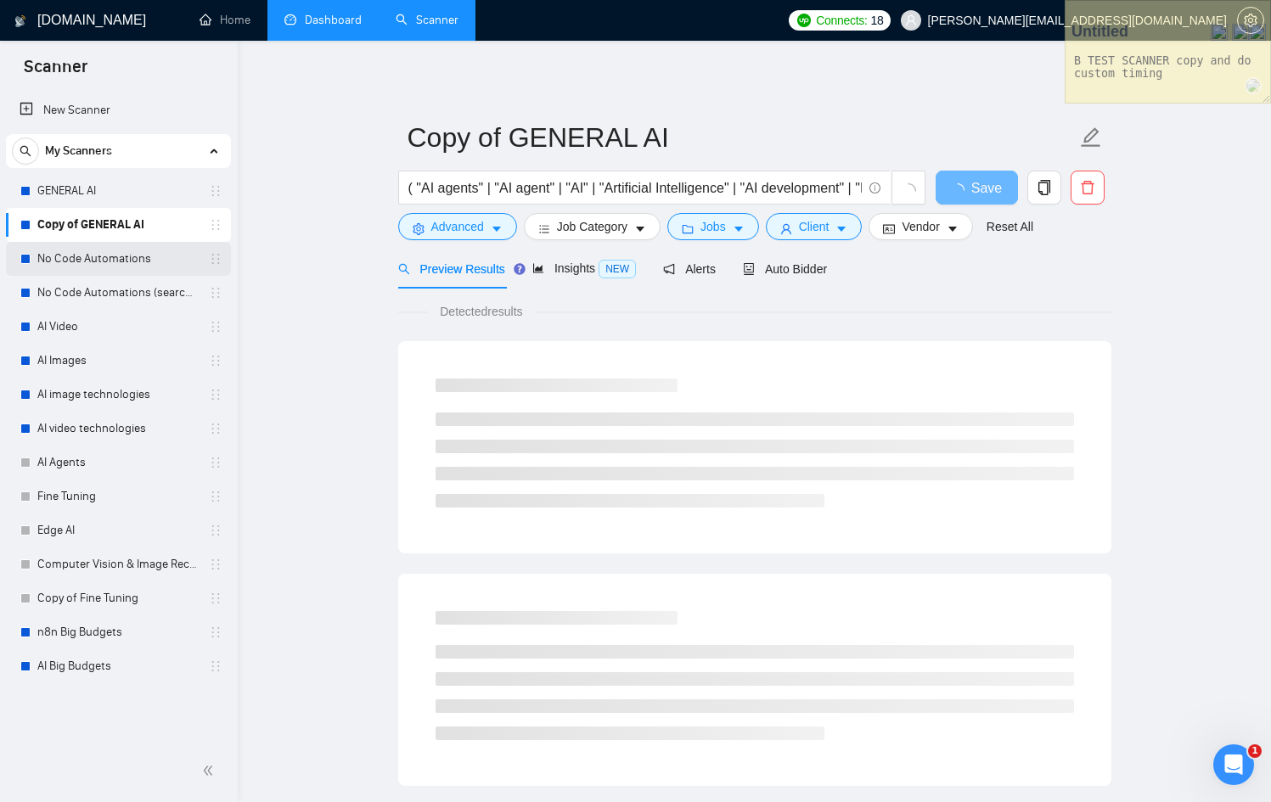
click at [168, 259] on link "No Code Automations" at bounding box center [117, 259] width 161 height 34
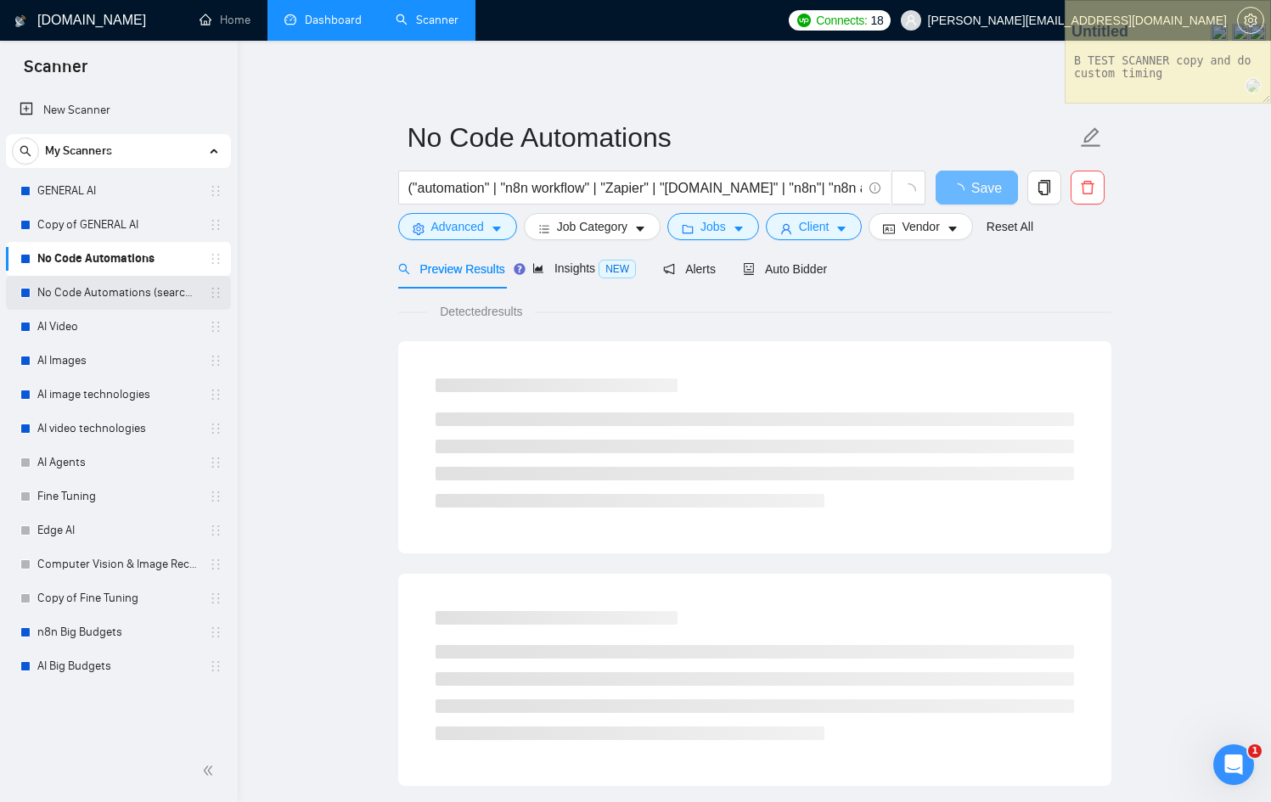
click at [171, 296] on link "No Code Automations (search only in Titles)" at bounding box center [117, 293] width 161 height 34
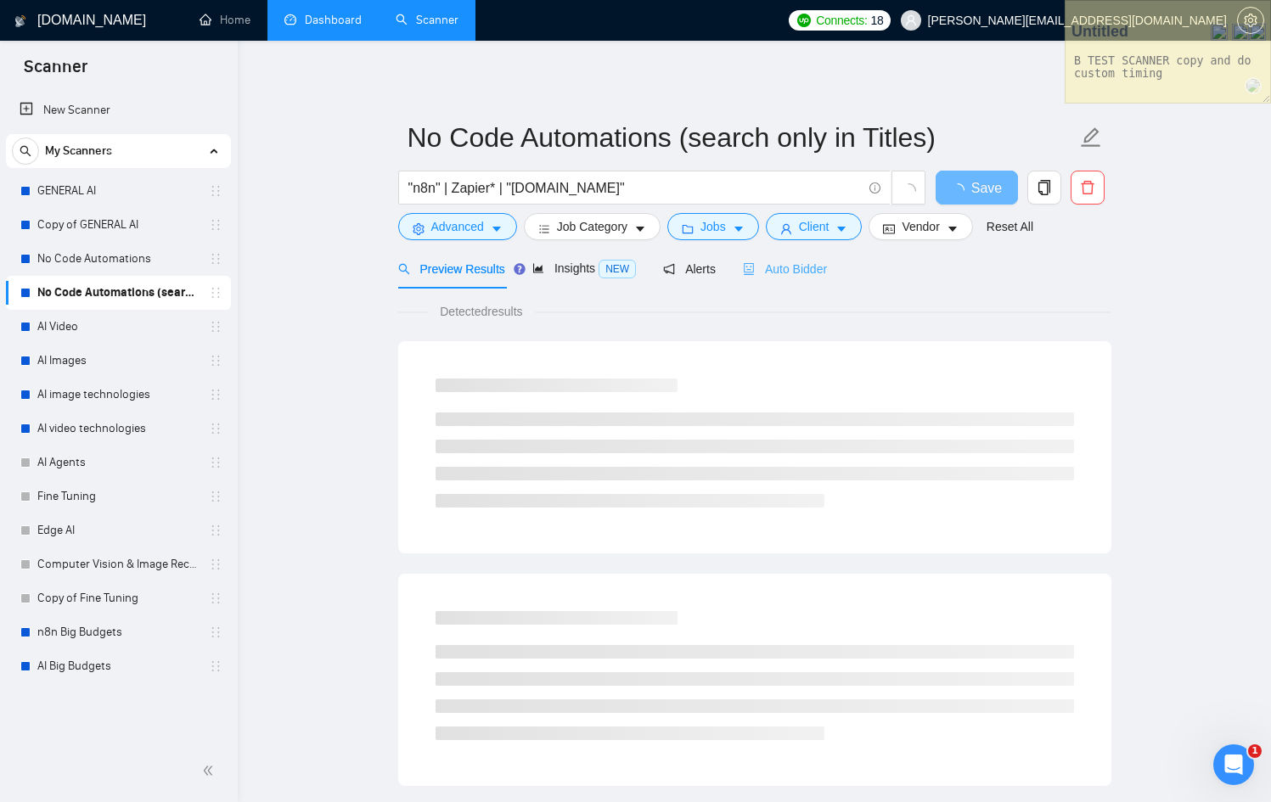
click at [814, 279] on div "Auto Bidder" at bounding box center [785, 269] width 84 height 40
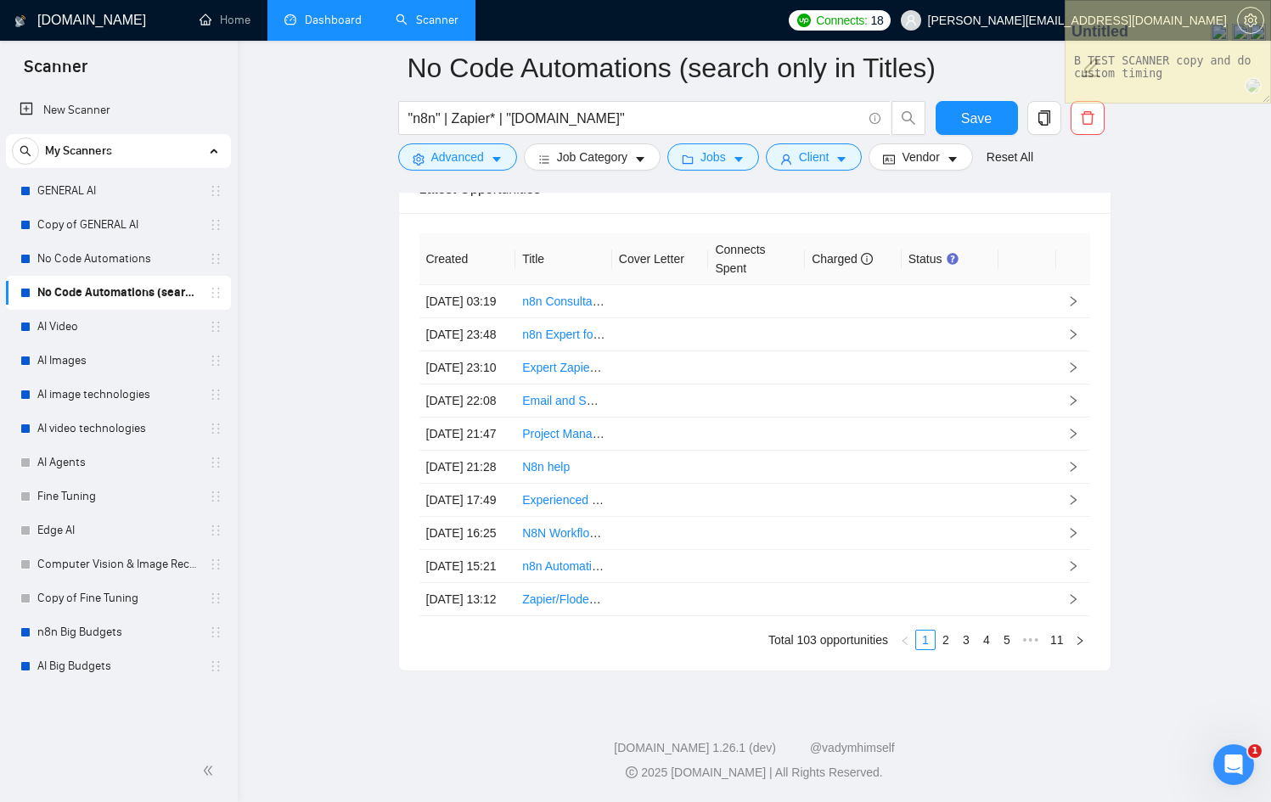
scroll to position [4552, 0]
click at [1052, 649] on link "11" at bounding box center [1057, 640] width 24 height 19
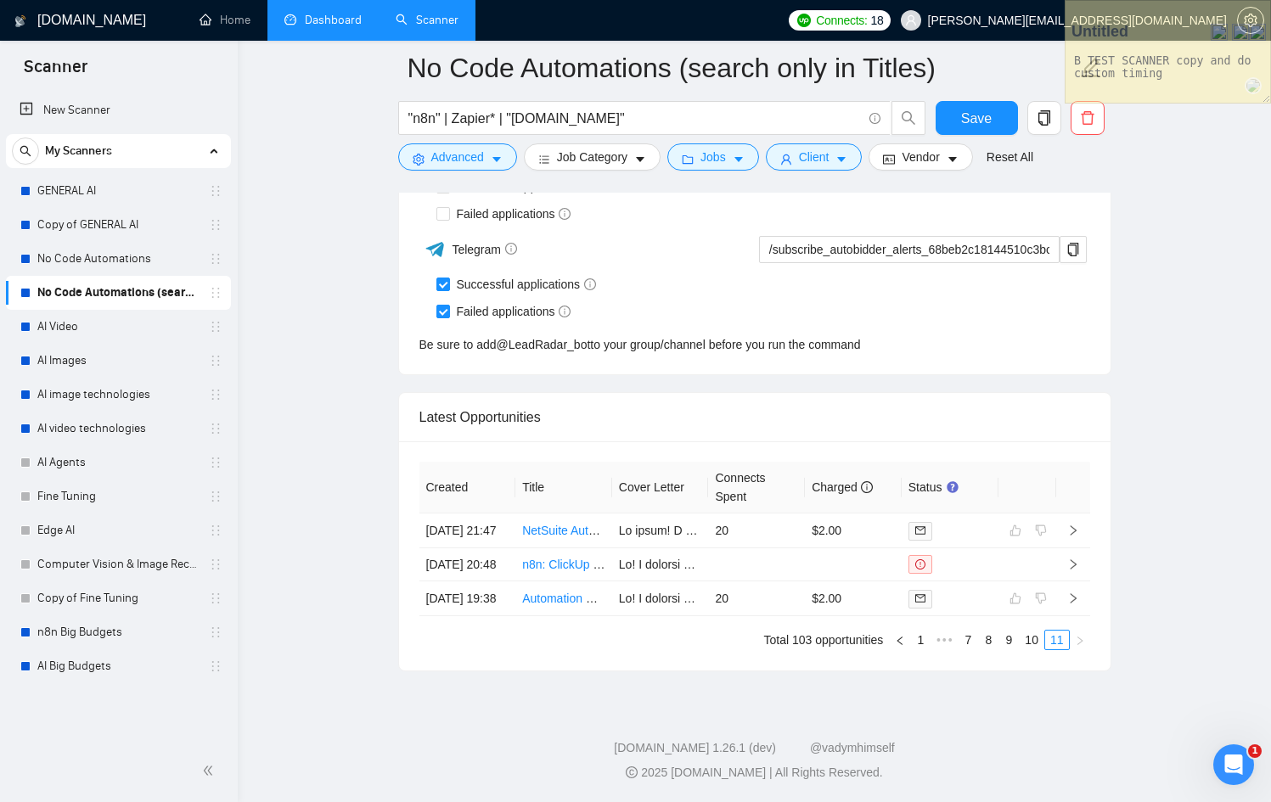
scroll to position [4316, 0]
click at [1035, 638] on link "10" at bounding box center [1031, 640] width 24 height 19
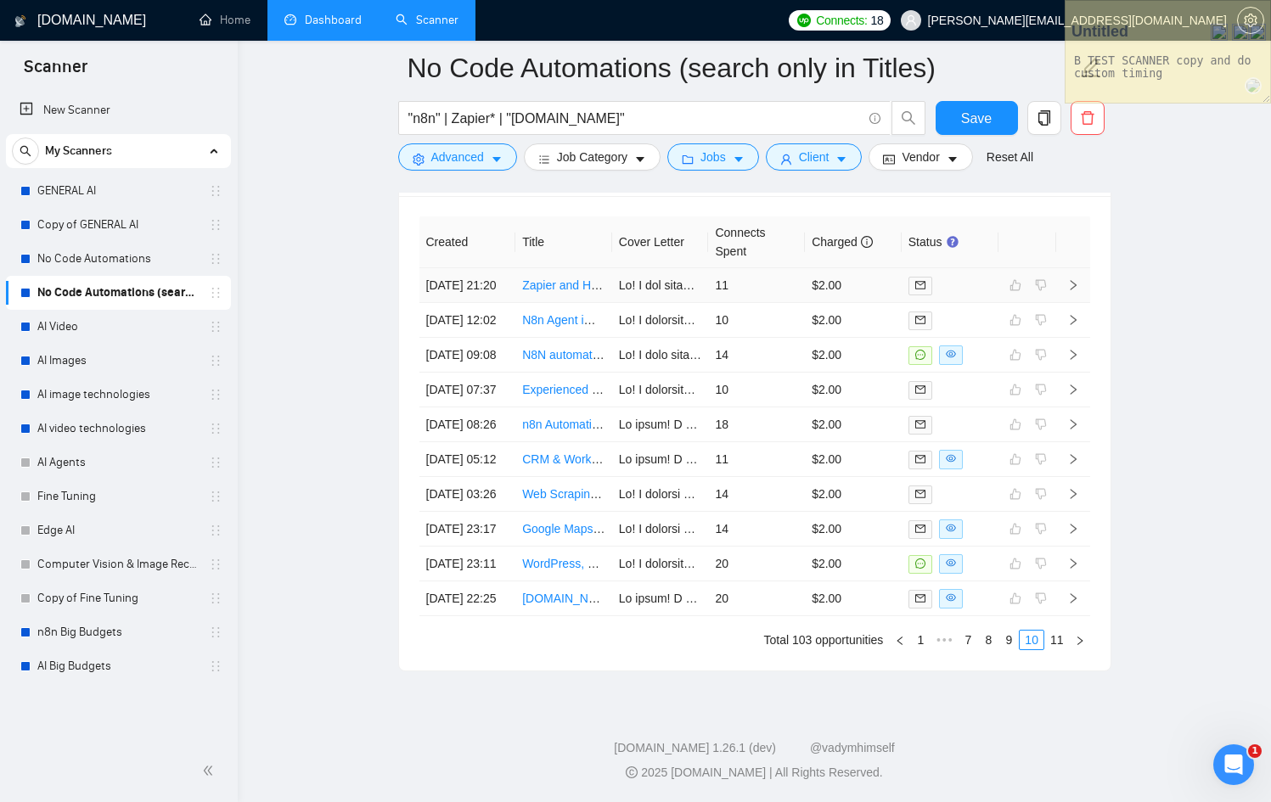
scroll to position [4678, 0]
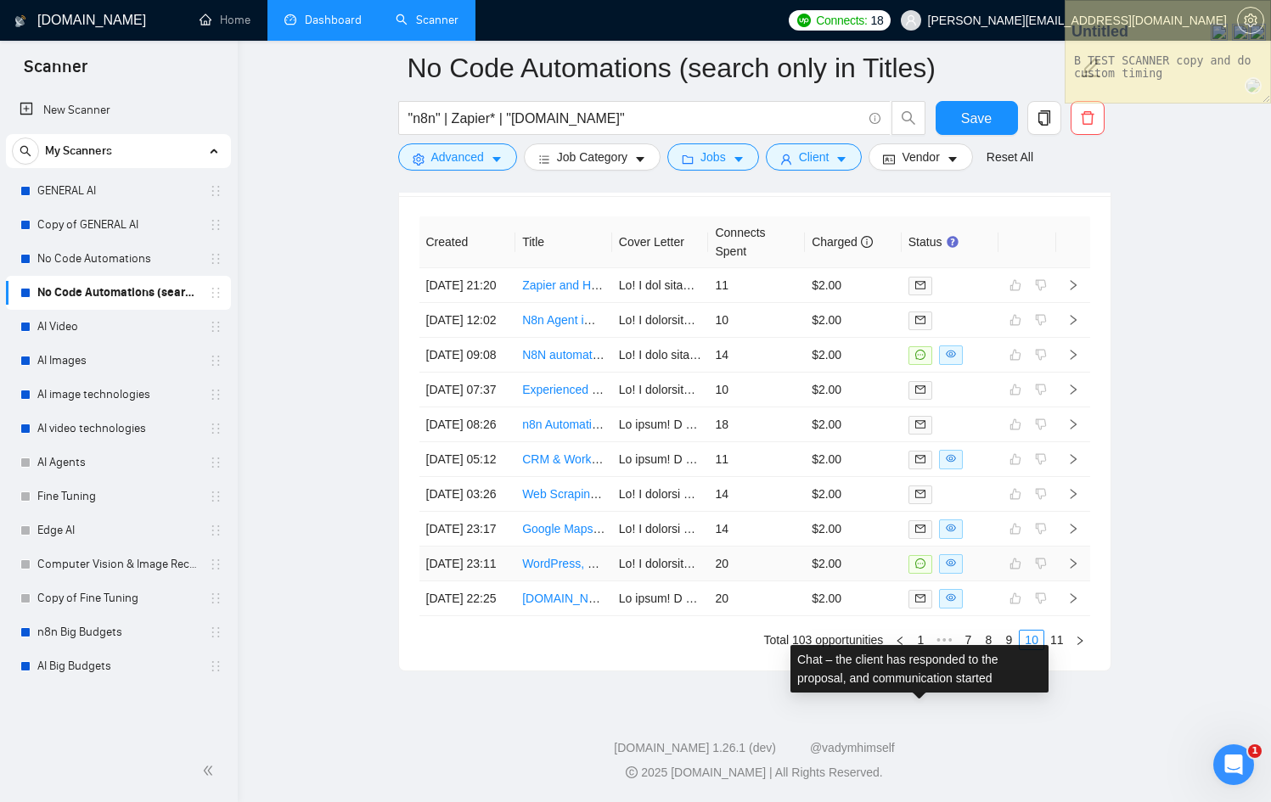
click at [909, 555] on span at bounding box center [920, 564] width 24 height 19
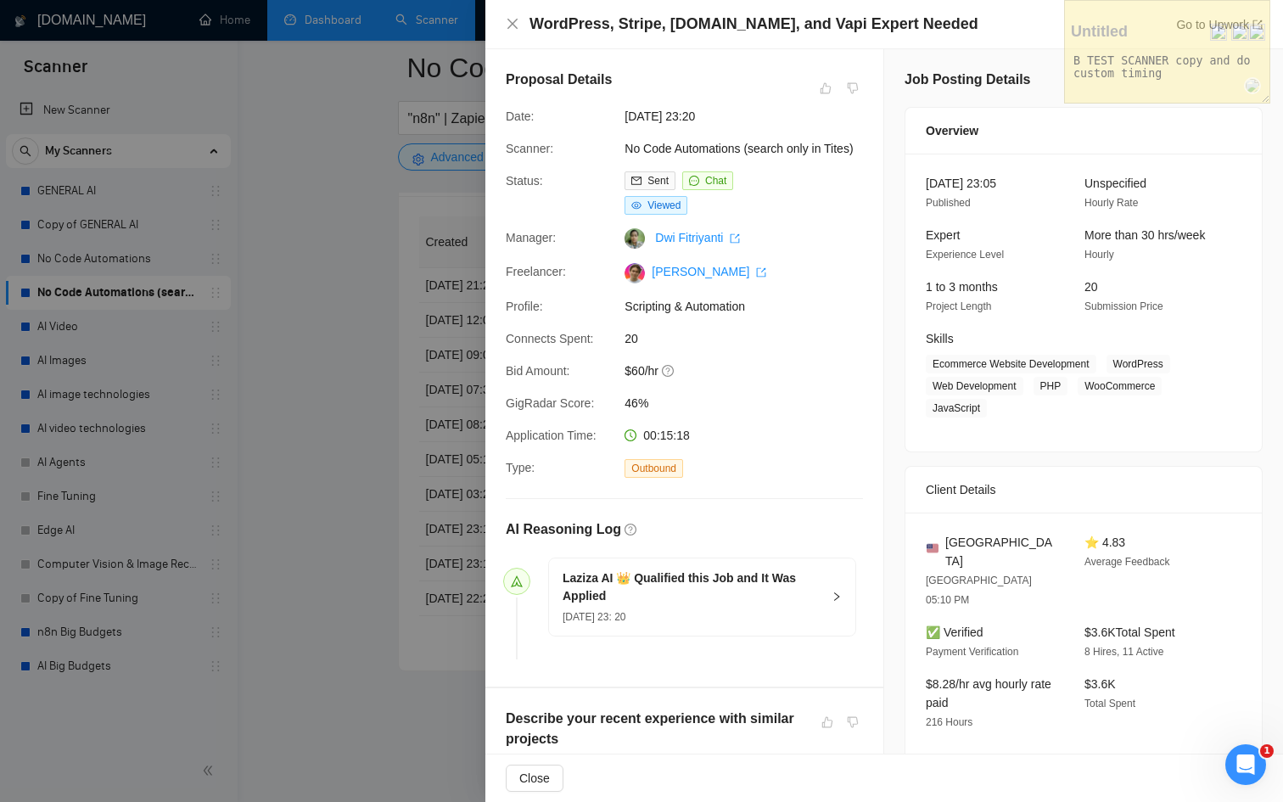
click at [391, 443] on div at bounding box center [641, 401] width 1283 height 802
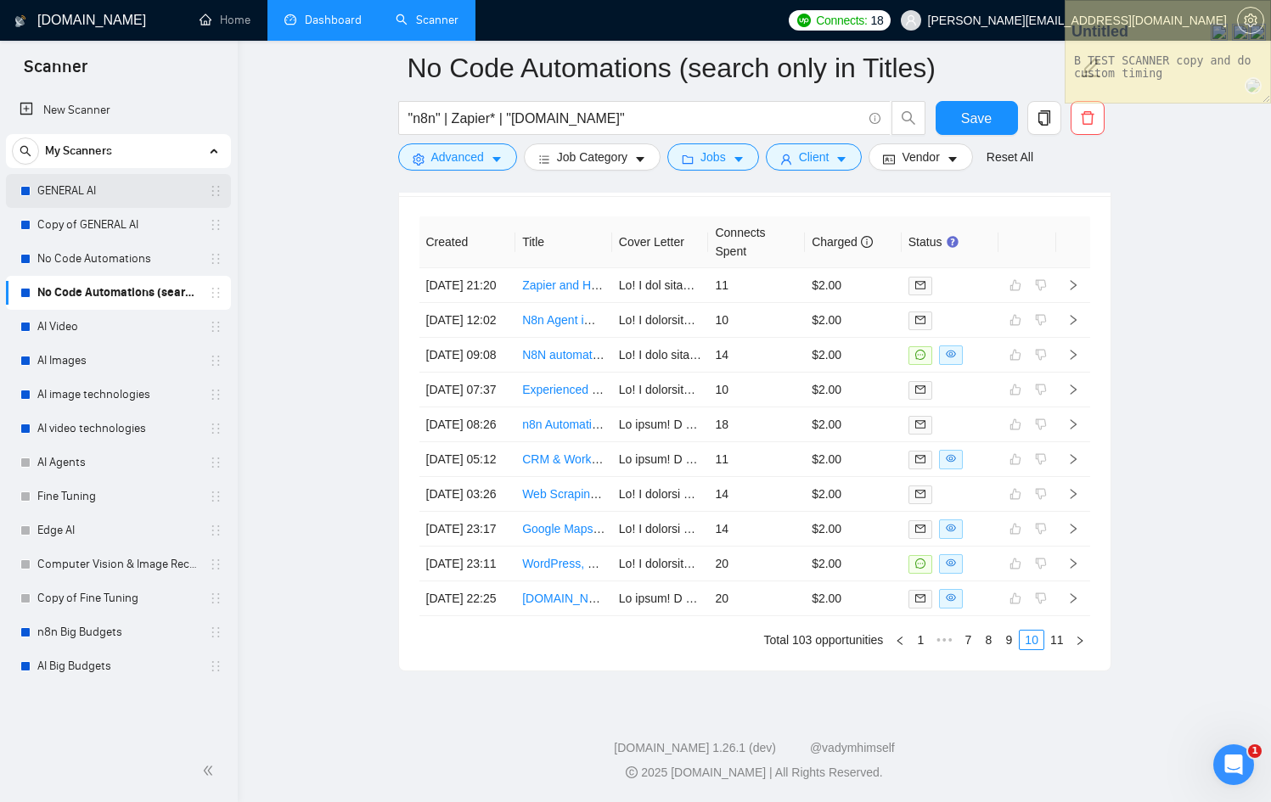
click at [119, 199] on link "GENERAL AI" at bounding box center [117, 191] width 161 height 34
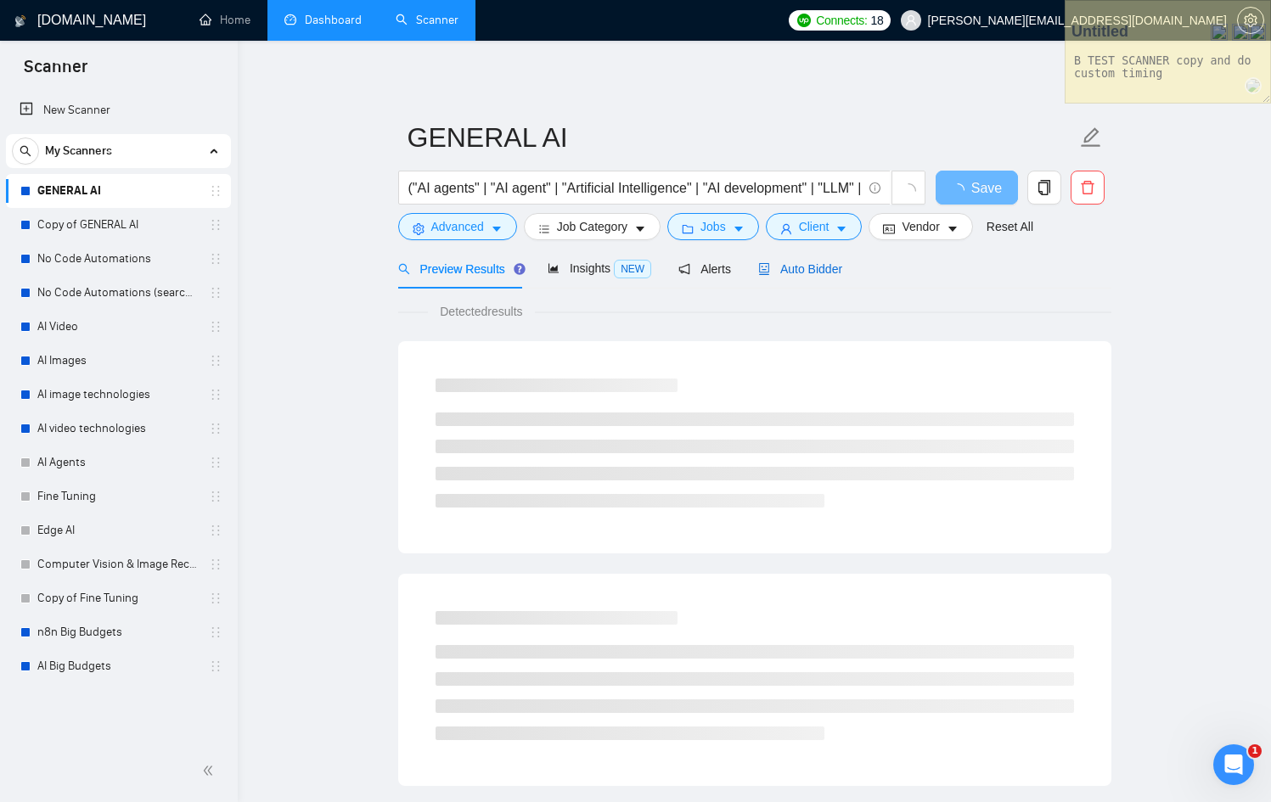
click at [795, 274] on span "Auto Bidder" at bounding box center [800, 269] width 84 height 14
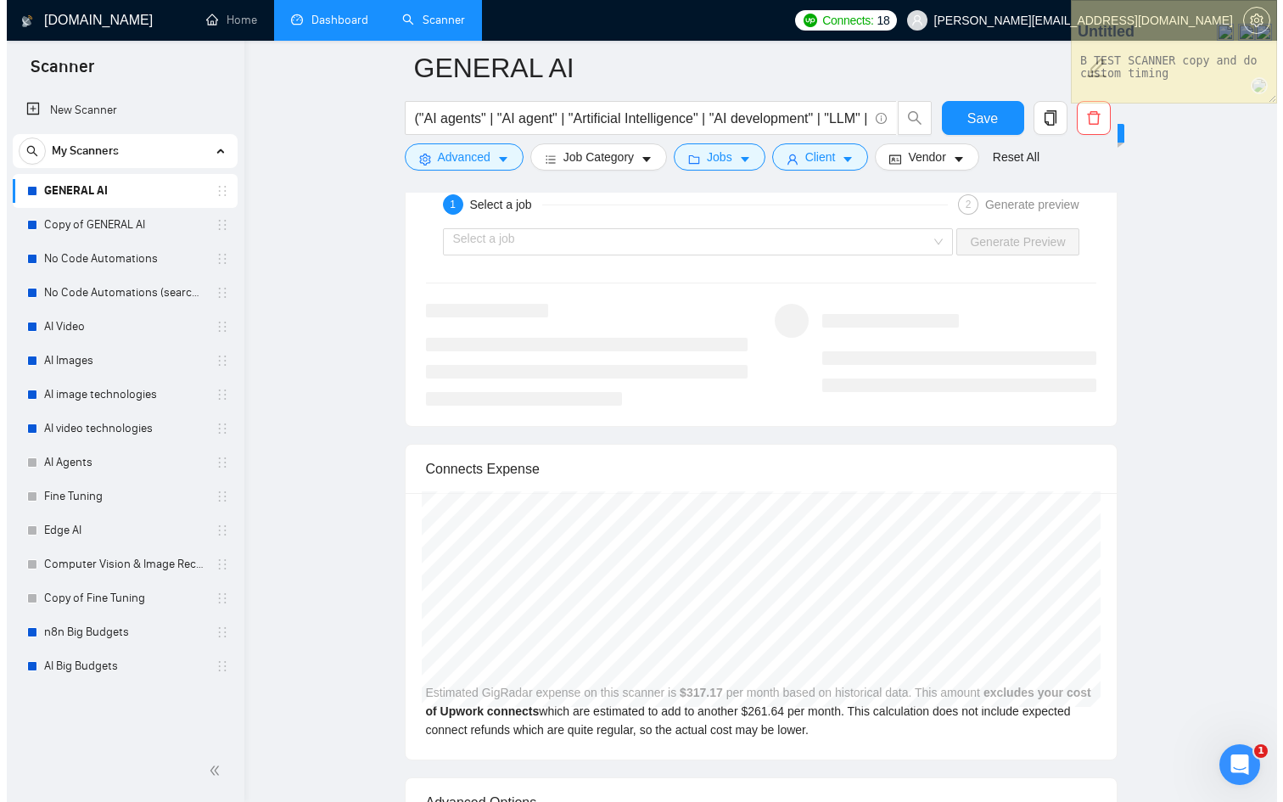
scroll to position [4705, 0]
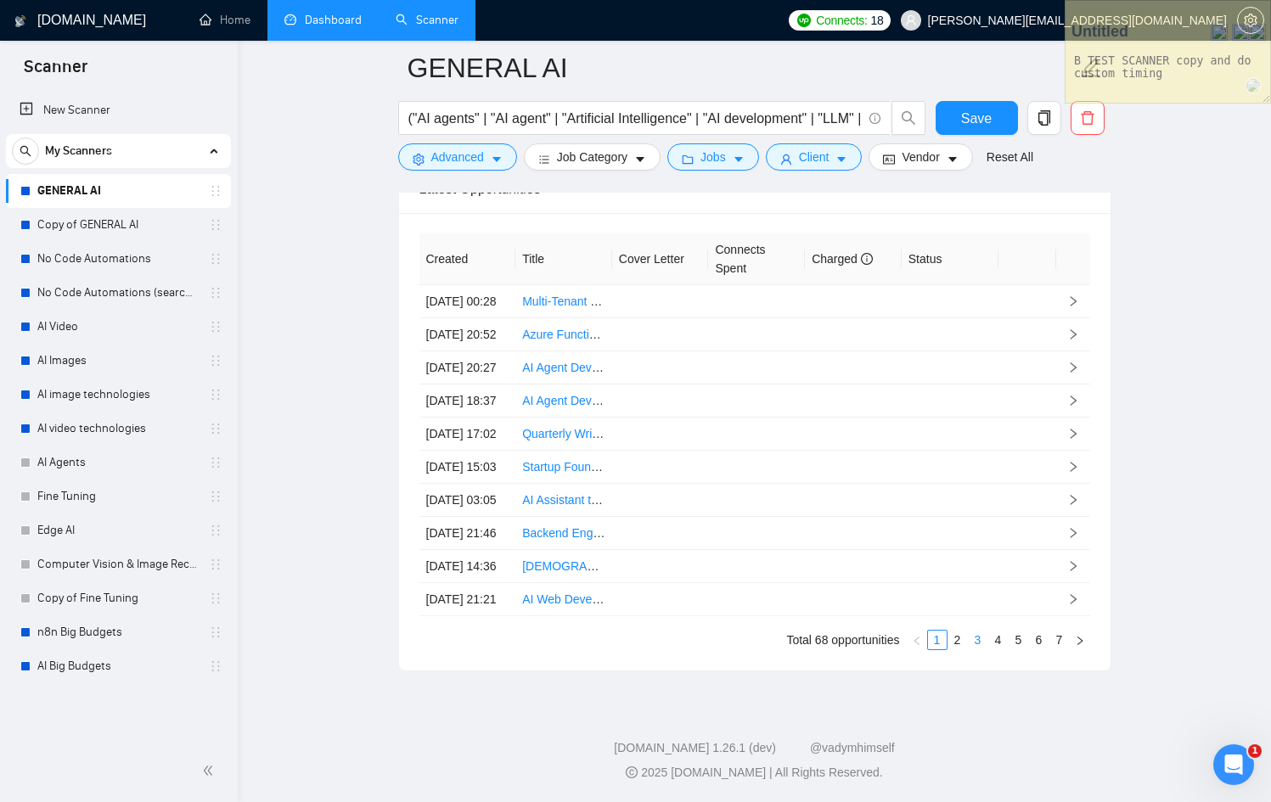
click at [974, 637] on link "3" at bounding box center [977, 640] width 19 height 19
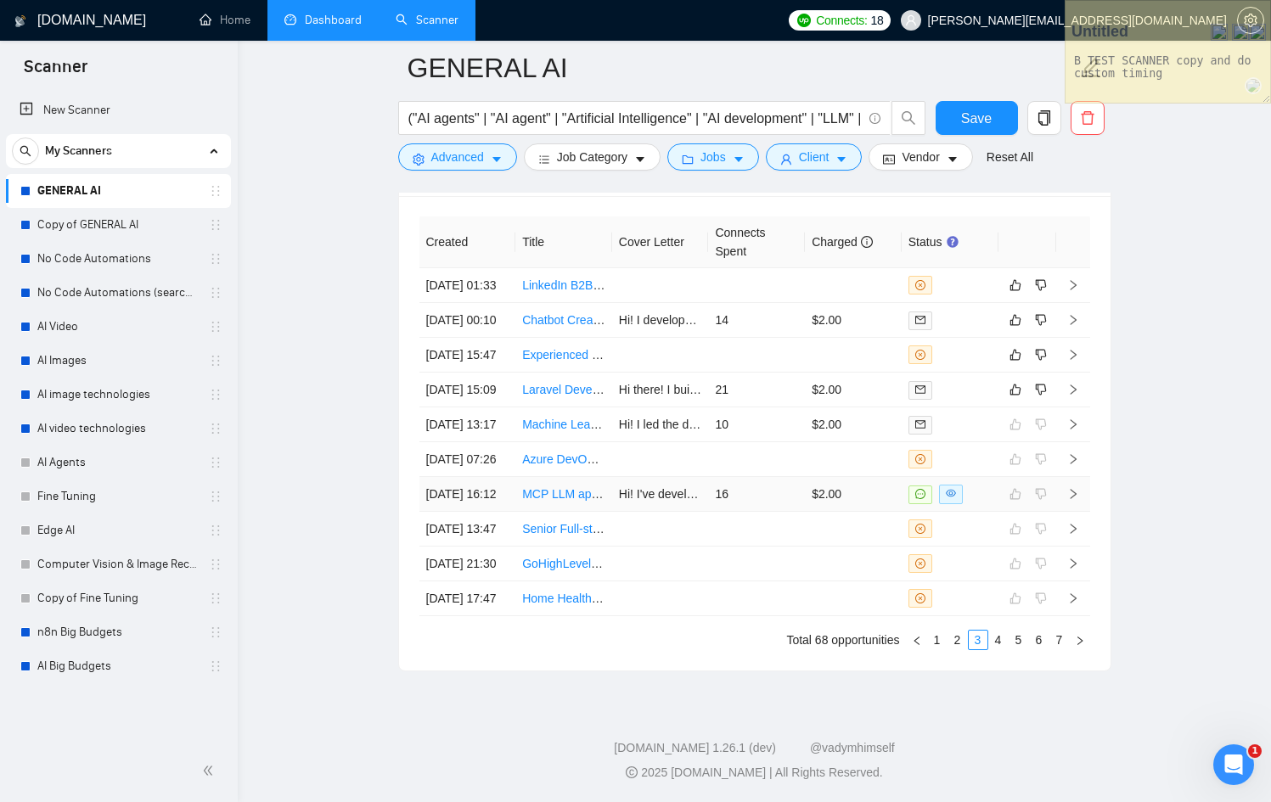
click at [607, 487] on link "MCP LLM app using agno" at bounding box center [590, 494] width 137 height 14
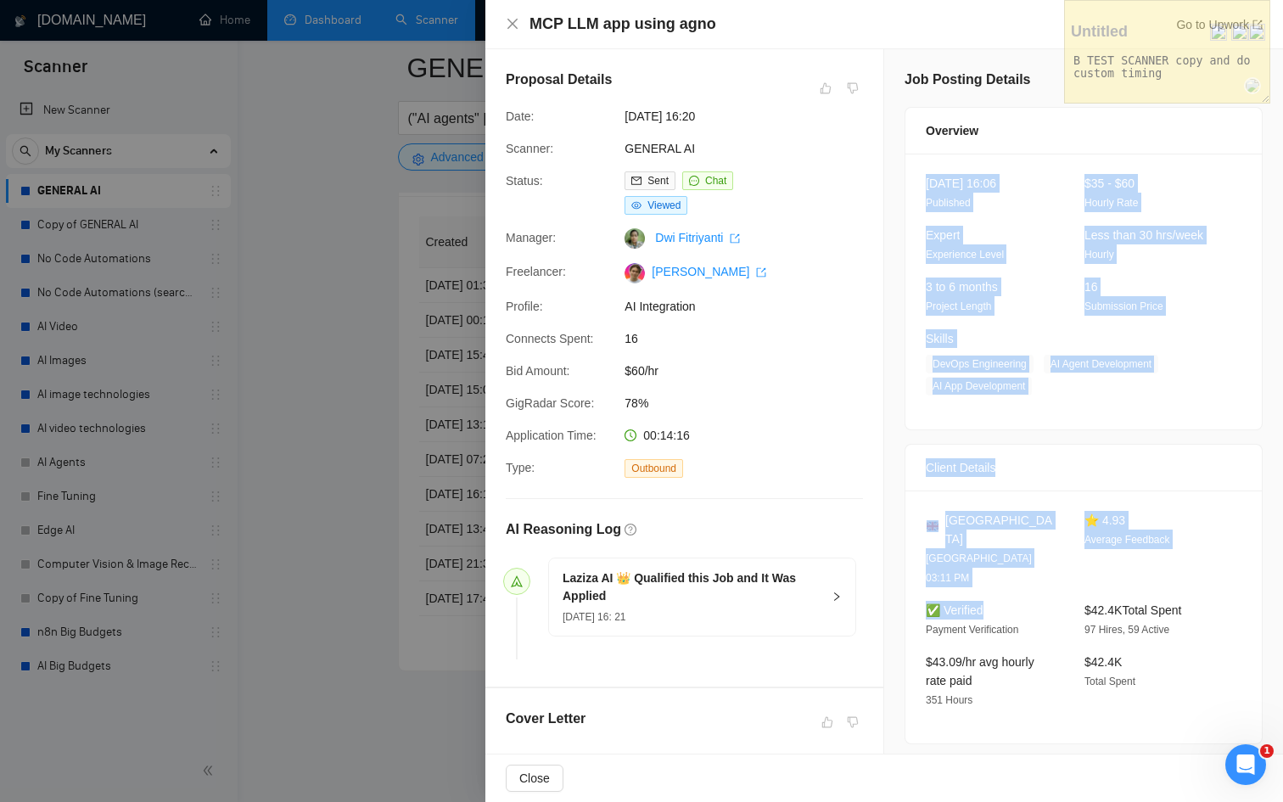
drag, startPoint x: 921, startPoint y: 177, endPoint x: 1008, endPoint y: 577, distance: 410.0
click at [1008, 577] on div "Job Posting Details Overview [DATE] 16:06 Published $35 - $60 Hourly Rate Exper…" at bounding box center [1083, 590] width 399 height 1082
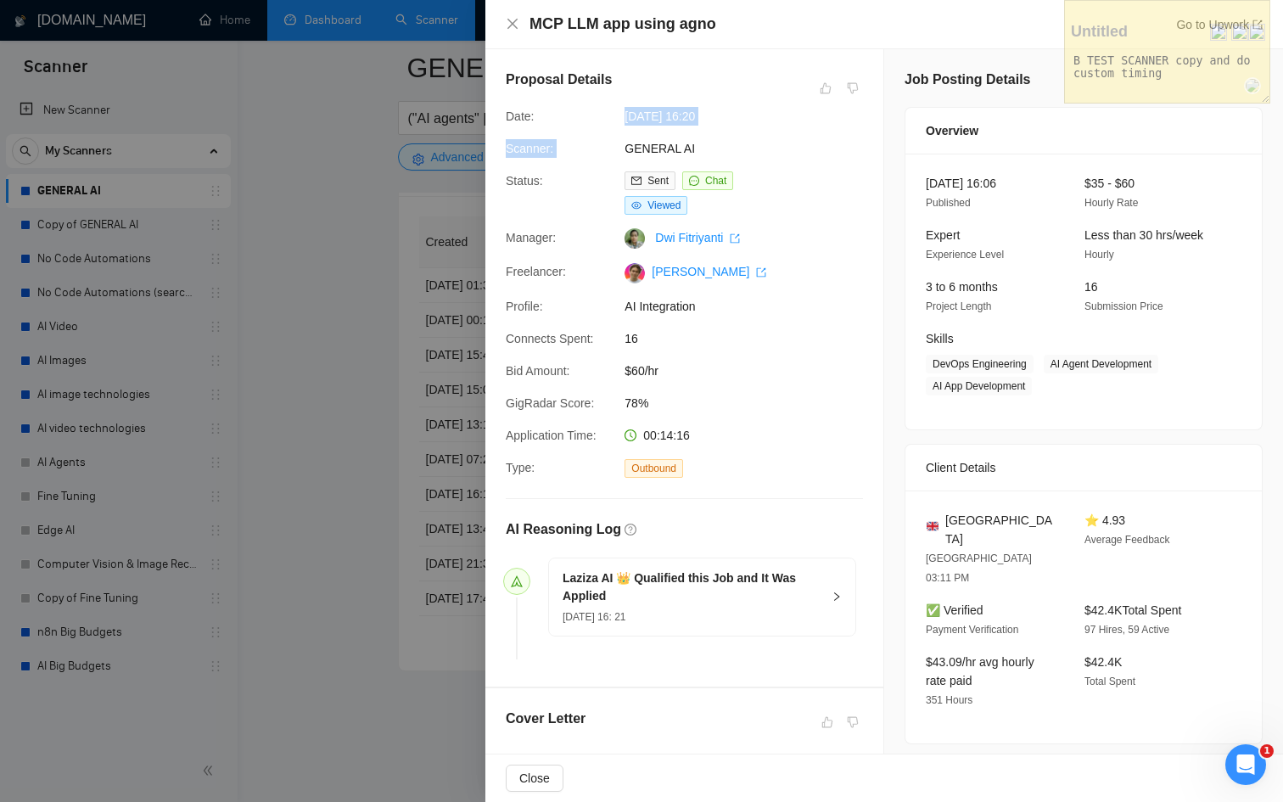
drag, startPoint x: 620, startPoint y: 114, endPoint x: 744, endPoint y: 126, distance: 124.6
click at [744, 126] on div "Proposal Details Date: [DATE] 16:20 Scanner: GENERAL AI Status: Sent Chat Viewe…" at bounding box center [684, 367] width 398 height 637
click at [749, 380] on span "$60/hr" at bounding box center [752, 371] width 255 height 19
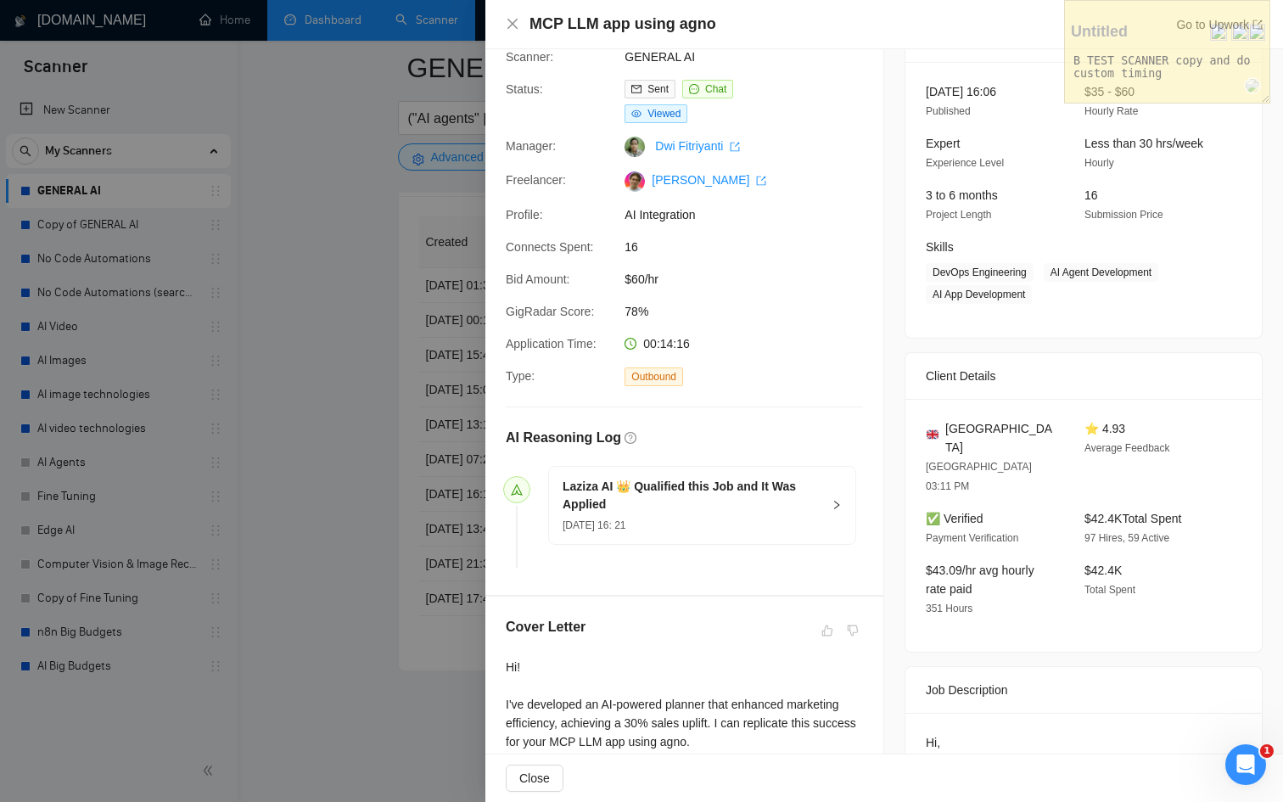
scroll to position [93, 0]
drag, startPoint x: 664, startPoint y: 334, endPoint x: 591, endPoint y: 330, distance: 73.1
click at [591, 319] on div "GigRadar Score: 78%" at bounding box center [677, 309] width 357 height 19
click at [736, 340] on div "Proposal Details Date: [DATE] 16:20 Scanner: GENERAL AI Status: Sent Chat Viewe…" at bounding box center [684, 274] width 398 height 637
drag, startPoint x: 716, startPoint y: 357, endPoint x: 558, endPoint y: 348, distance: 159.0
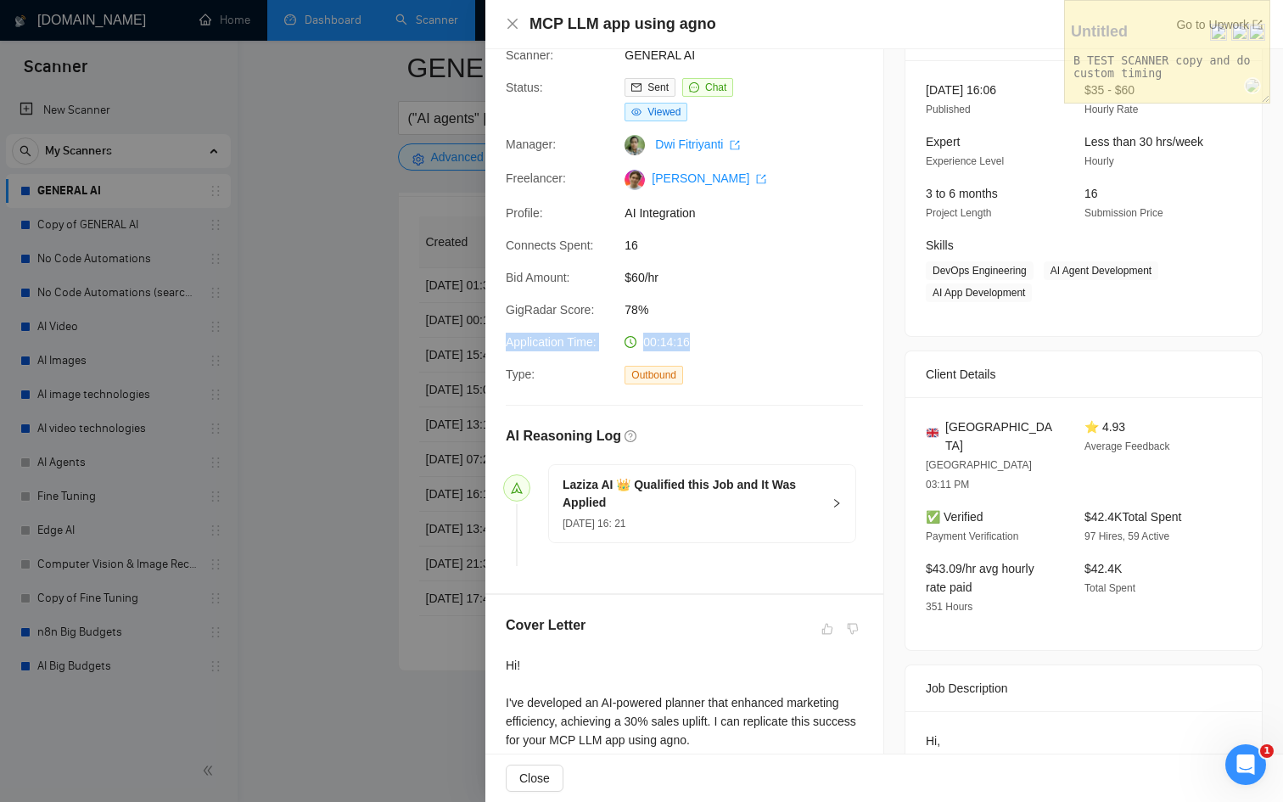
click at [558, 349] on div "Proposal Details Date: [DATE] 16:20 Scanner: GENERAL AI Status: Sent Chat Viewe…" at bounding box center [684, 274] width 398 height 637
click at [985, 423] on span "[GEOGRAPHIC_DATA]" at bounding box center [1001, 436] width 112 height 37
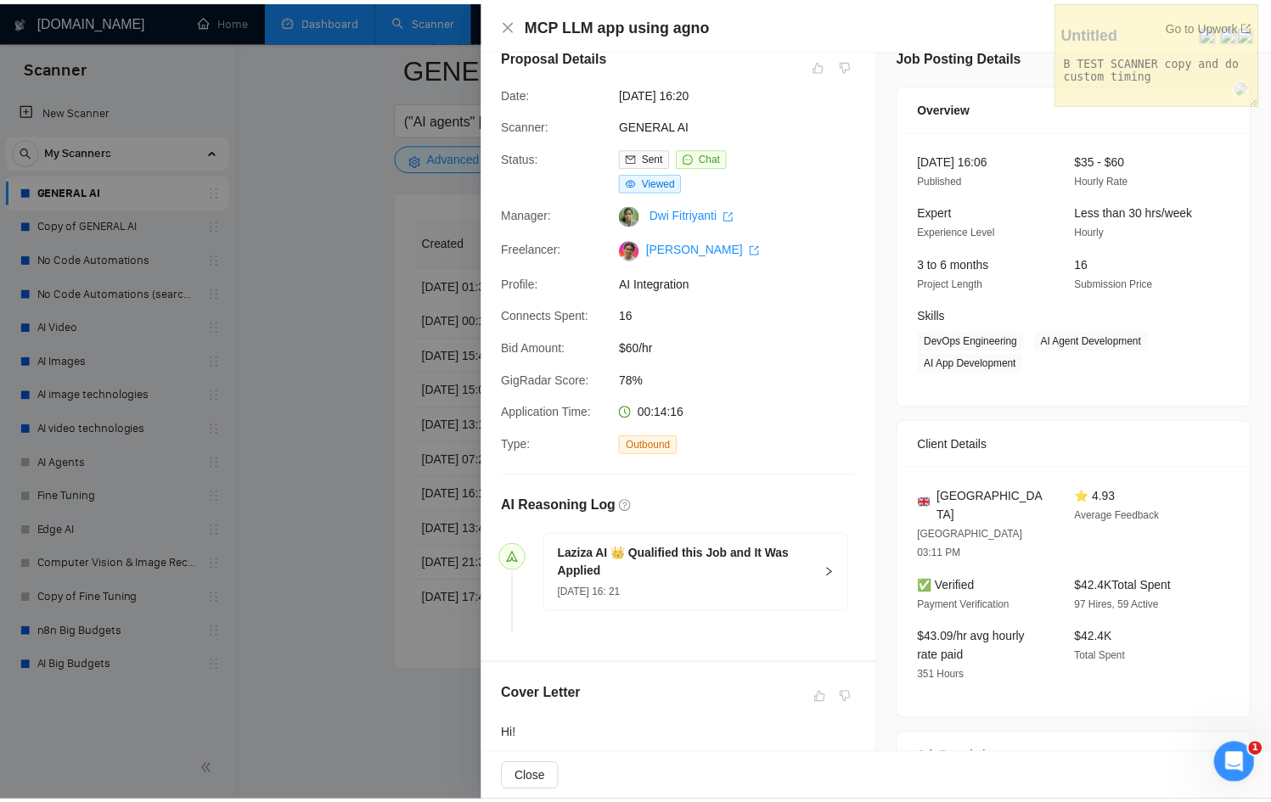
scroll to position [0, 0]
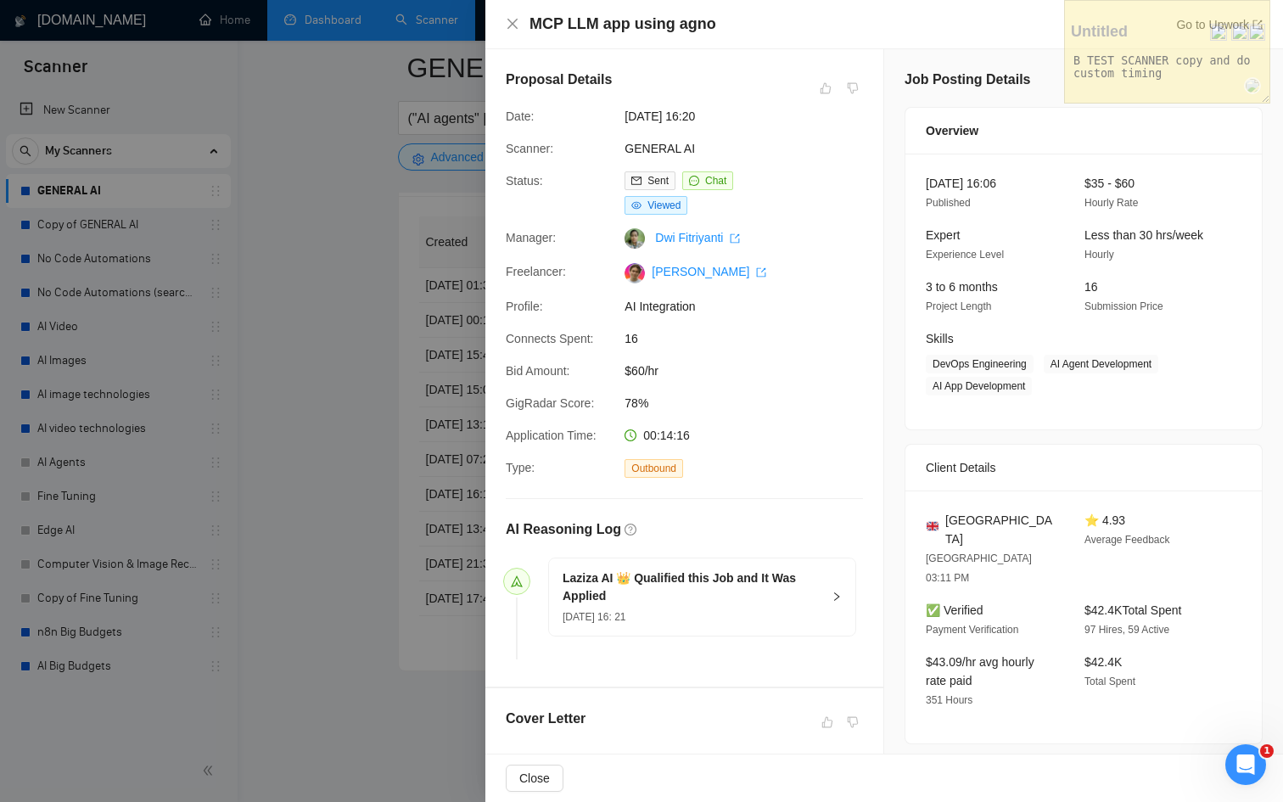
click at [446, 414] on div at bounding box center [641, 401] width 1283 height 802
